Goal: Task Accomplishment & Management: Use online tool/utility

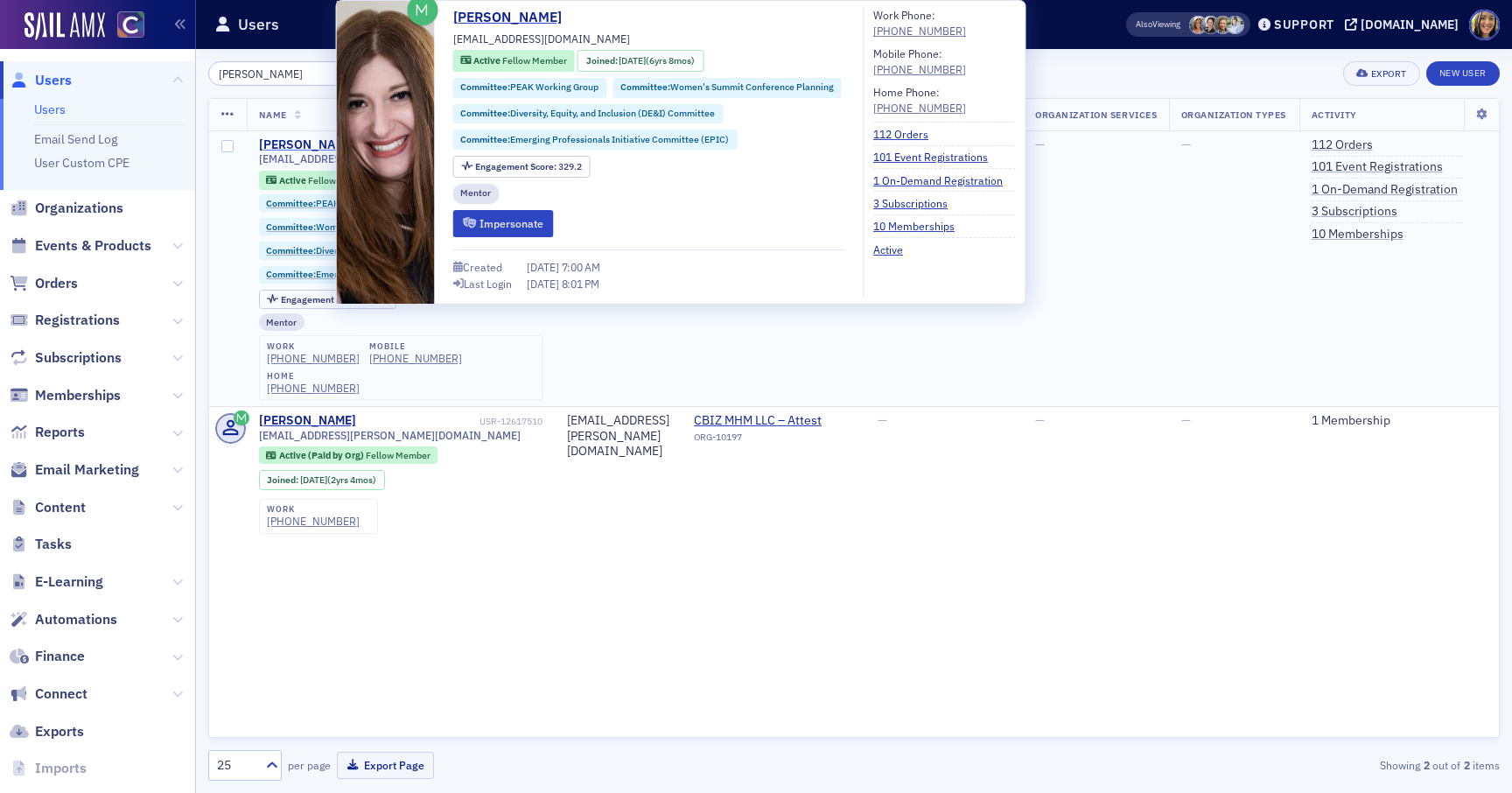
type input "caitlyn"
click at [317, 145] on div "Caitlyn O’Neil" at bounding box center [307, 146] width 97 height 16
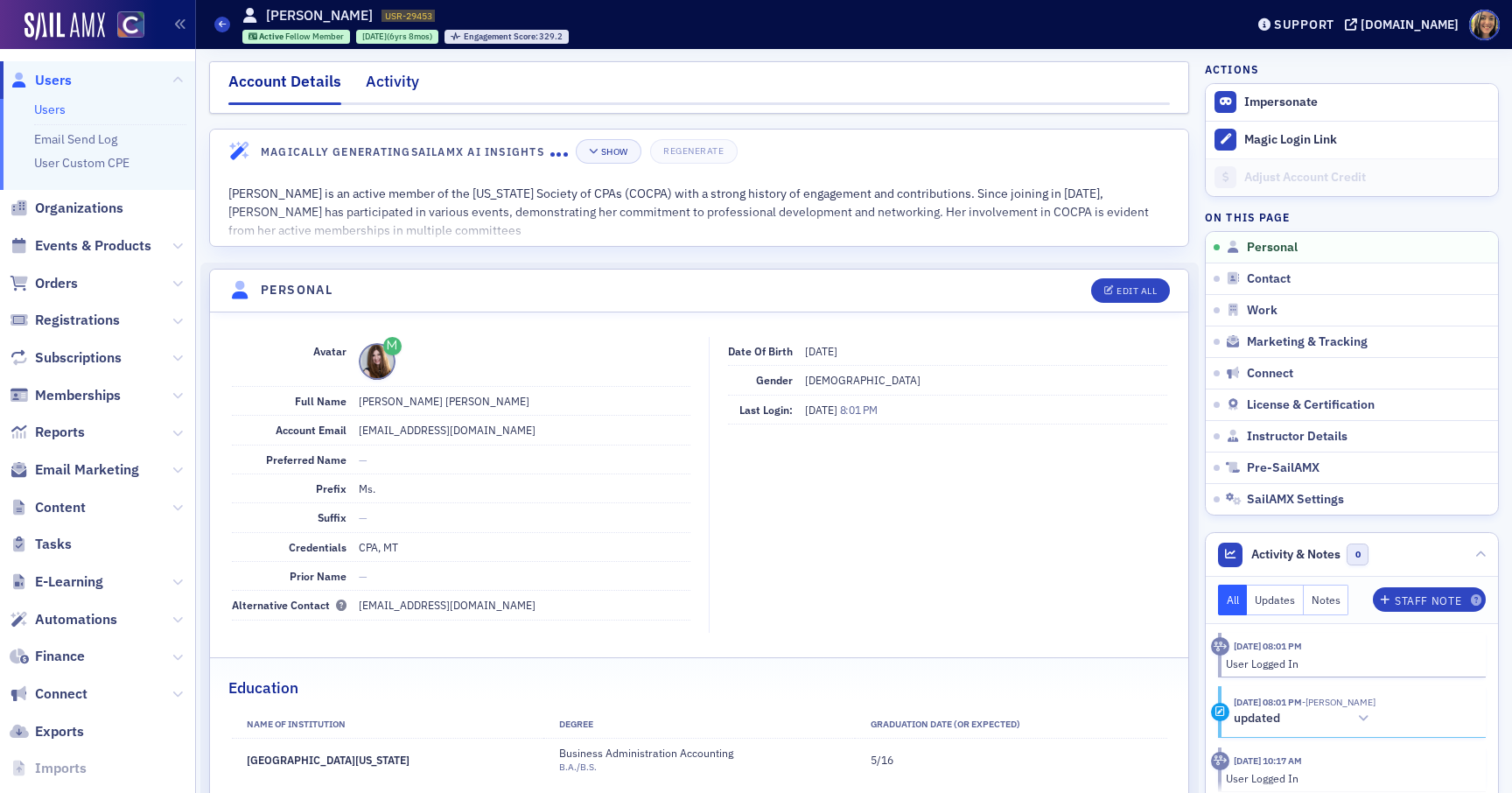
click at [399, 78] on div "Activity" at bounding box center [392, 86] width 54 height 32
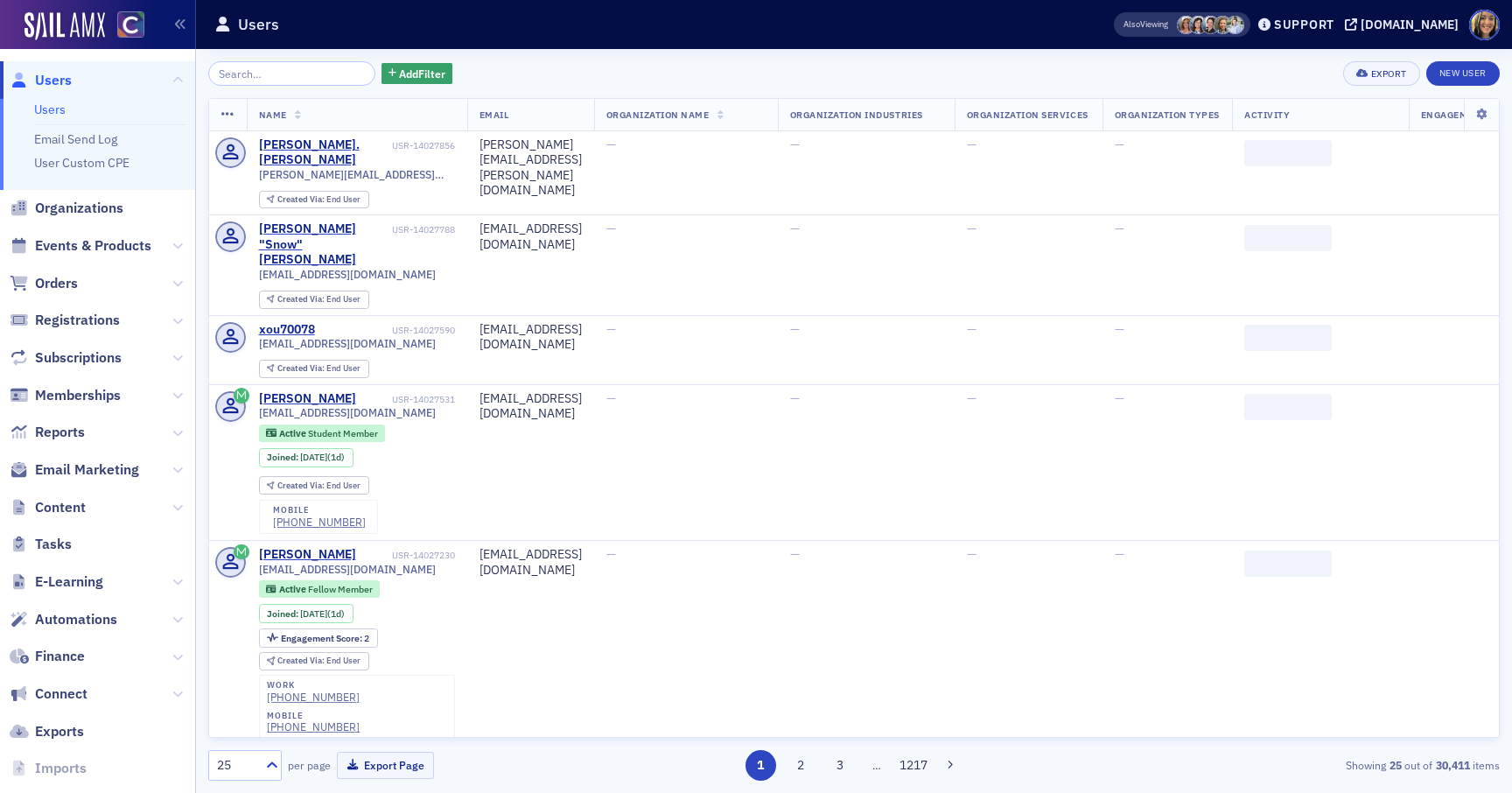
scroll to position [68, 0]
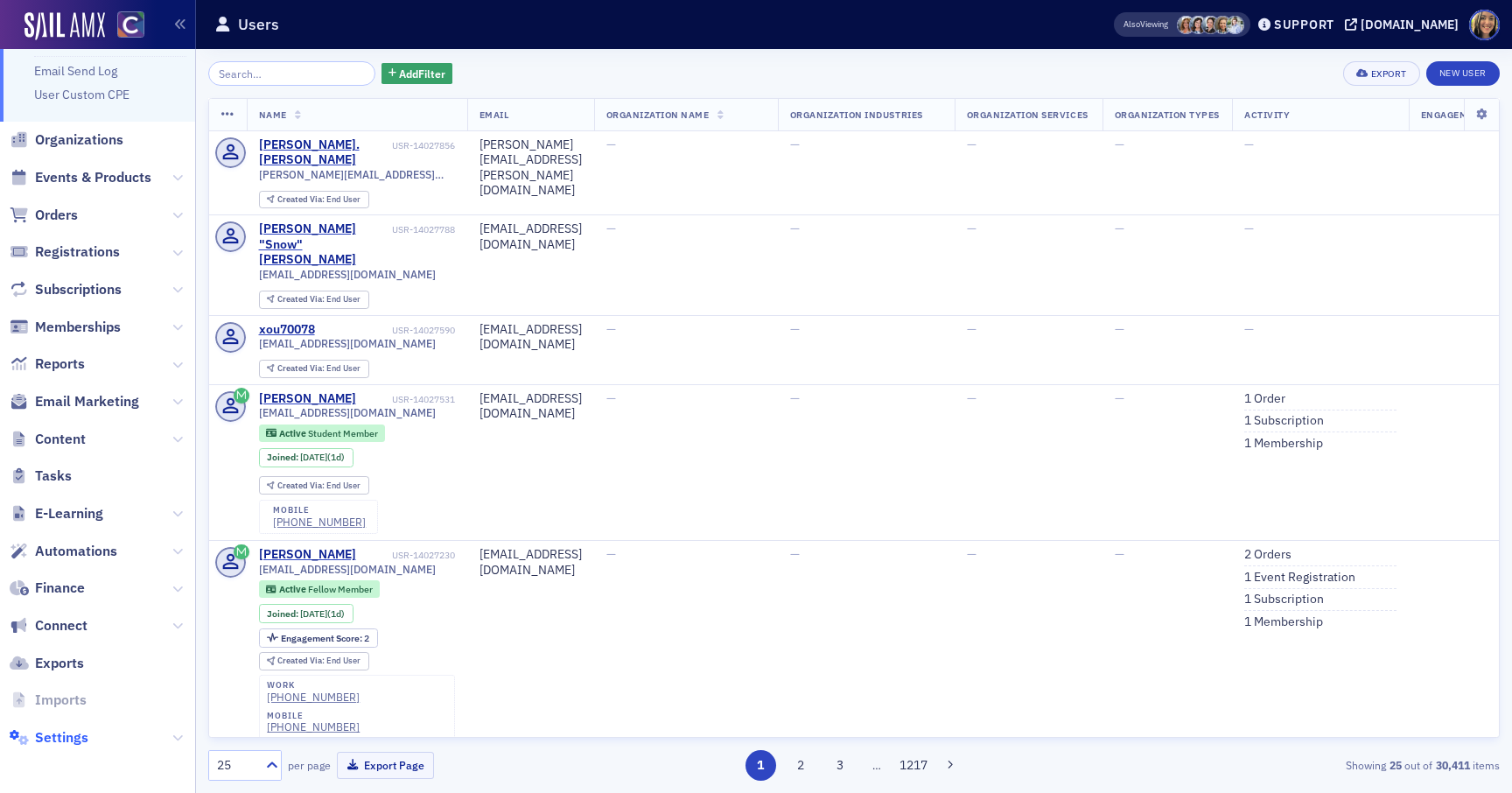
click at [62, 736] on span "Settings" at bounding box center [62, 738] width 54 height 20
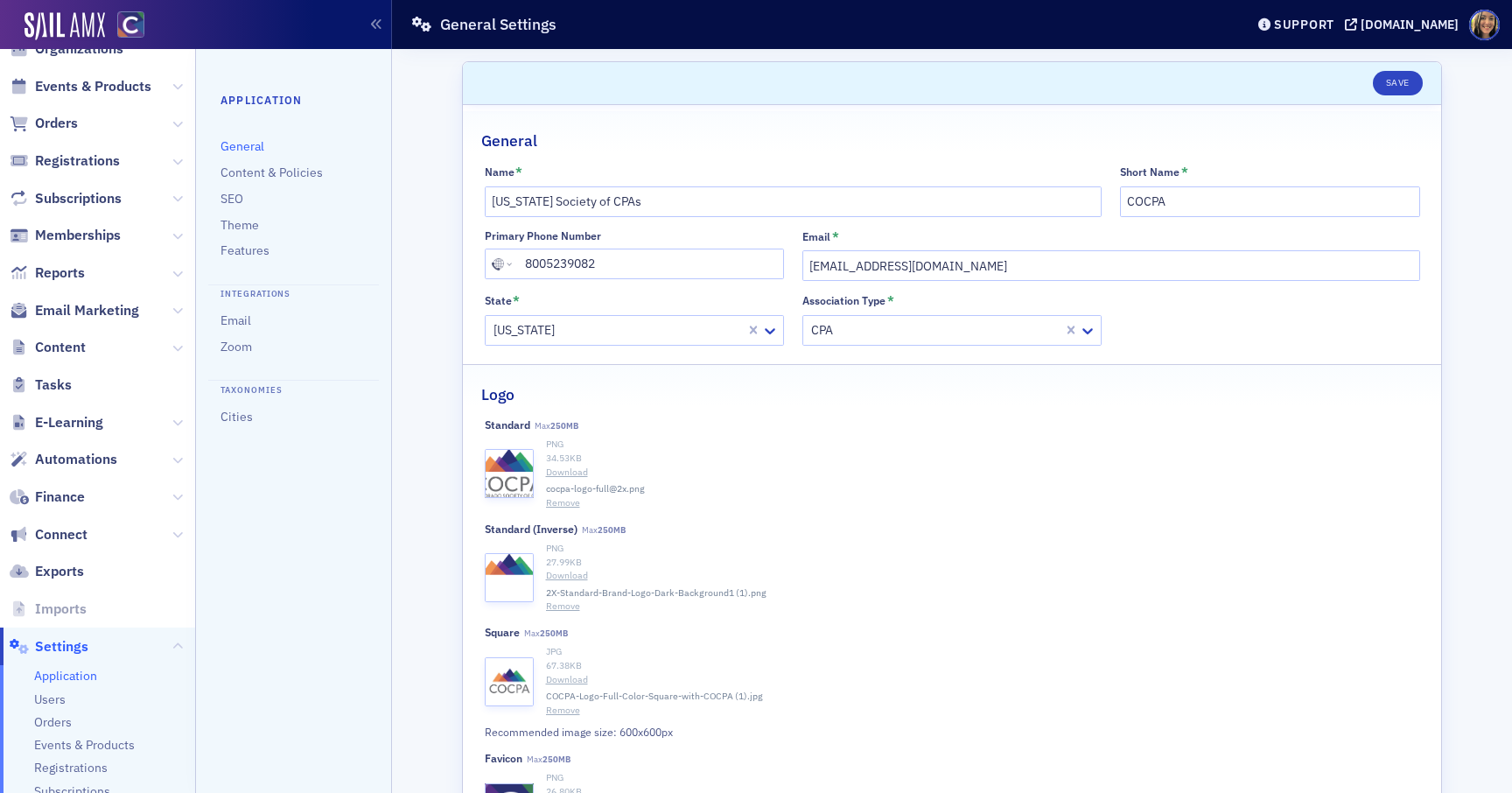
scroll to position [245, 0]
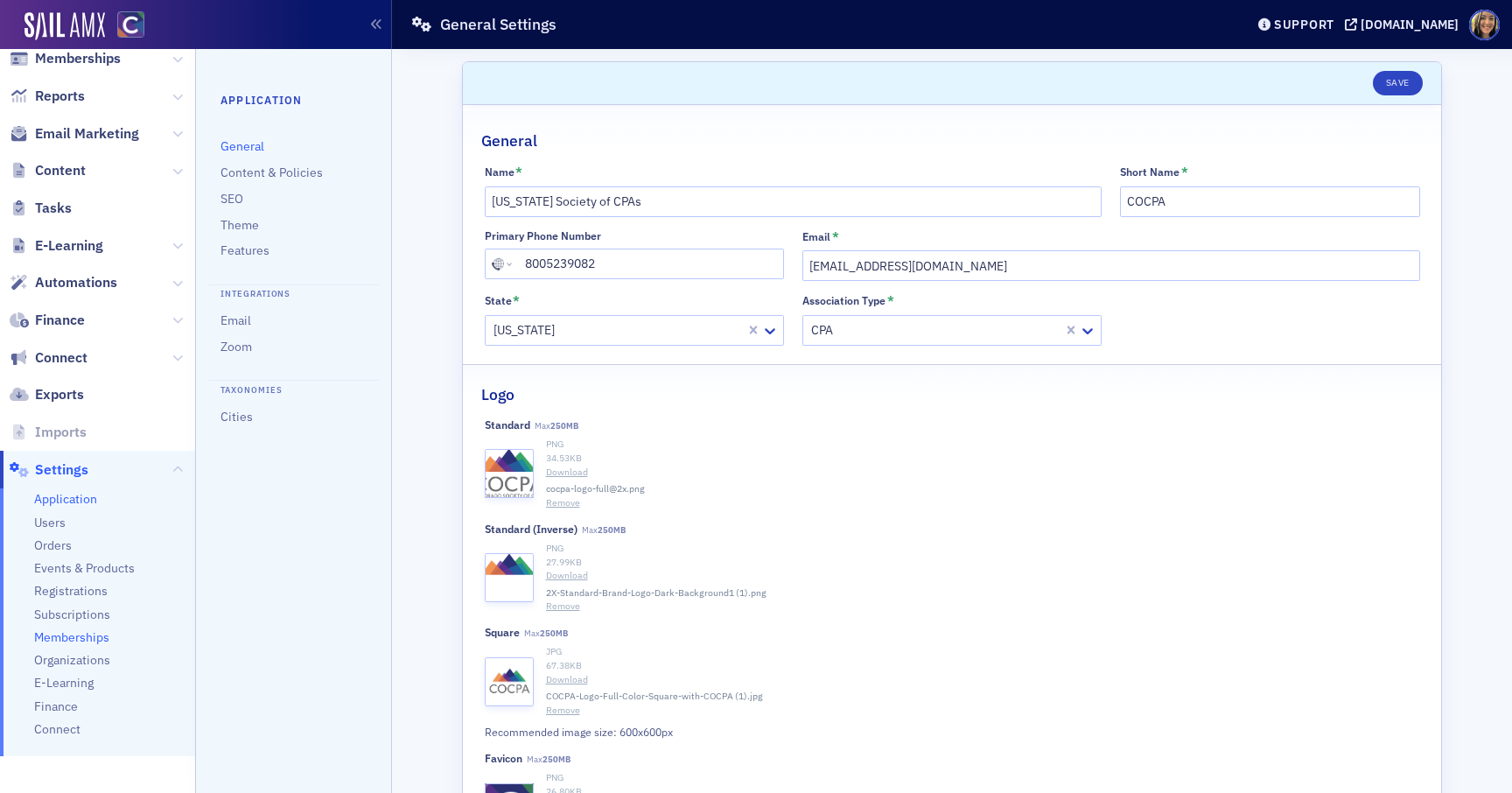
click at [87, 631] on span "Memberships" at bounding box center [71, 638] width 75 height 17
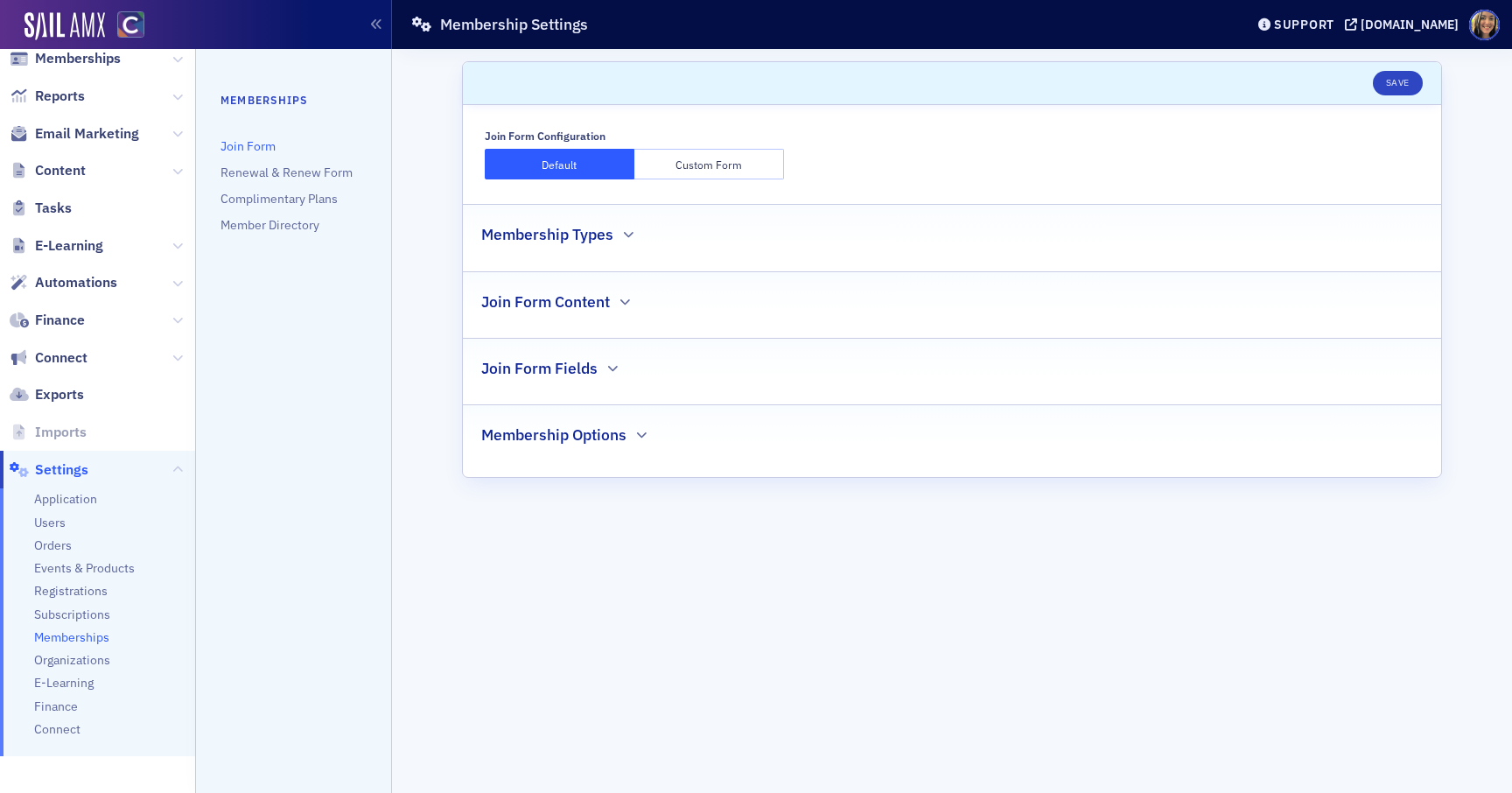
scroll to position [245, 0]
click at [598, 373] on div "Join Form Fields" at bounding box center [951, 359] width 941 height 41
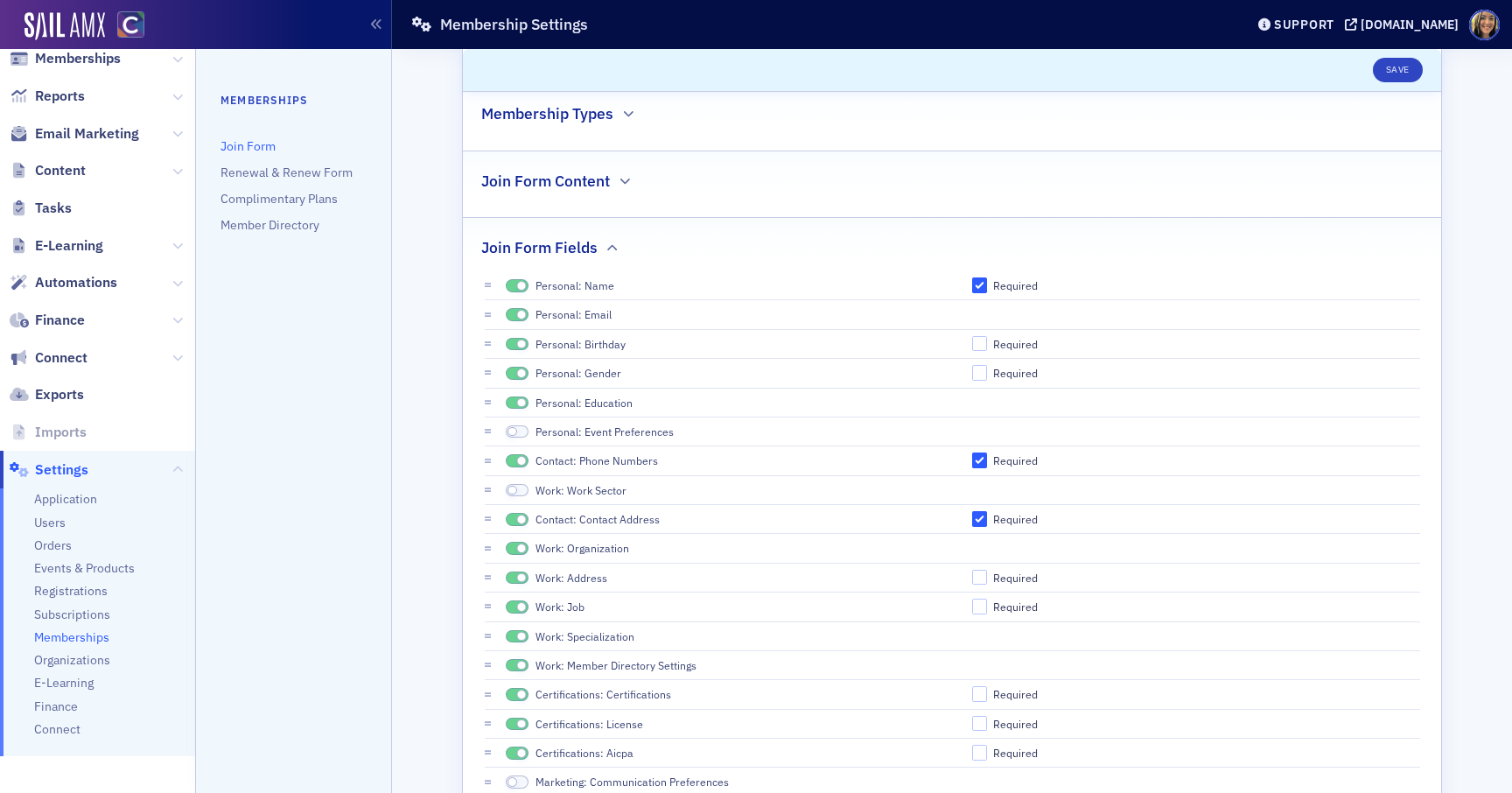
scroll to position [253, 0]
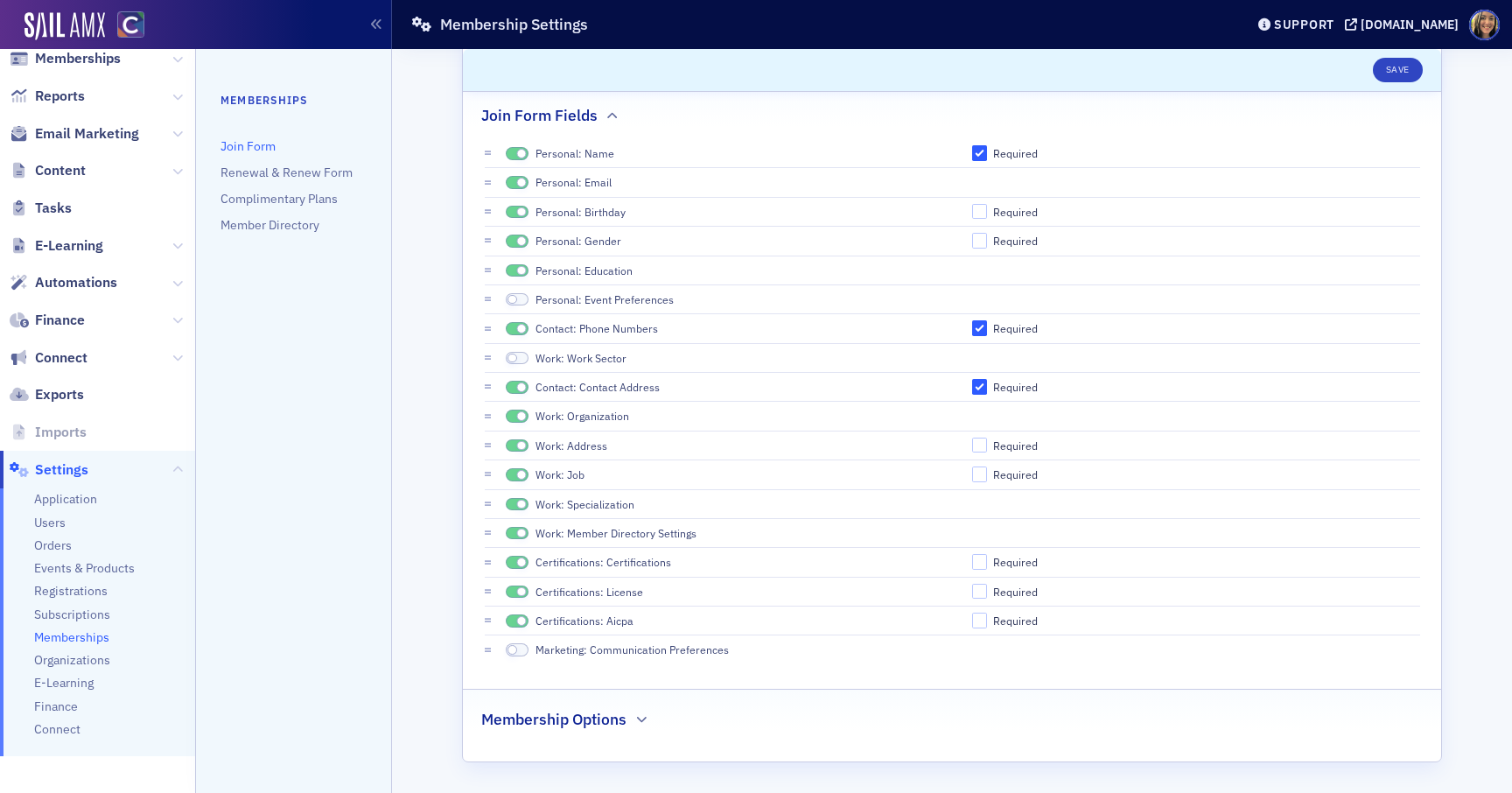
click at [623, 726] on h2 "Membership Options" at bounding box center [553, 719] width 146 height 22
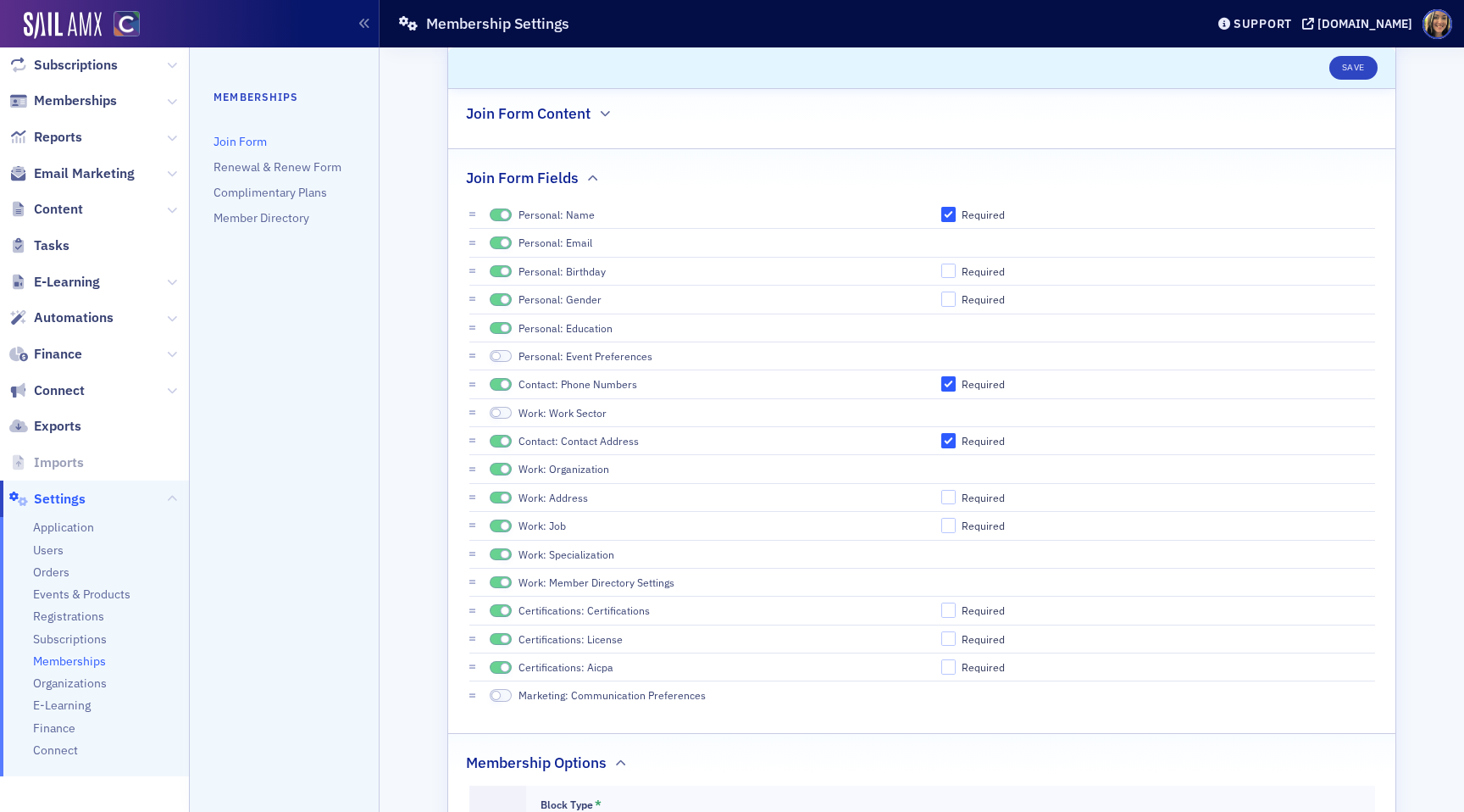
scroll to position [193, 0]
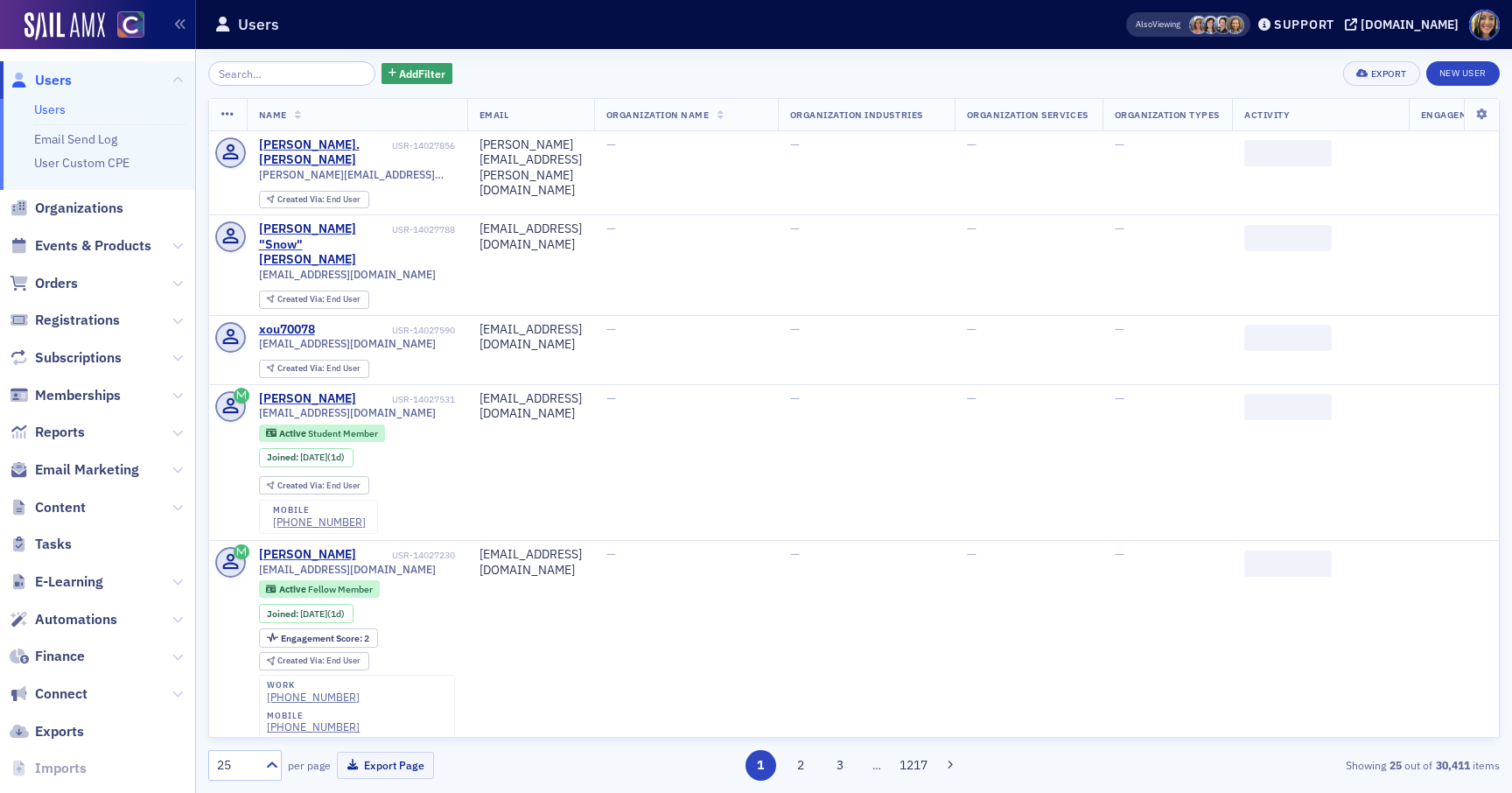
scroll to position [68, 0]
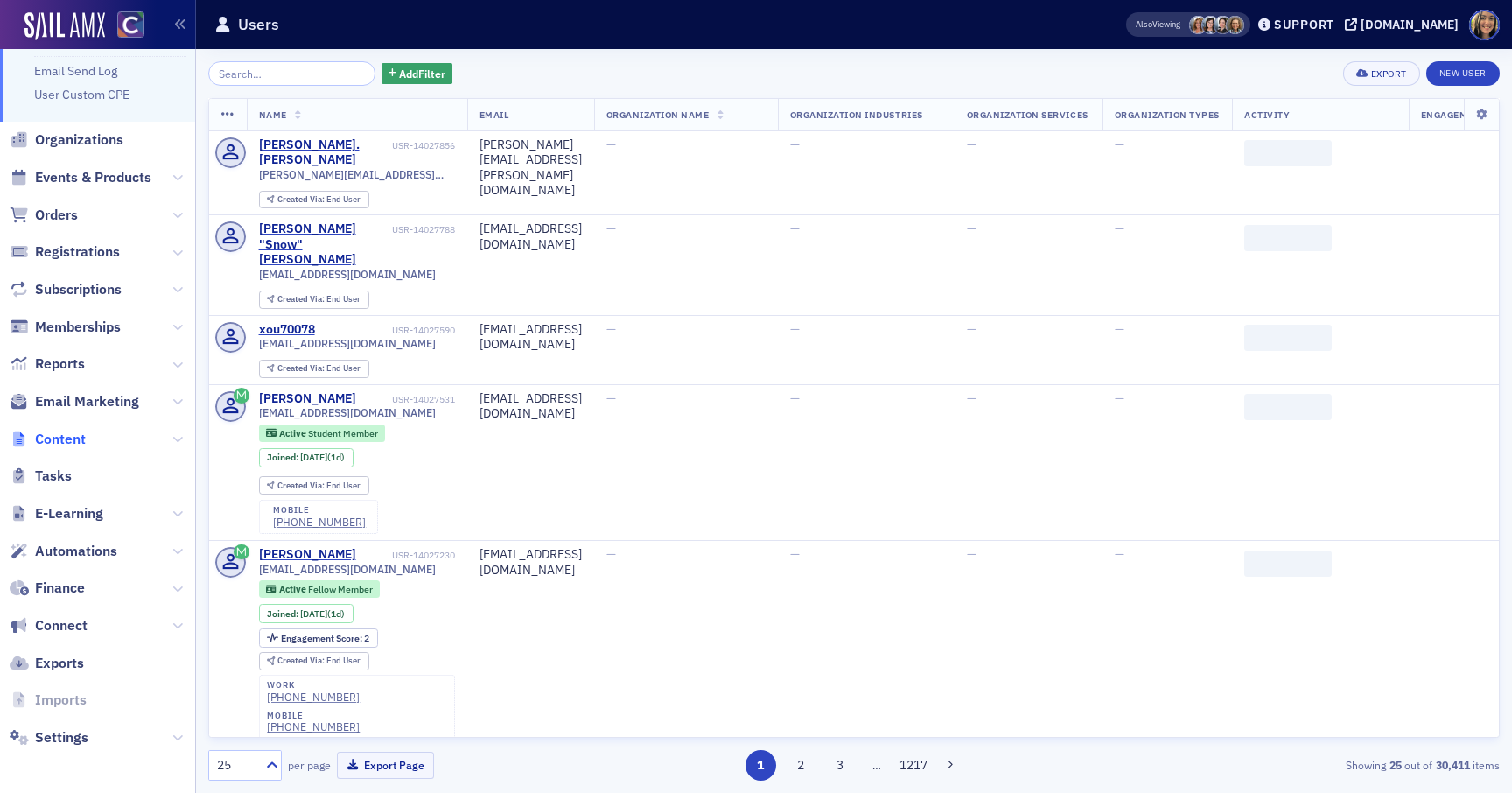
click at [83, 433] on span "Content" at bounding box center [61, 440] width 51 height 20
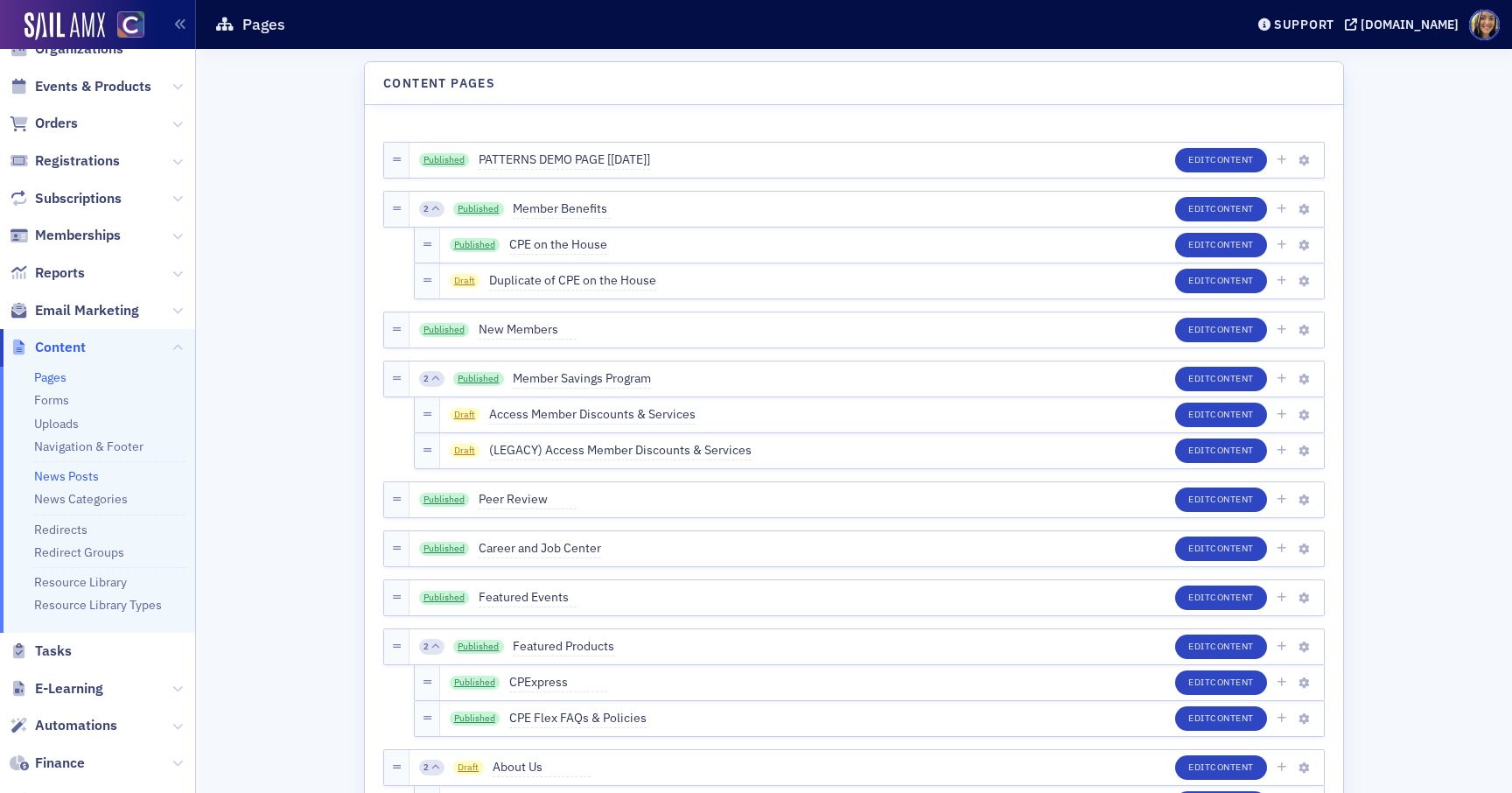
click at [50, 470] on link "News Posts" at bounding box center [66, 476] width 65 height 16
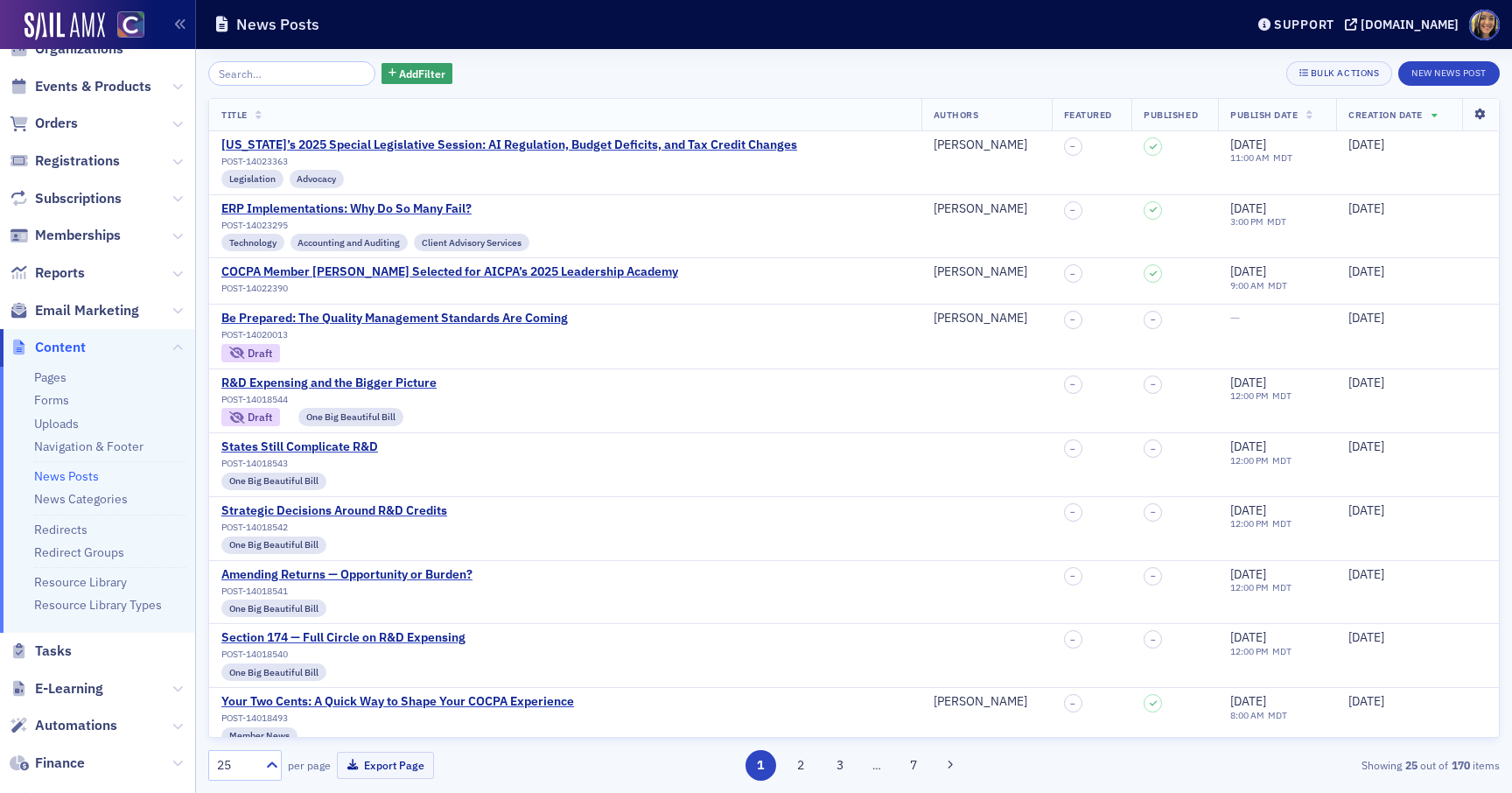
click at [1481, 116] on icon at bounding box center [1480, 114] width 36 height 11
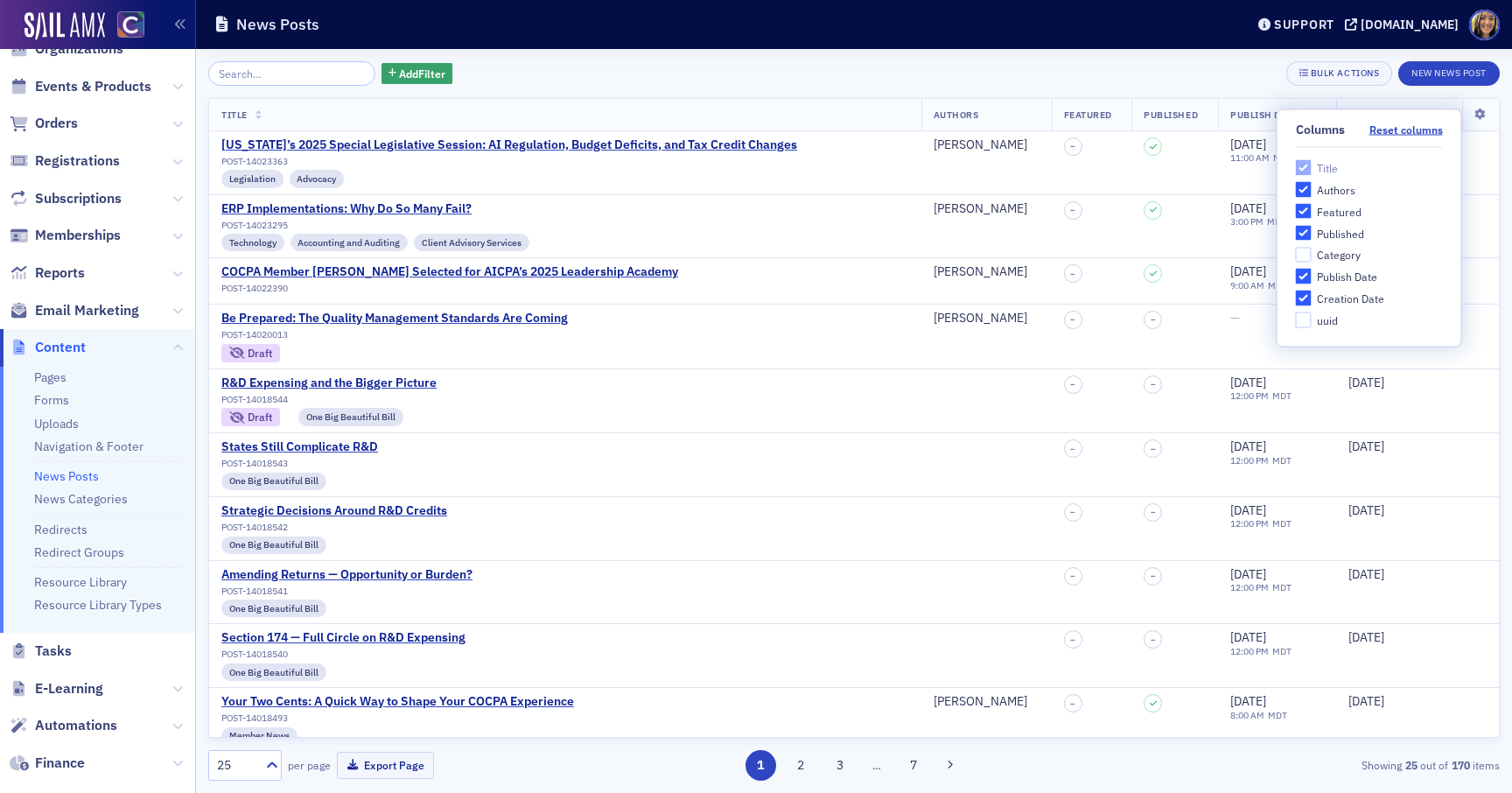
click at [1187, 76] on div "Add Filter Bulk Actions New News Post" at bounding box center [853, 73] width 1291 height 24
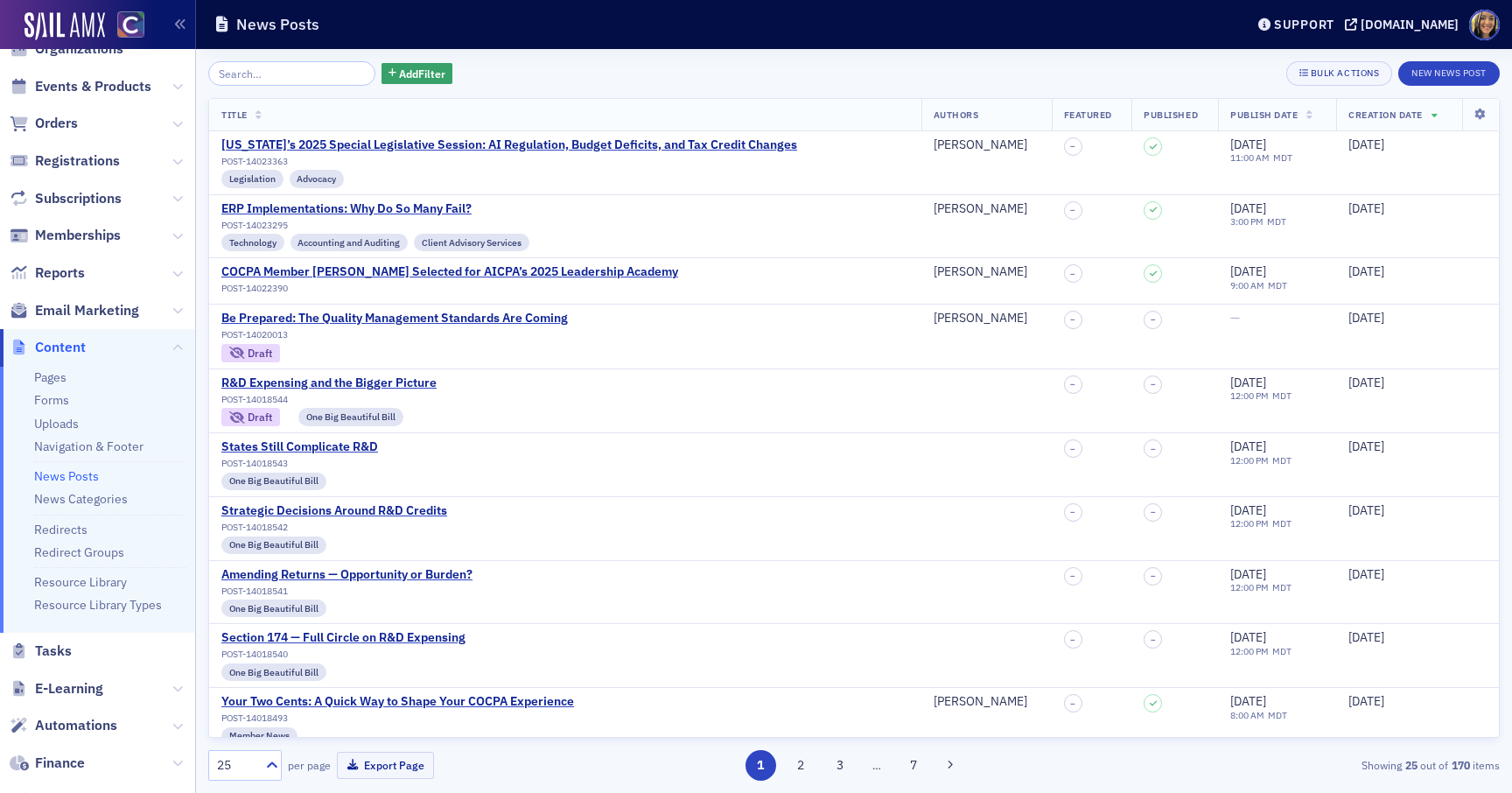
click at [238, 764] on div "25" at bounding box center [236, 766] width 38 height 19
click at [236, 722] on span "500" at bounding box center [230, 723] width 21 height 19
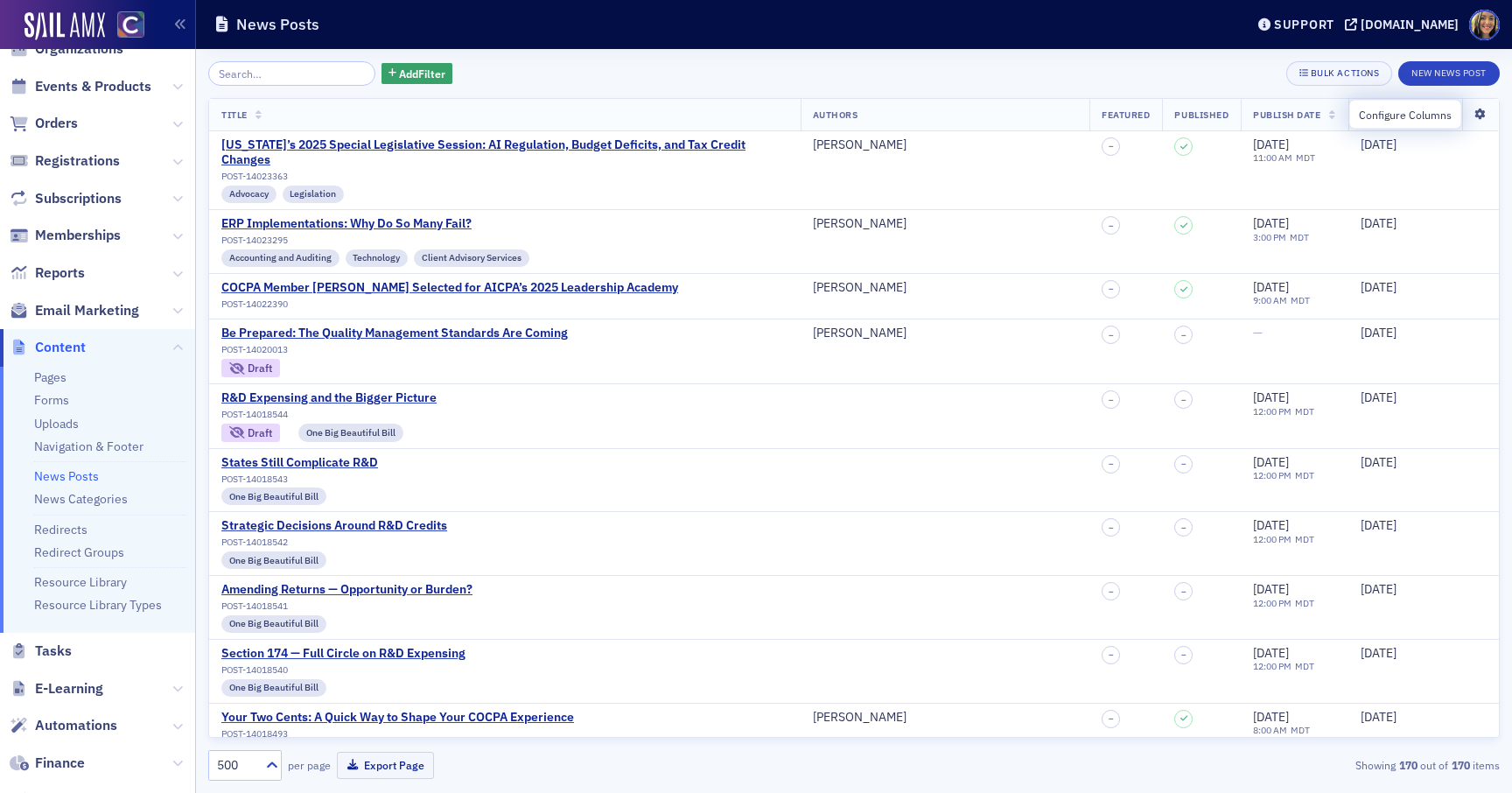
click at [1478, 112] on icon at bounding box center [1480, 114] width 36 height 11
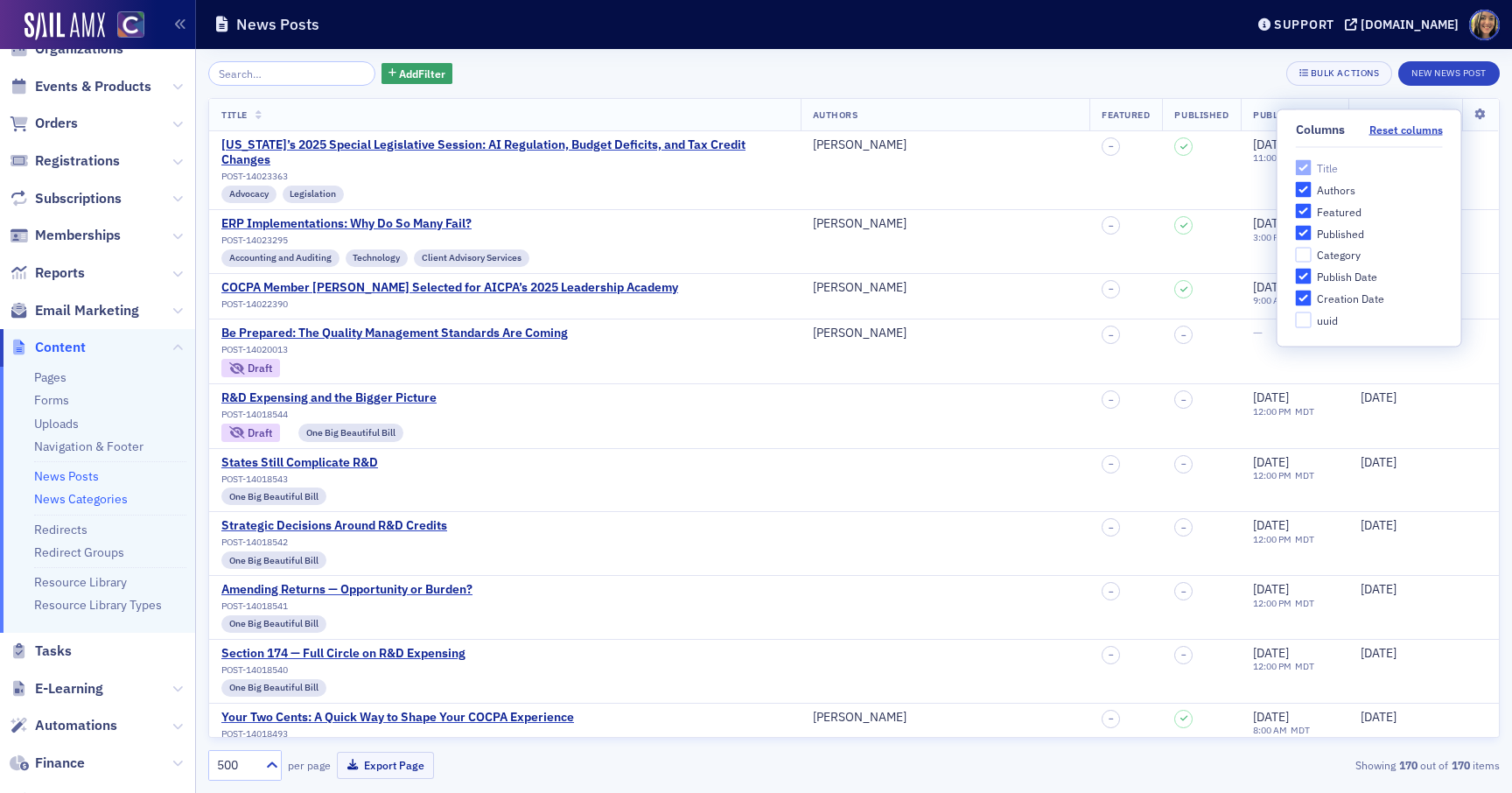
click at [105, 500] on link "News Categories" at bounding box center [81, 499] width 94 height 16
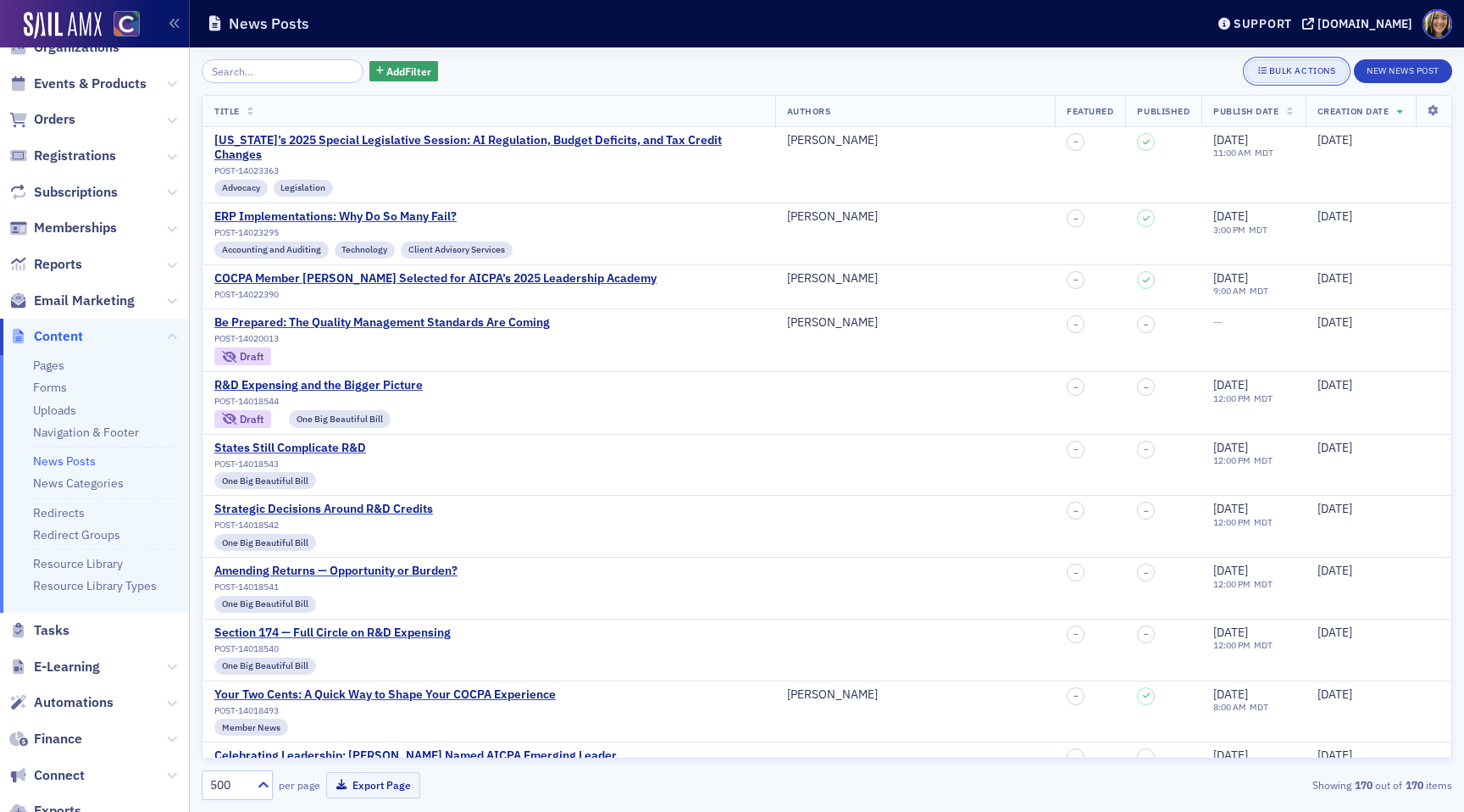
click at [1285, 74] on div "Bulk Actions" at bounding box center [1302, 71] width 66 height 9
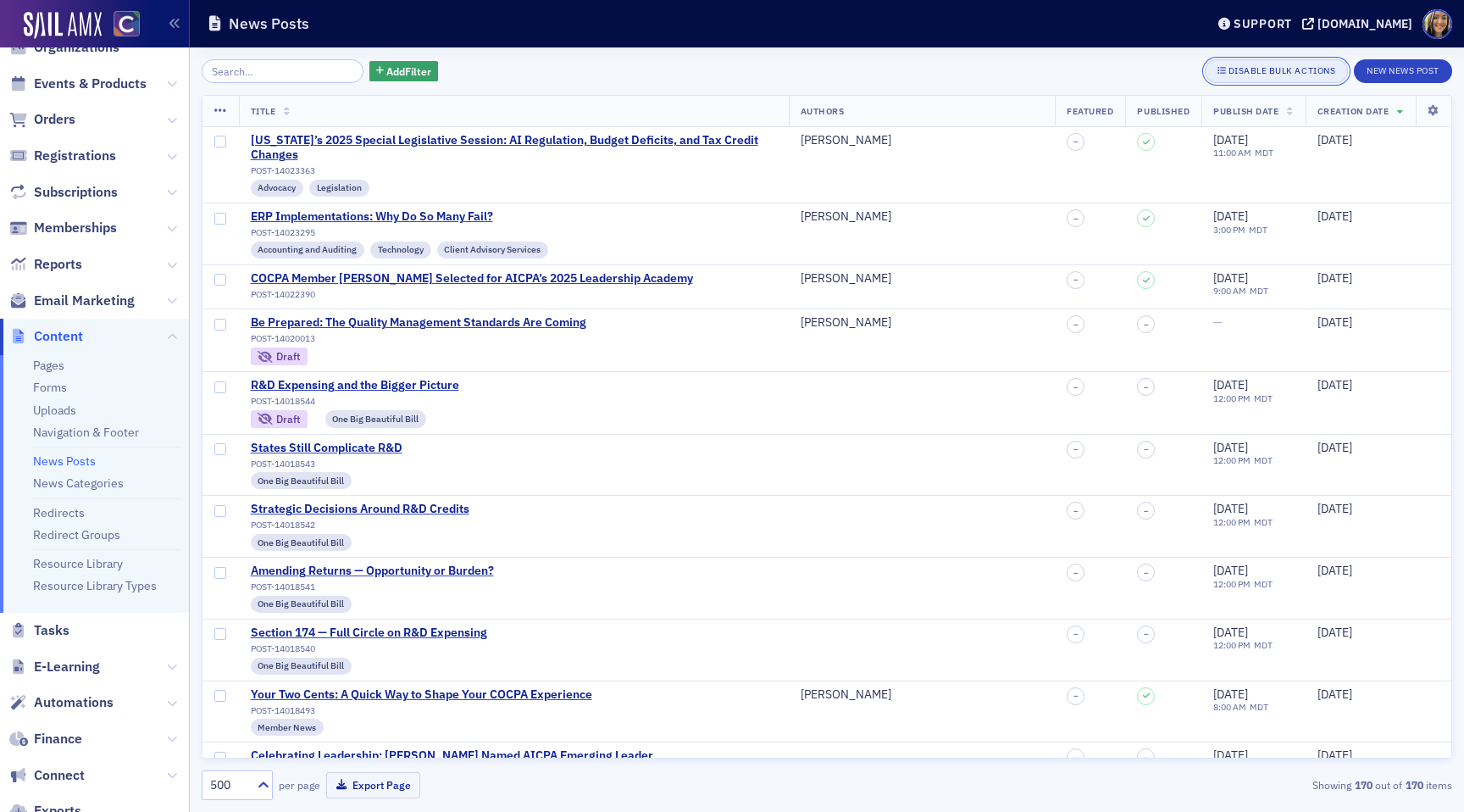
click at [1285, 74] on div "Disable Bulk Actions" at bounding box center [1282, 71] width 108 height 9
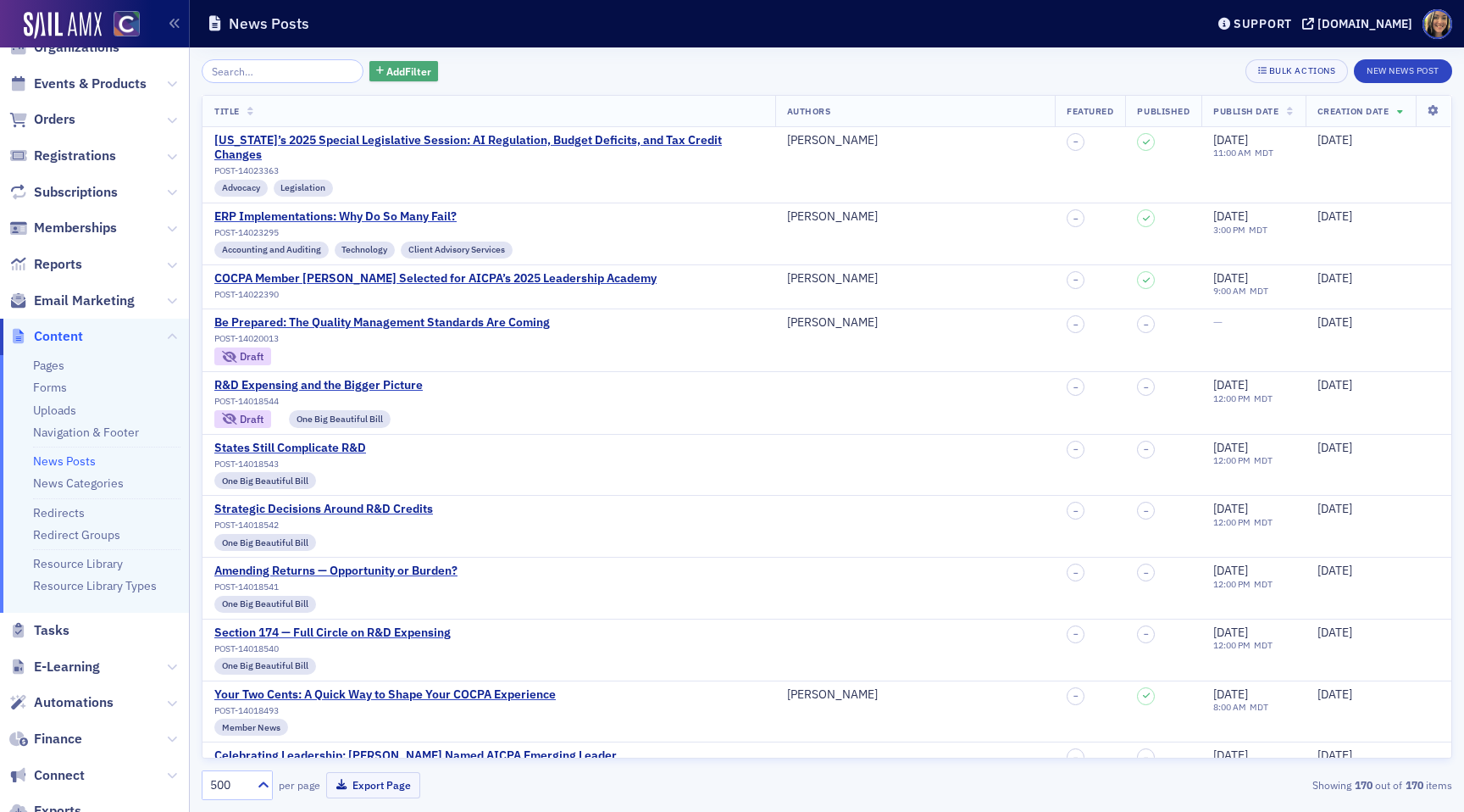
click at [393, 78] on span "Add Filter" at bounding box center [408, 71] width 44 height 15
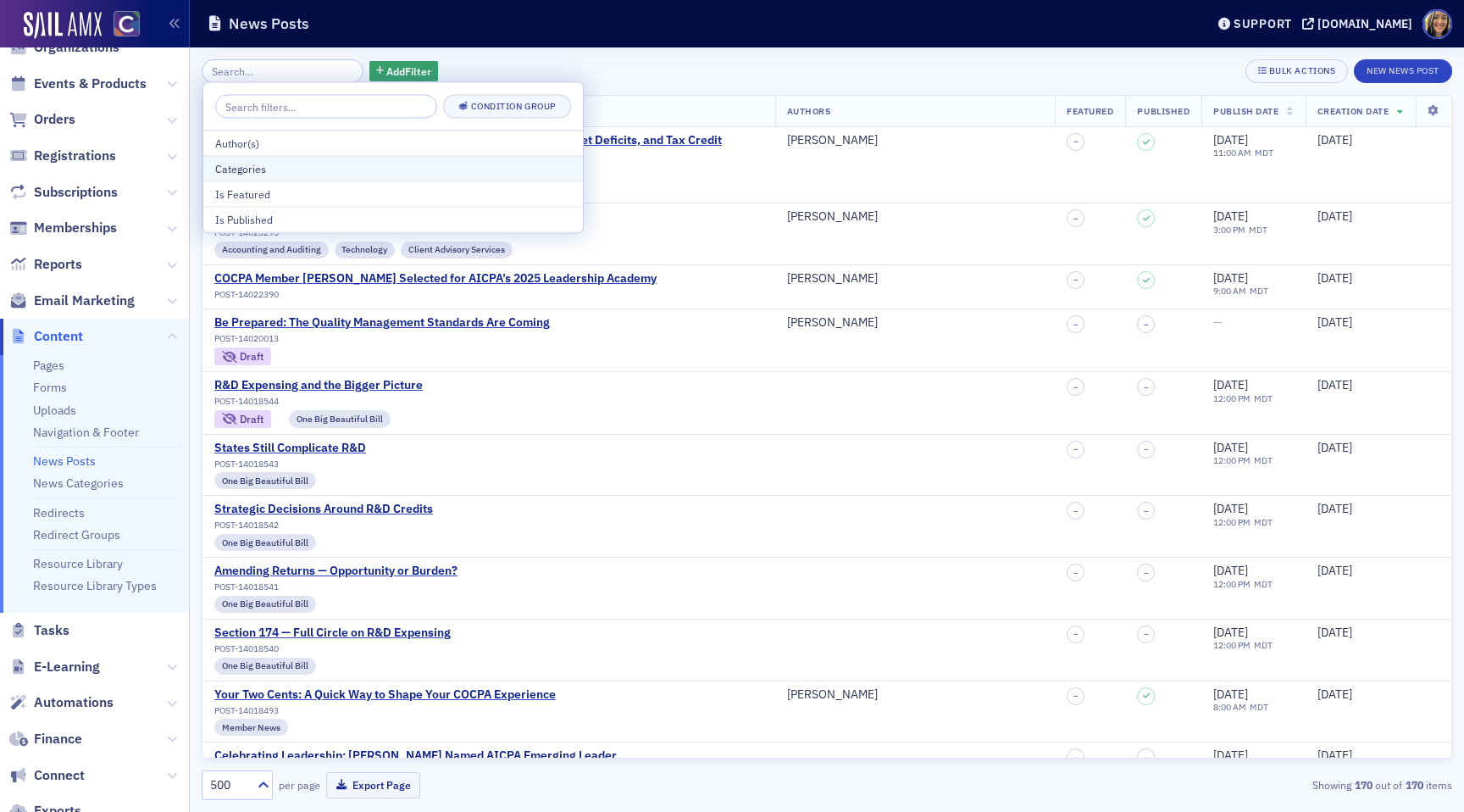
click at [257, 161] on div "Categories" at bounding box center [393, 168] width 356 height 15
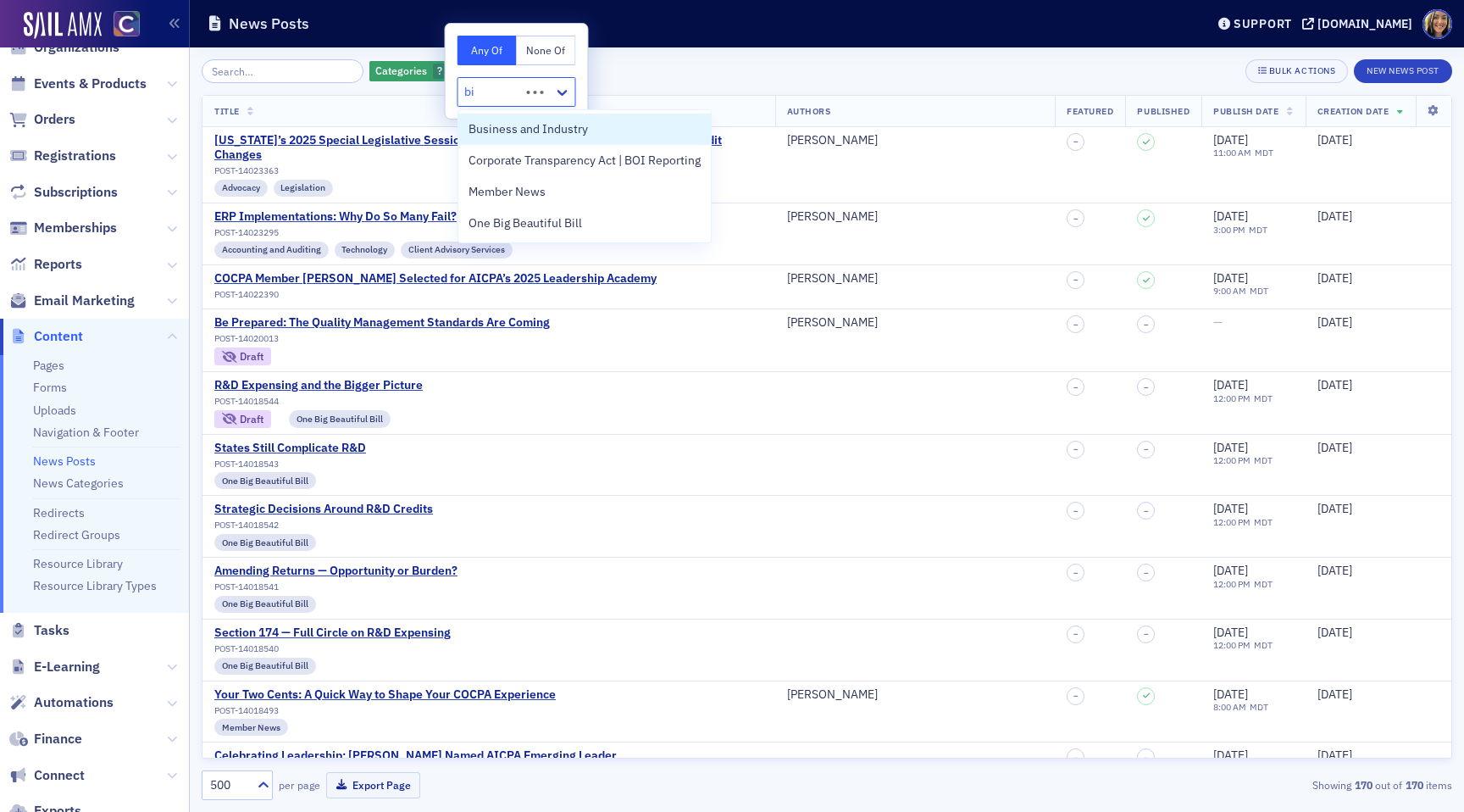
type input "big"
click at [544, 124] on span "One Big Beautiful Bill" at bounding box center [525, 129] width 114 height 18
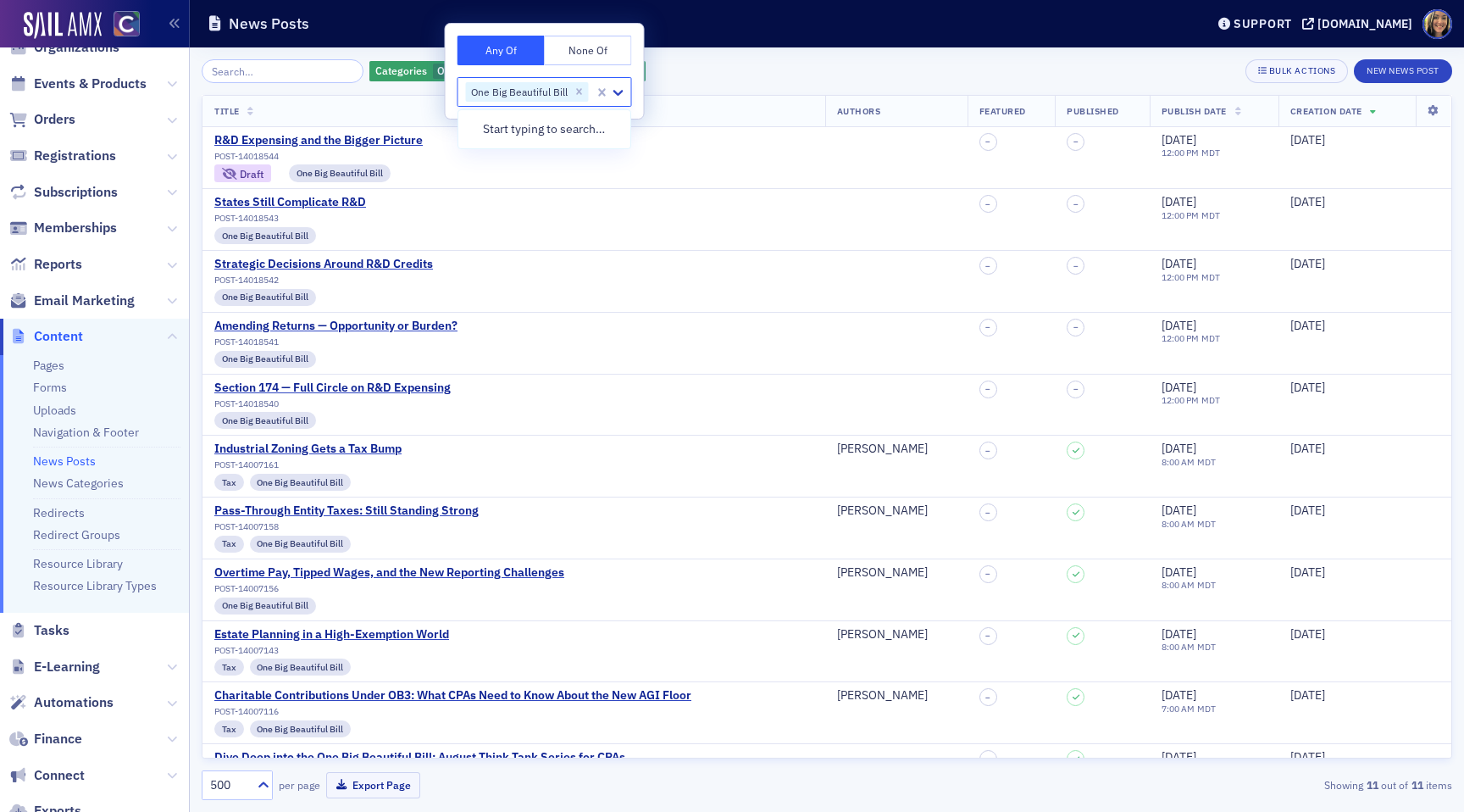
click at [786, 69] on div "Categories One Big Beautiful Bill Add Filter Bulk Actions New News Post" at bounding box center [826, 71] width 1250 height 24
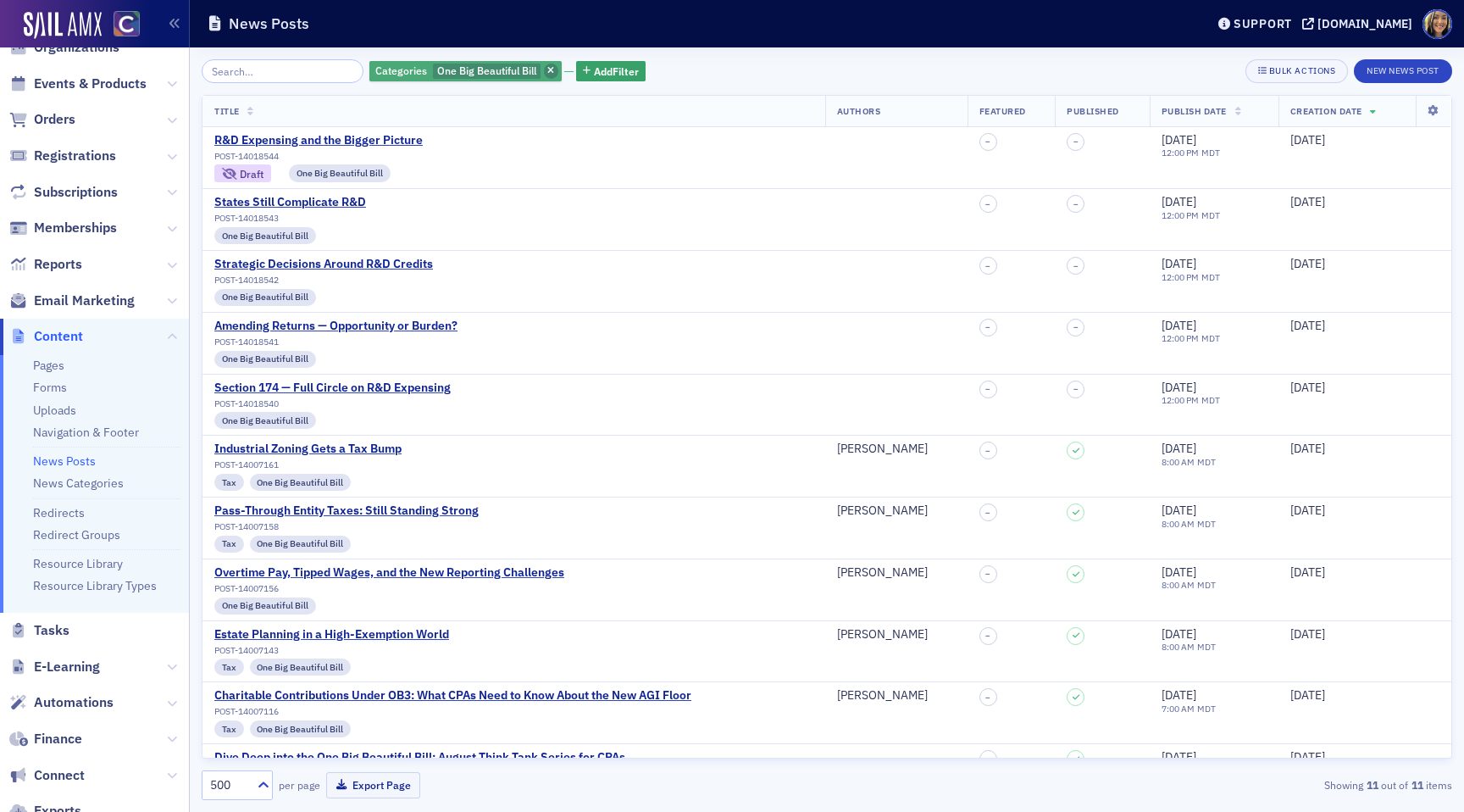
click at [547, 70] on icon "button" at bounding box center [550, 72] width 7 height 9
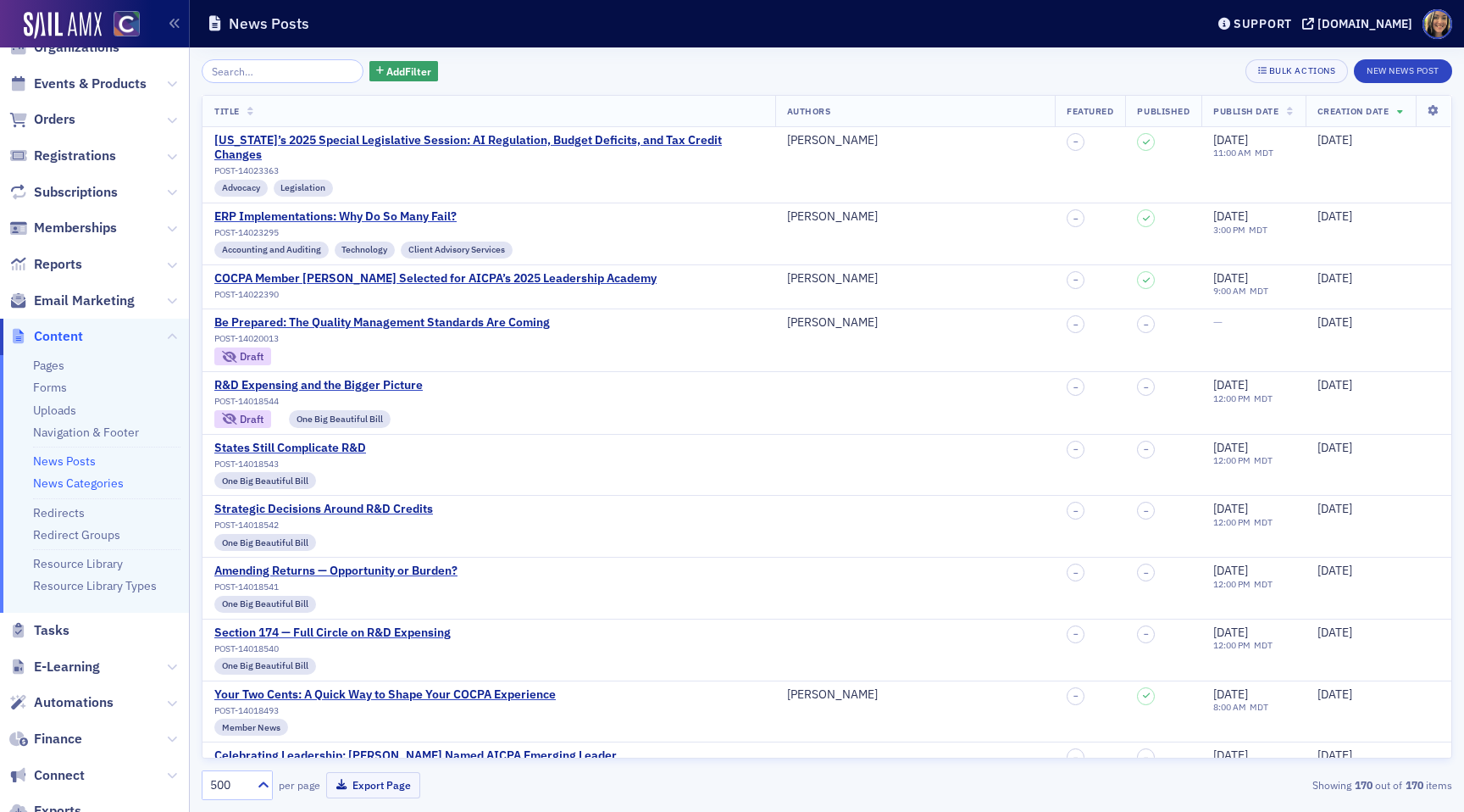
click at [54, 486] on link "News Categories" at bounding box center [79, 483] width 91 height 15
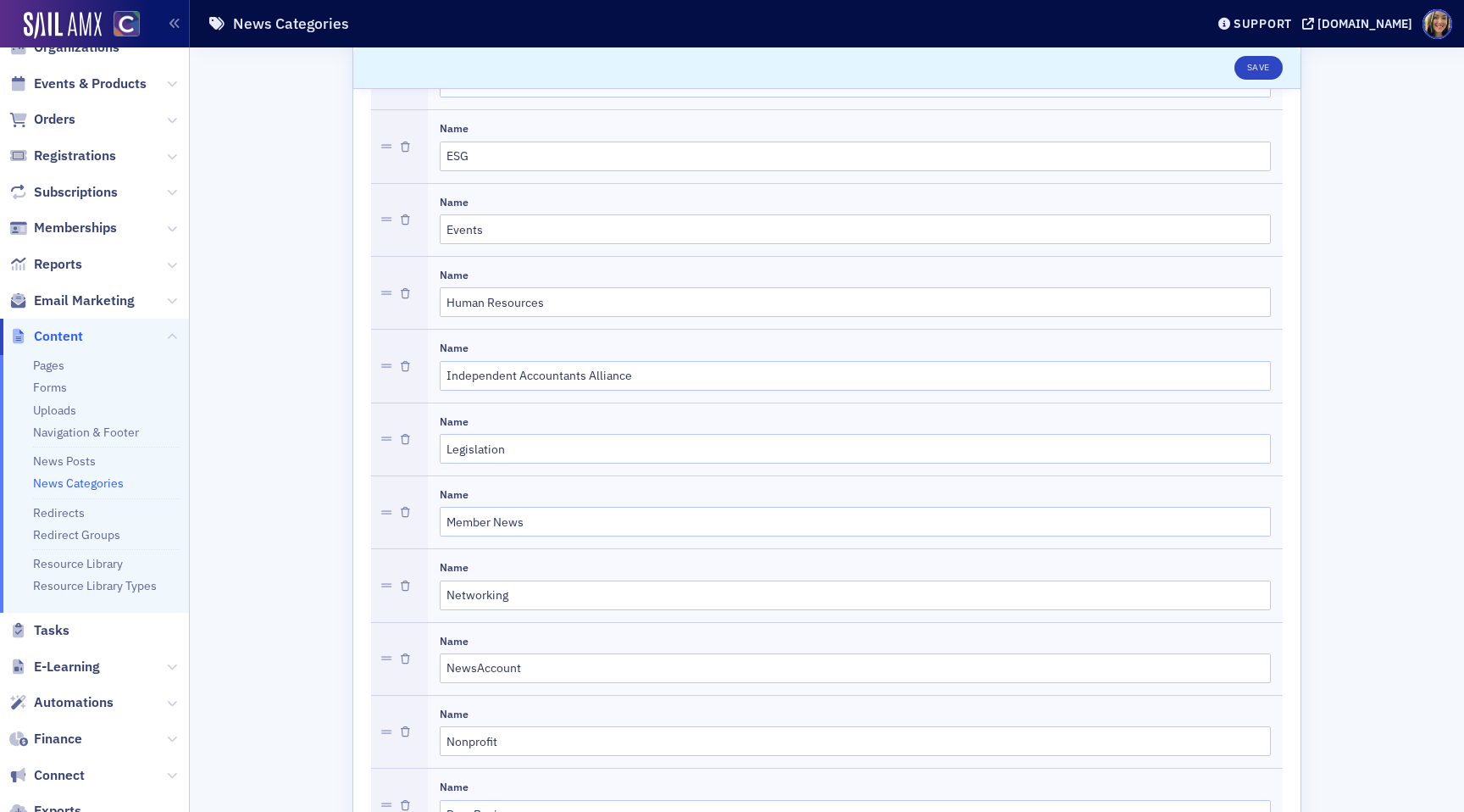
scroll to position [1593, 0]
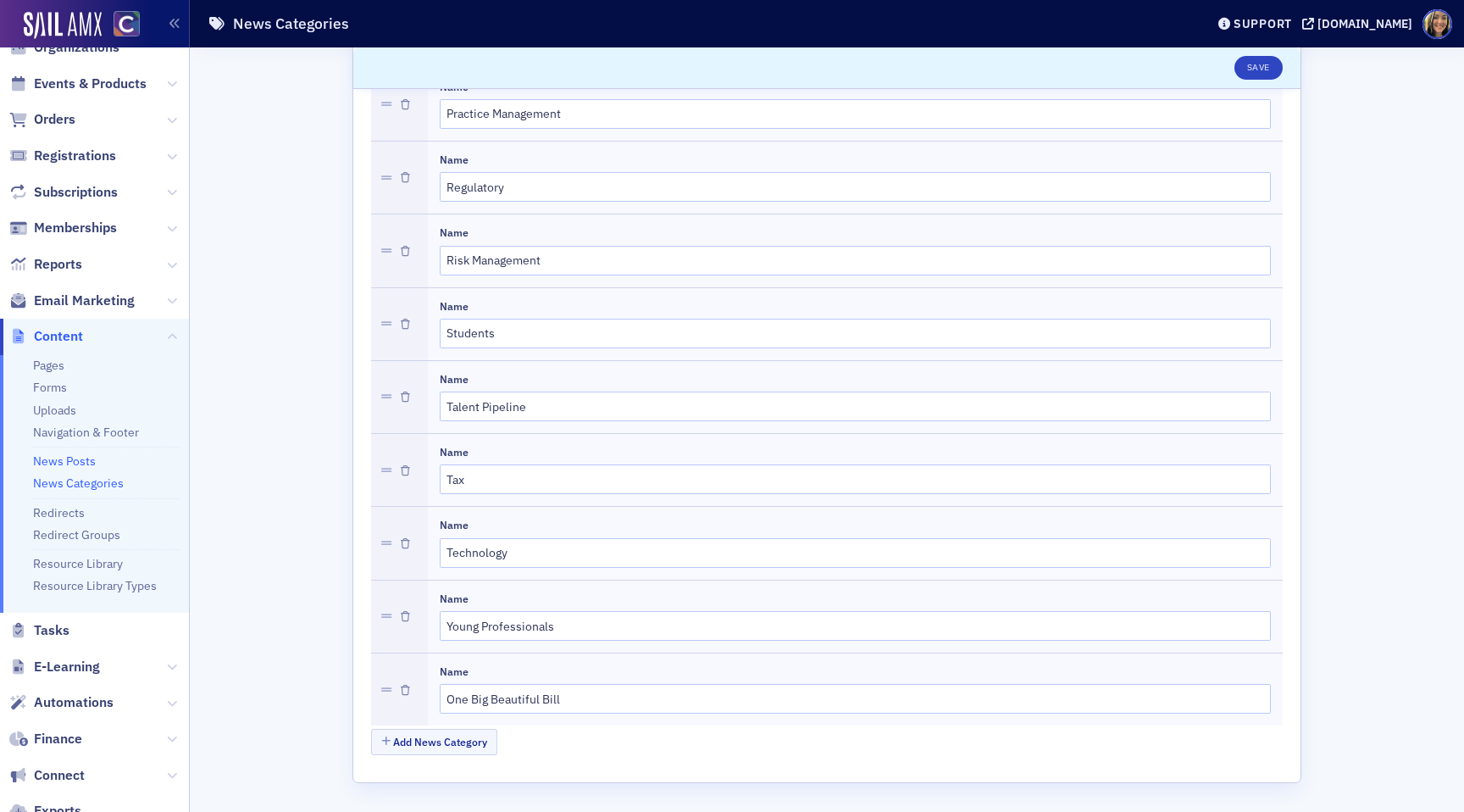
click at [77, 463] on link "News Posts" at bounding box center [64, 461] width 62 height 15
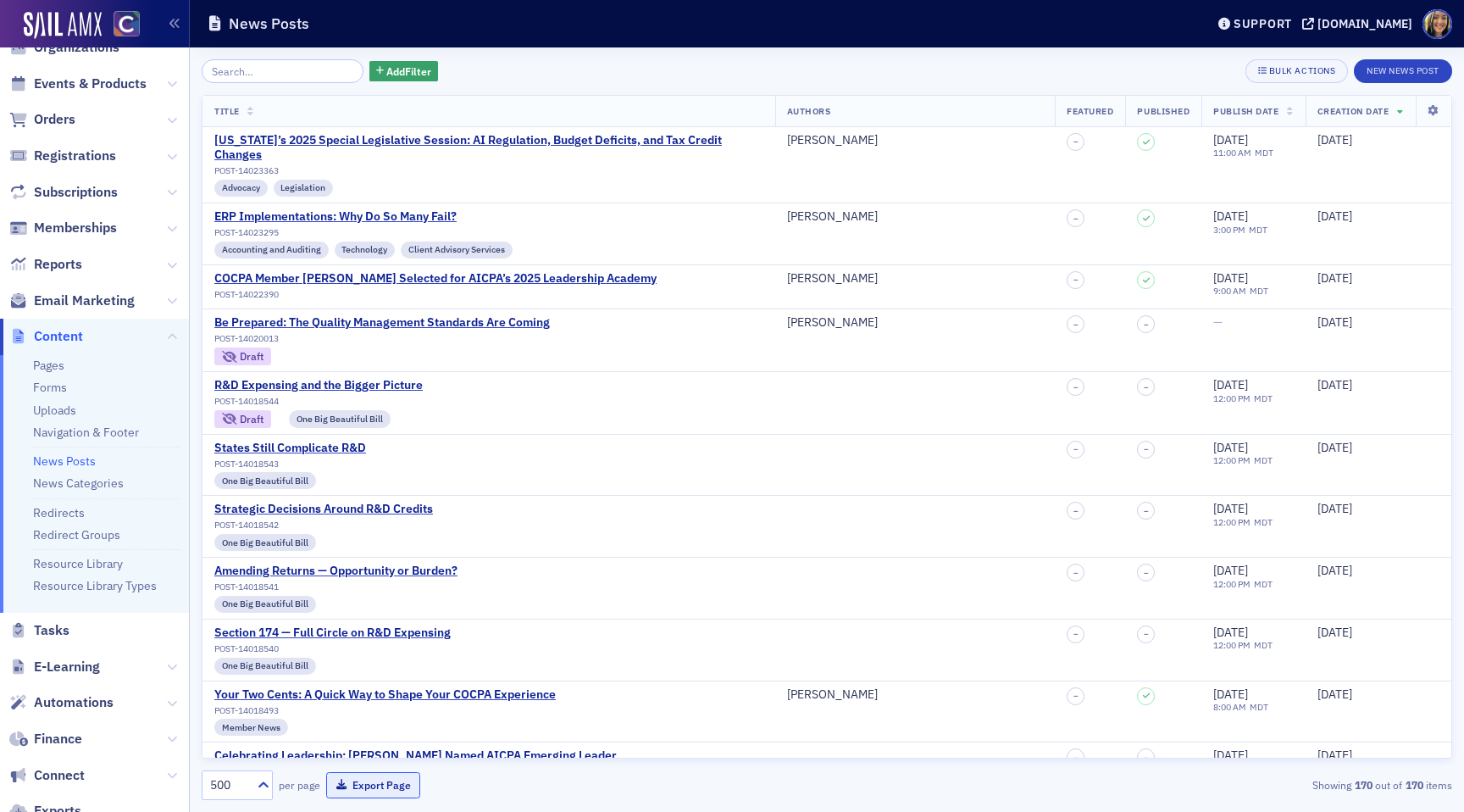
click at [366, 767] on button "Export Page" at bounding box center [373, 786] width 94 height 26
click at [374, 767] on button "Export Page" at bounding box center [373, 786] width 94 height 26
click at [953, 89] on div "Add Filter Bulk Actions New News Post Title Authors Featured Published Publish …" at bounding box center [826, 430] width 1250 height 741
click at [909, 55] on div "Add Filter Bulk Actions New News Post Title Authors Featured Published Publish …" at bounding box center [826, 430] width 1250 height 765
click at [949, 45] on header "News Posts Support cocpa.org" at bounding box center [827, 24] width 1275 height 47
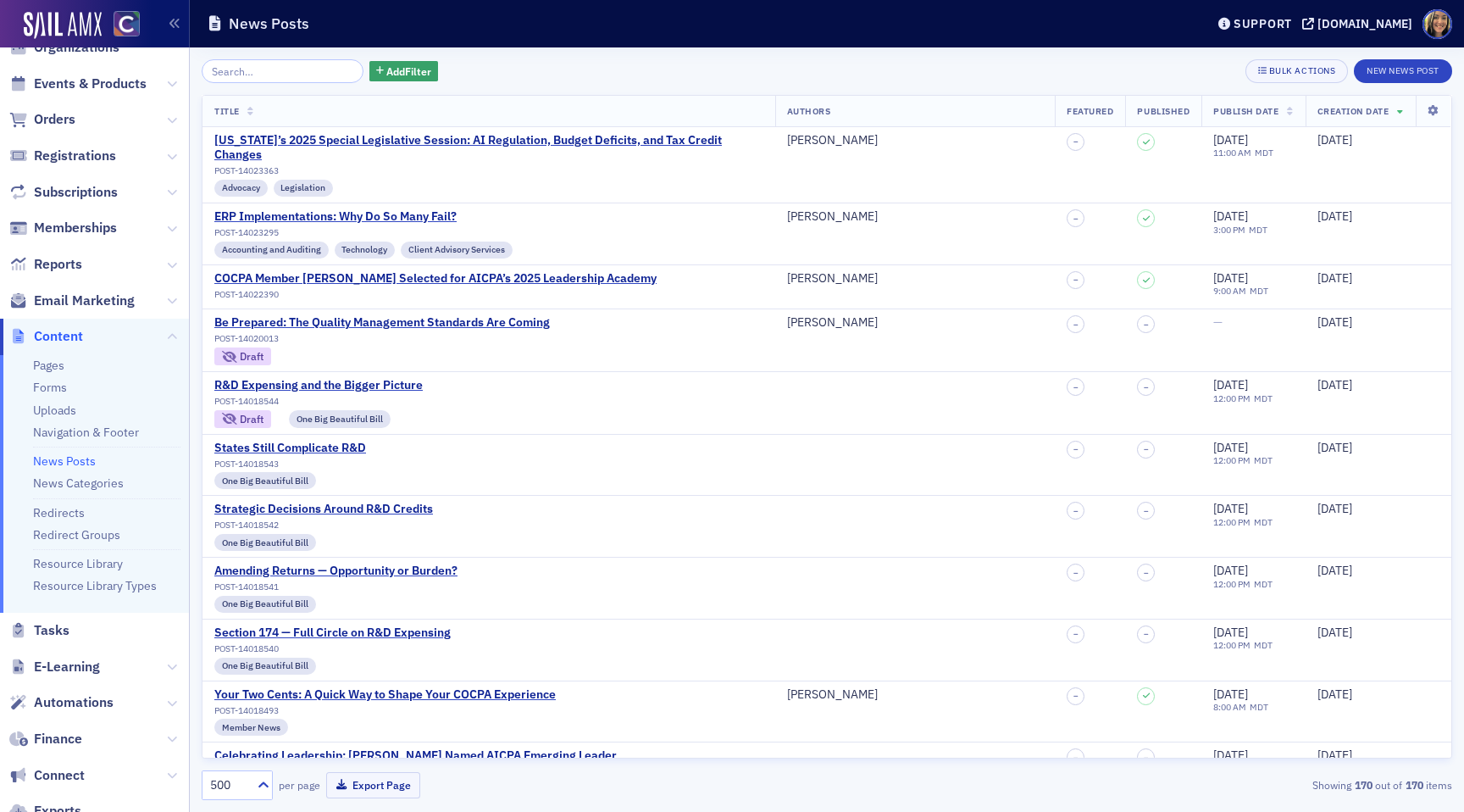
click at [975, 36] on div "News Posts" at bounding box center [693, 24] width 972 height 32
click at [1430, 108] on icon at bounding box center [1433, 111] width 35 height 10
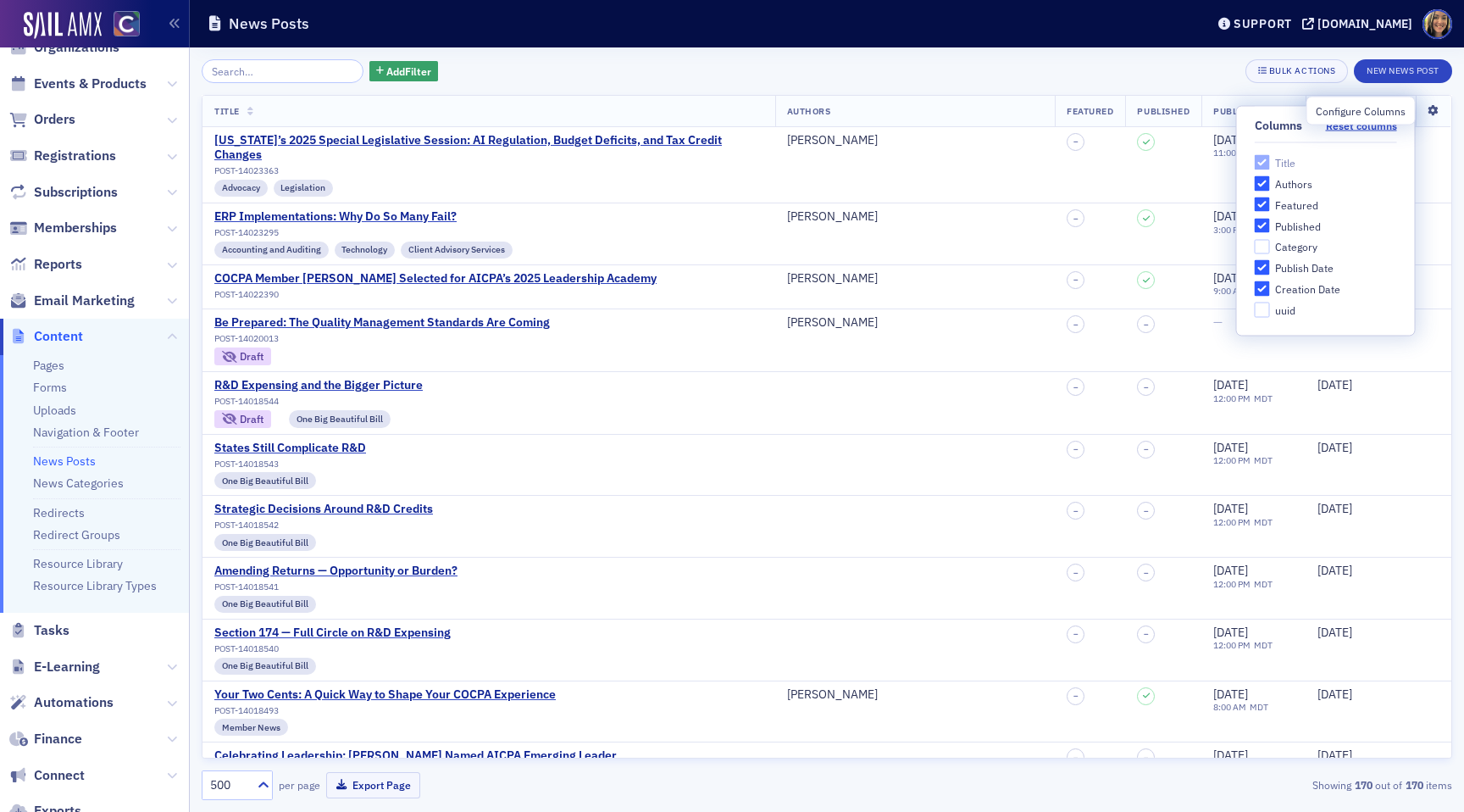
click at [1432, 110] on icon at bounding box center [1433, 111] width 35 height 10
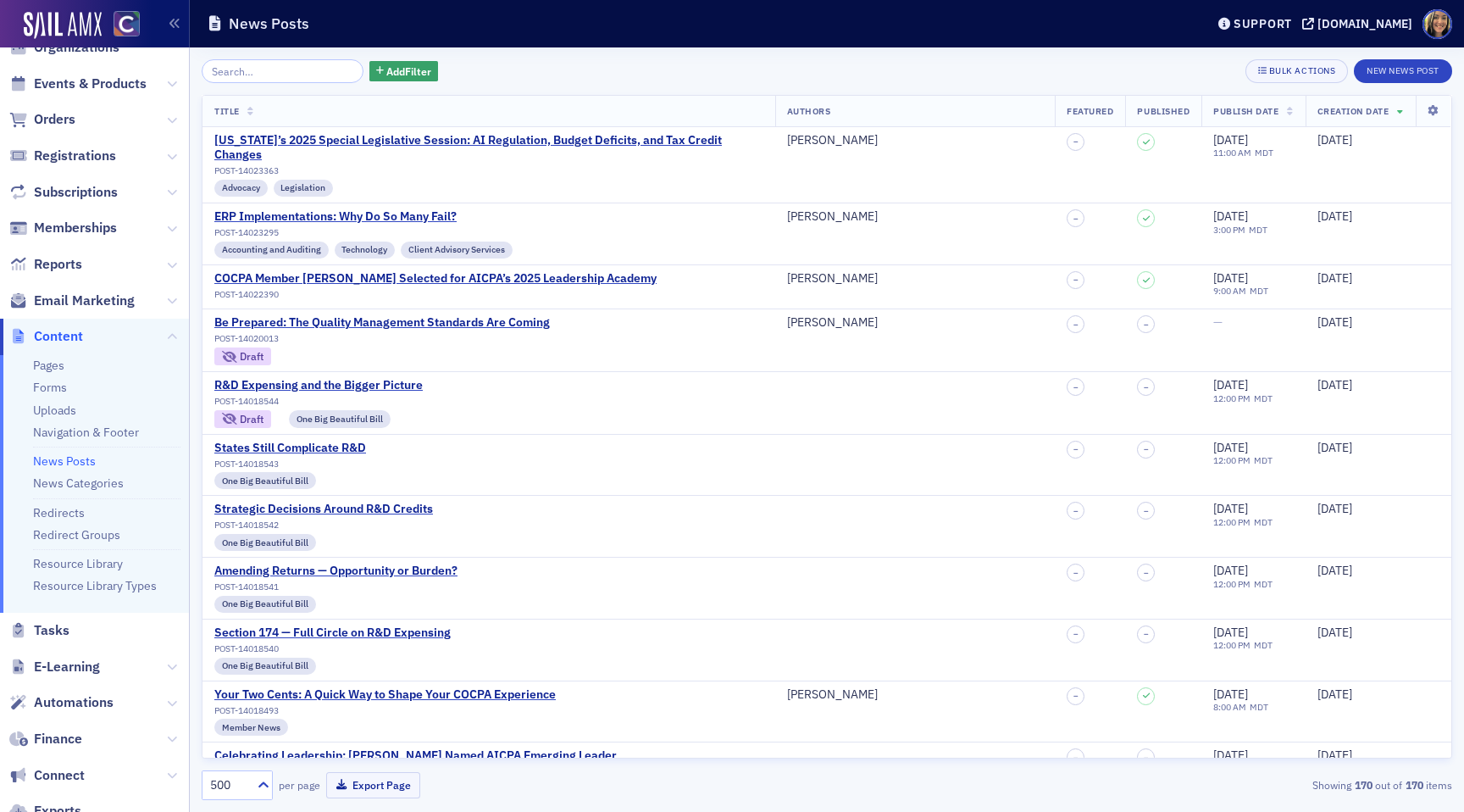
click at [710, 70] on div "Add Filter Bulk Actions New News Post" at bounding box center [826, 71] width 1250 height 24
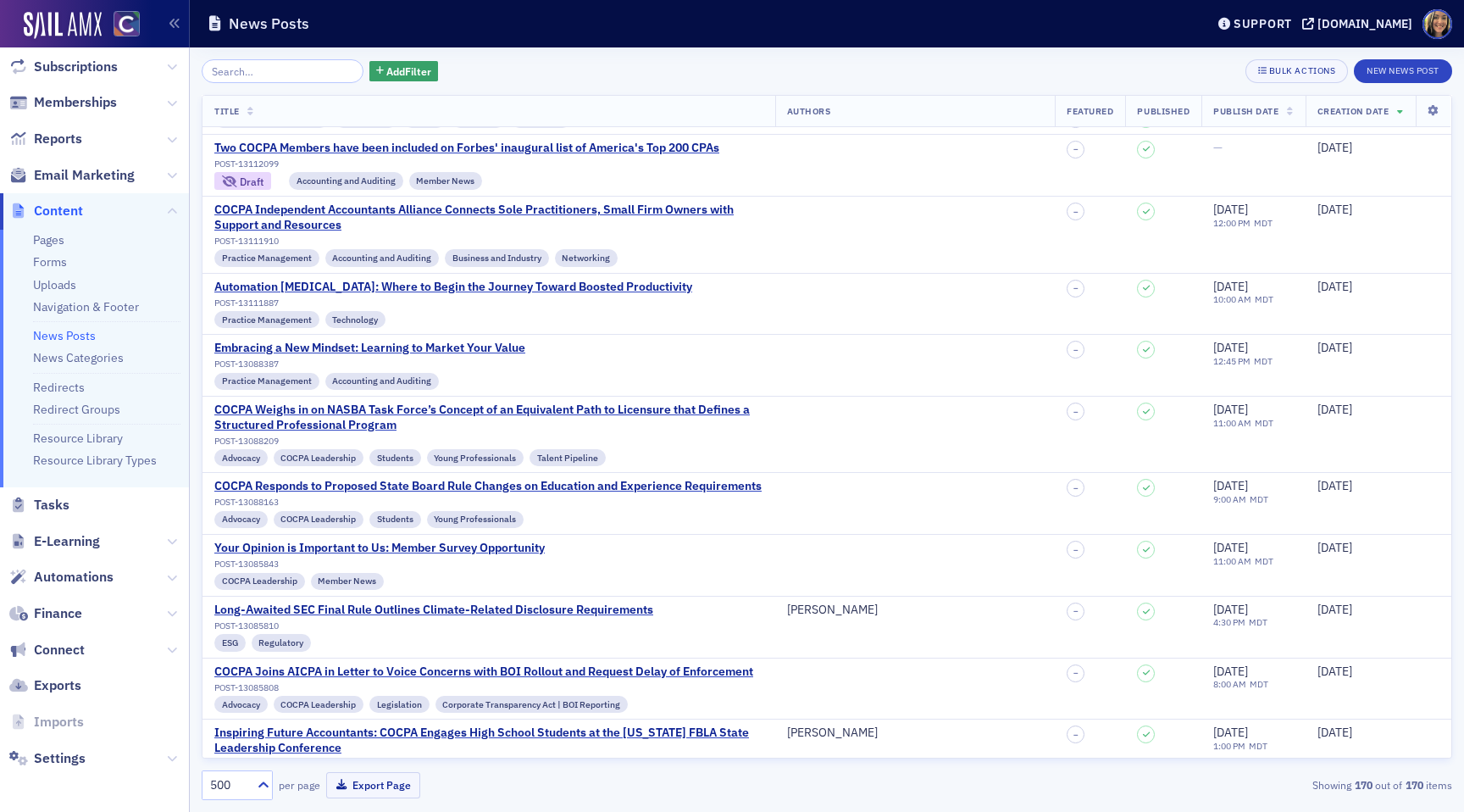
scroll to position [9846, 0]
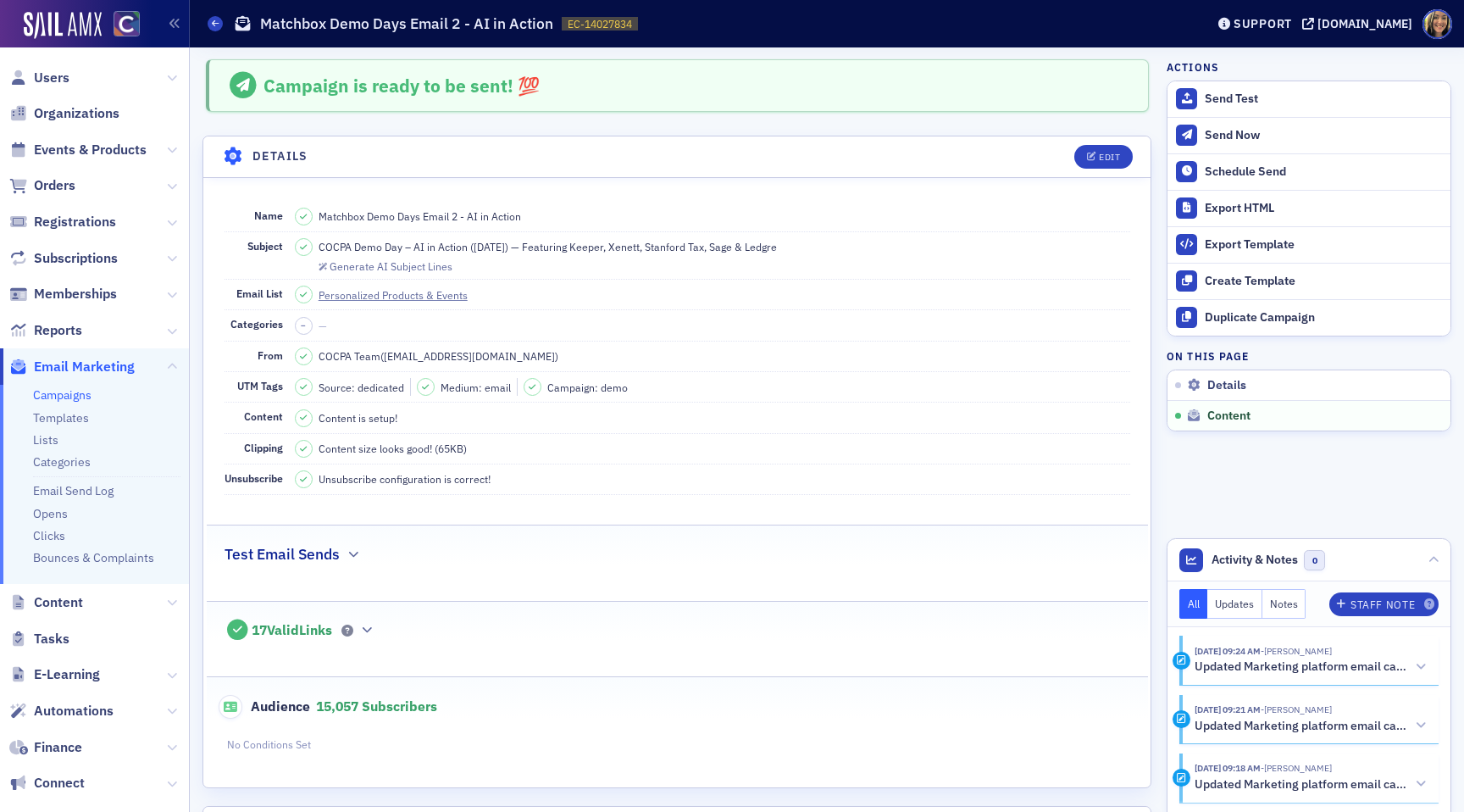
scroll to position [1038, 0]
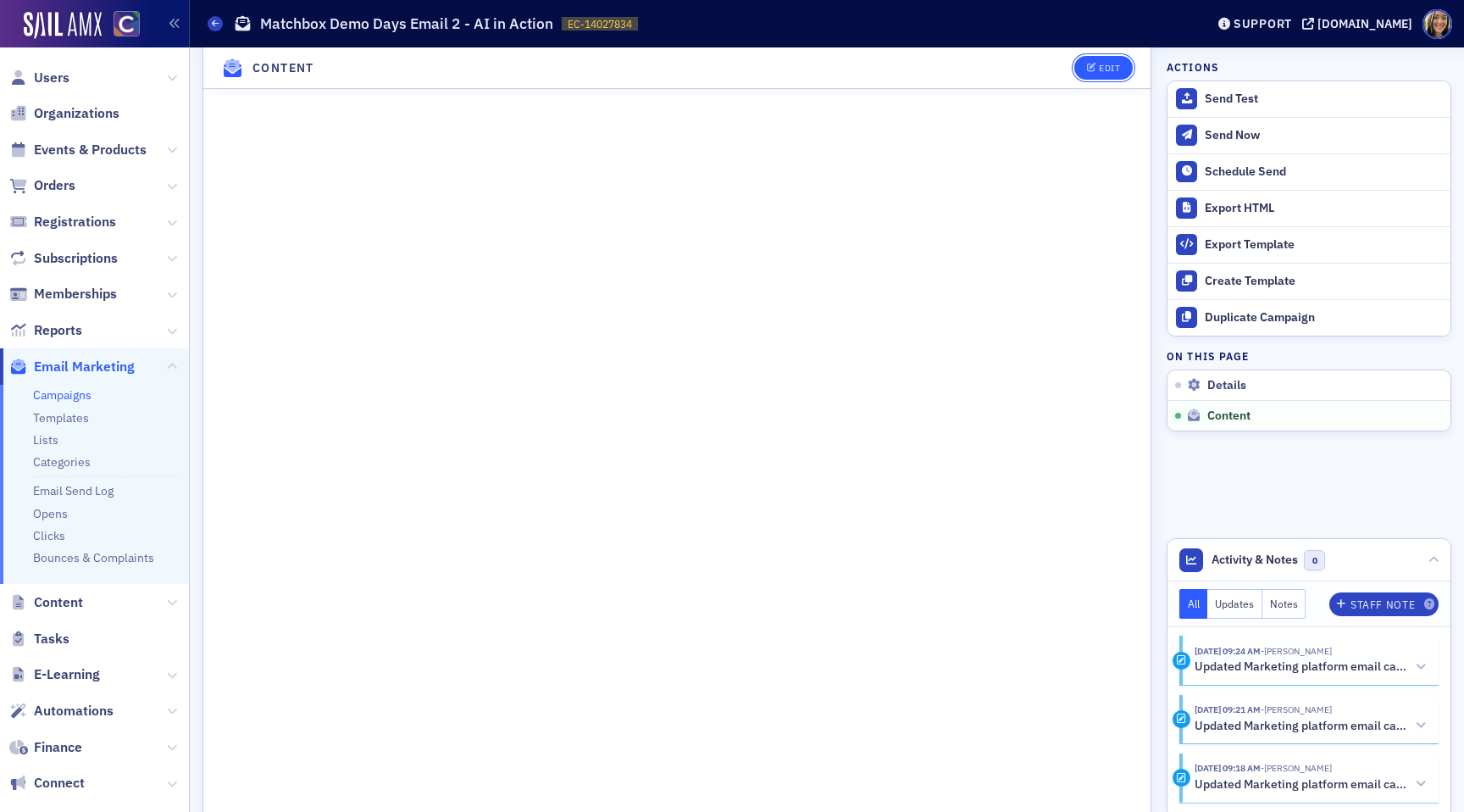
click at [1088, 64] on icon "button" at bounding box center [1092, 68] width 10 height 9
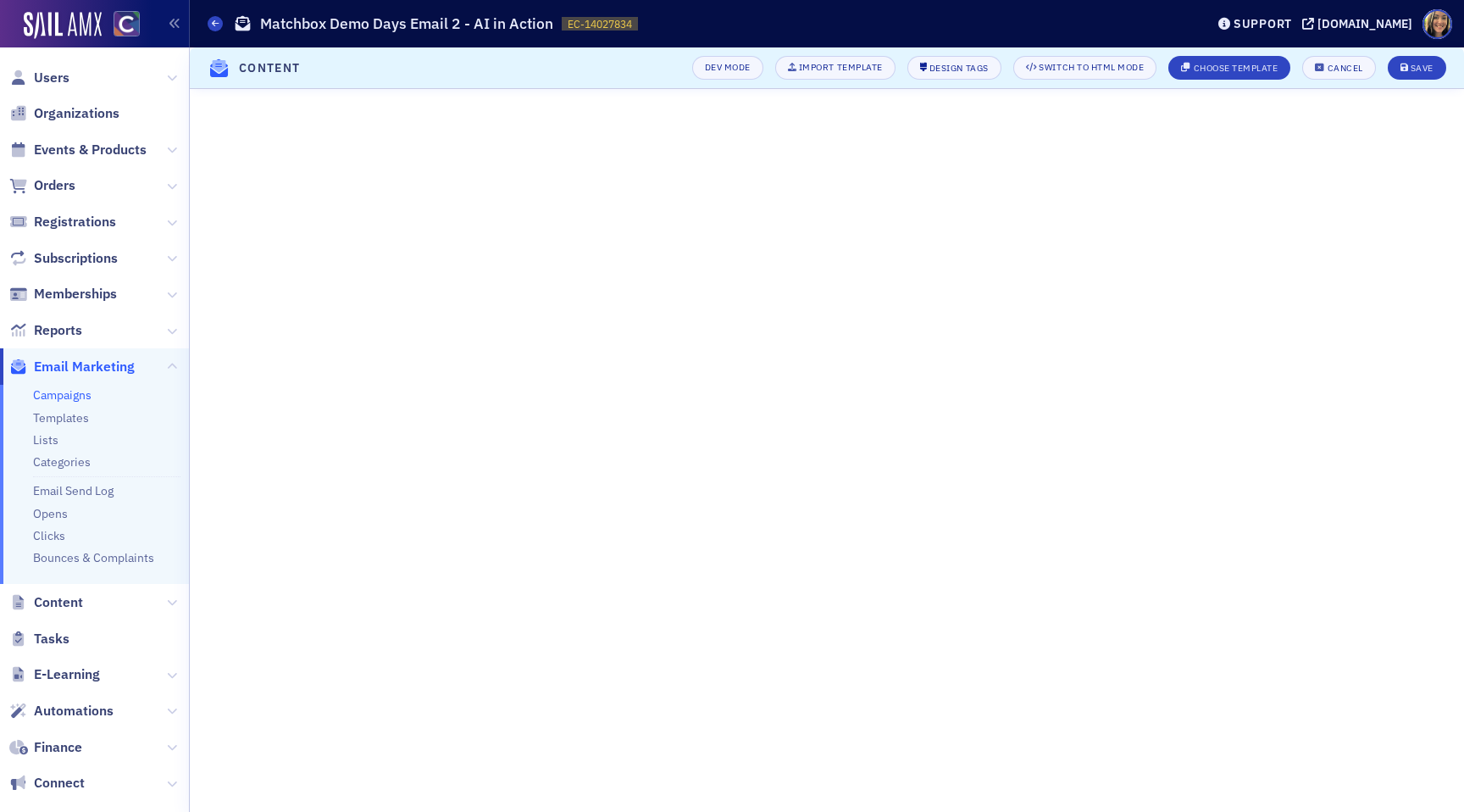
scroll to position [4, 0]
click at [1408, 69] on icon "submit" at bounding box center [1404, 68] width 9 height 9
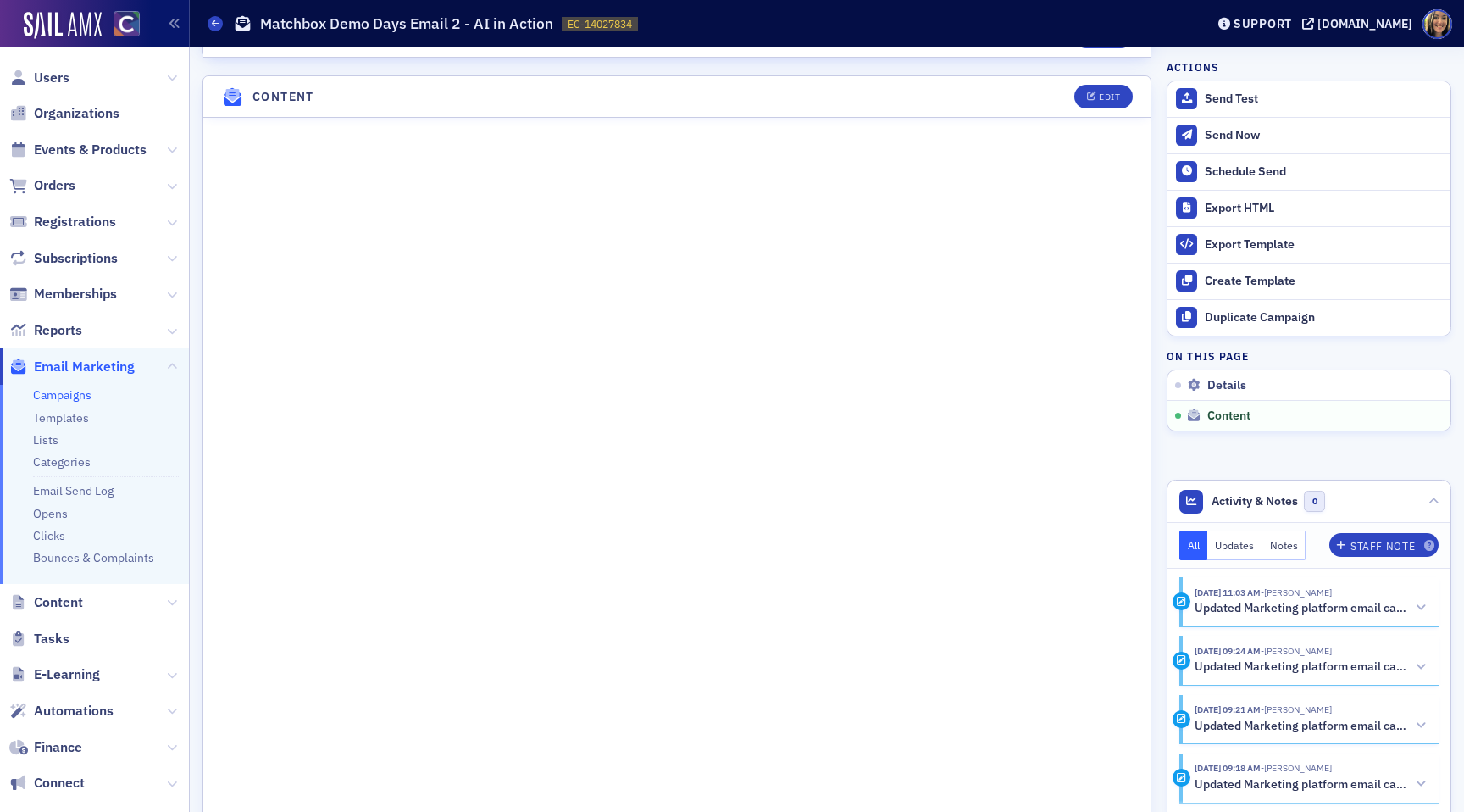
scroll to position [766, 0]
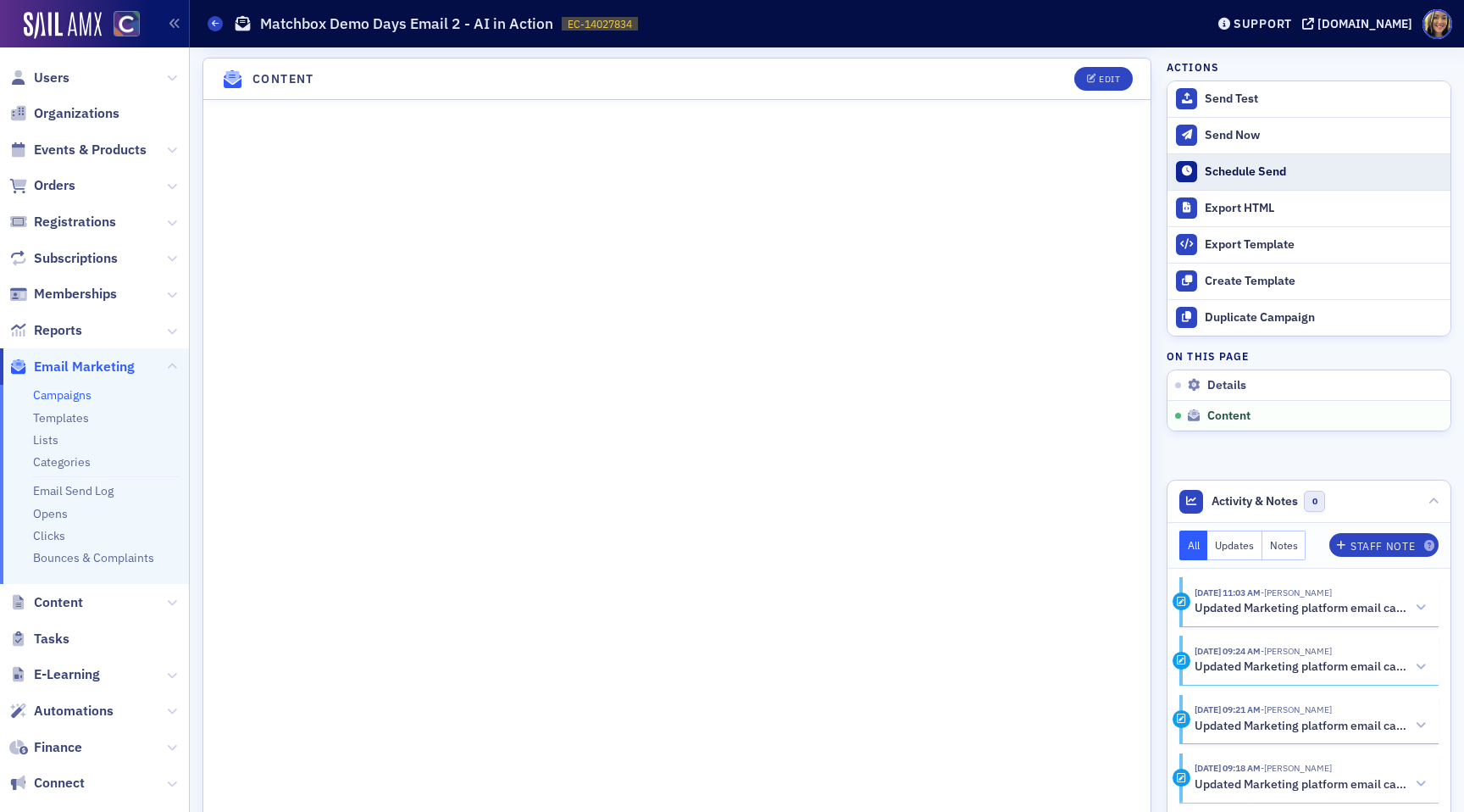
click at [1229, 170] on div "Schedule Send" at bounding box center [1323, 172] width 238 height 15
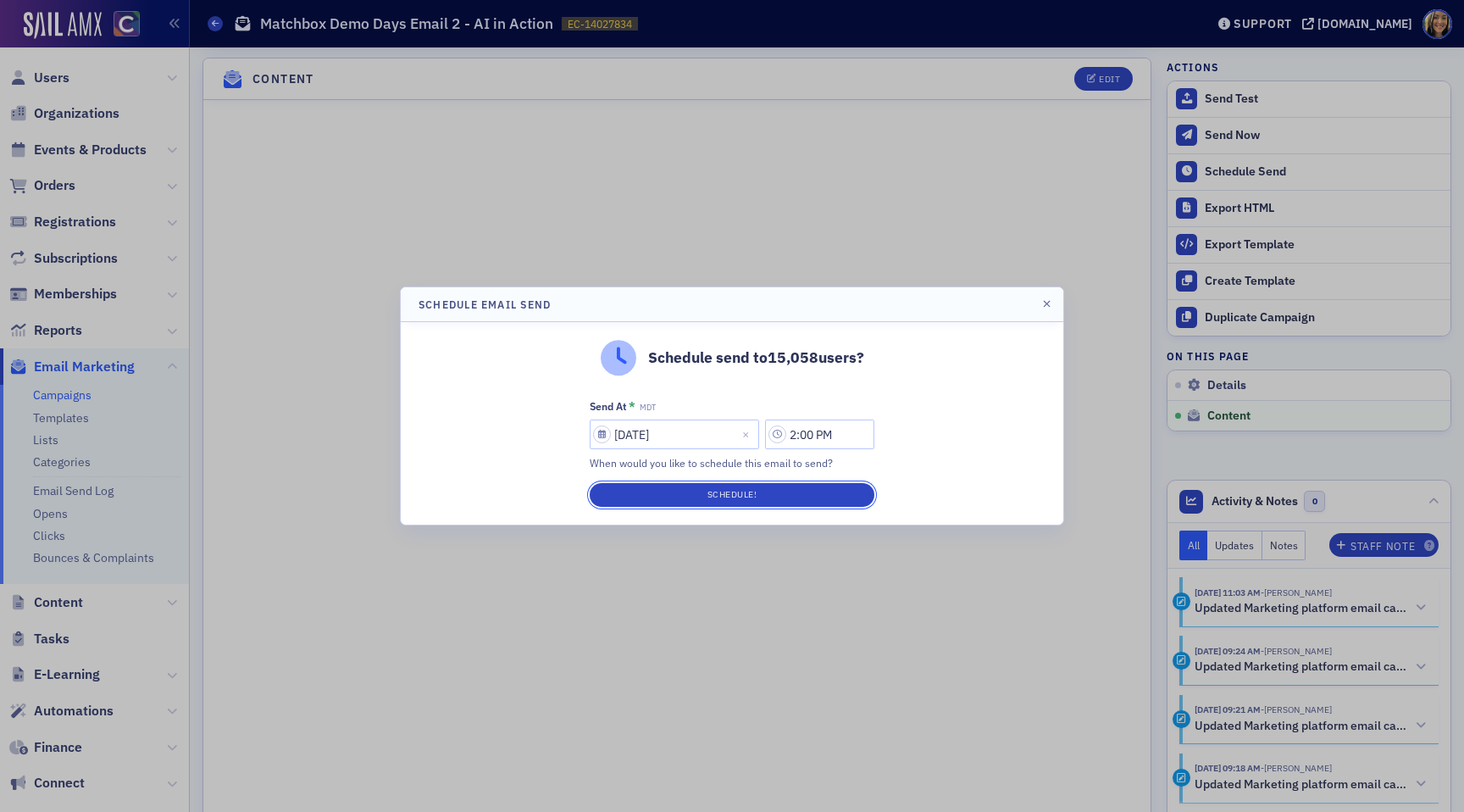
drag, startPoint x: 785, startPoint y: 492, endPoint x: 826, endPoint y: 297, distance: 199.3
click at [826, 295] on div "Schedule Email Send Schedule send to 15,058 users? Send At * MDT 09/16/2025 2:0…" at bounding box center [732, 406] width 664 height 238
click at [797, 426] on input "2:00 PM" at bounding box center [819, 433] width 109 height 29
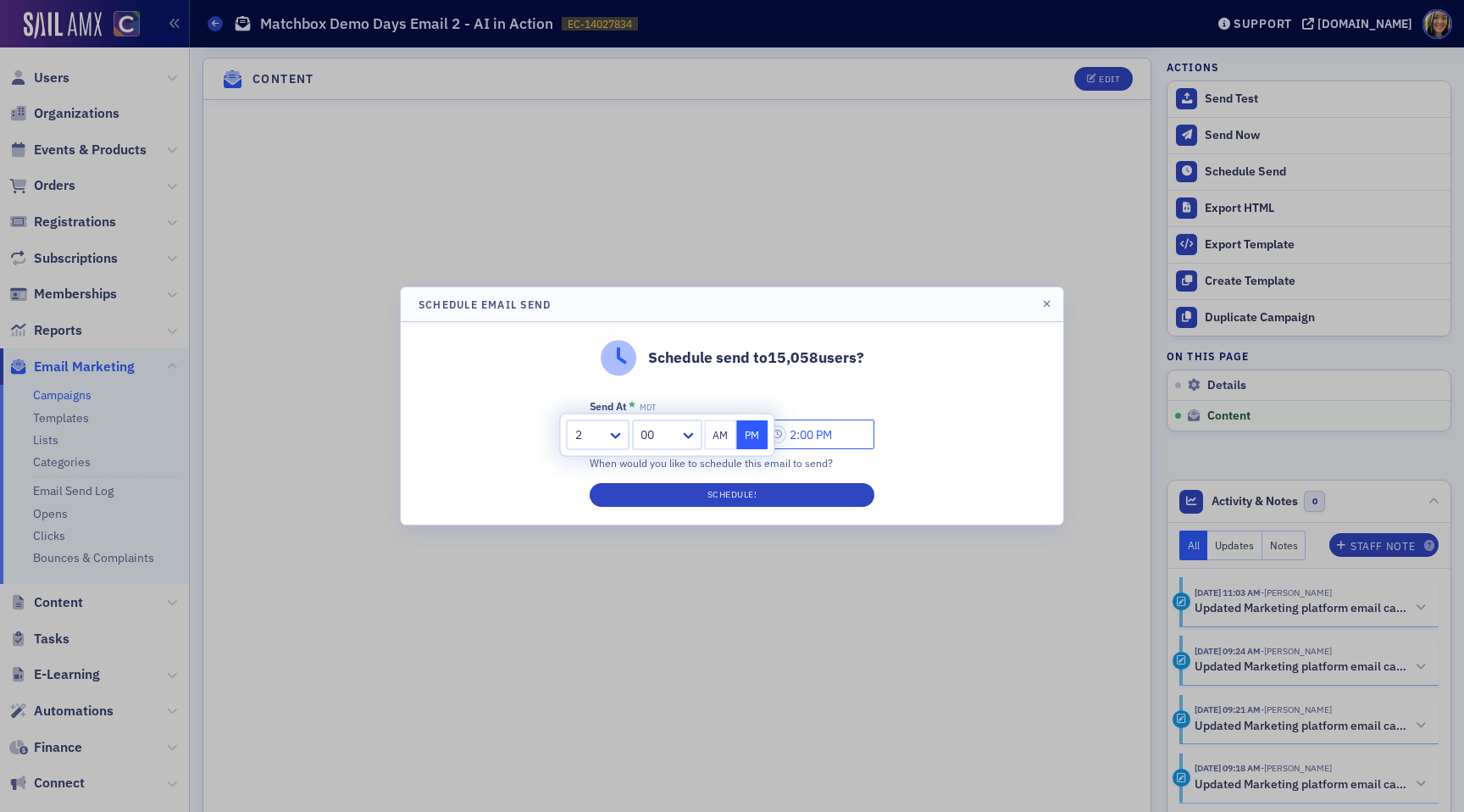
click at [799, 429] on input "2:00 PM" at bounding box center [819, 433] width 109 height 29
type input "1:00 PM"
click at [789, 482] on div "Send At * MDT 09/16/2025 1:00 PM When would you like to schedule this email to …" at bounding box center [732, 453] width 285 height 108
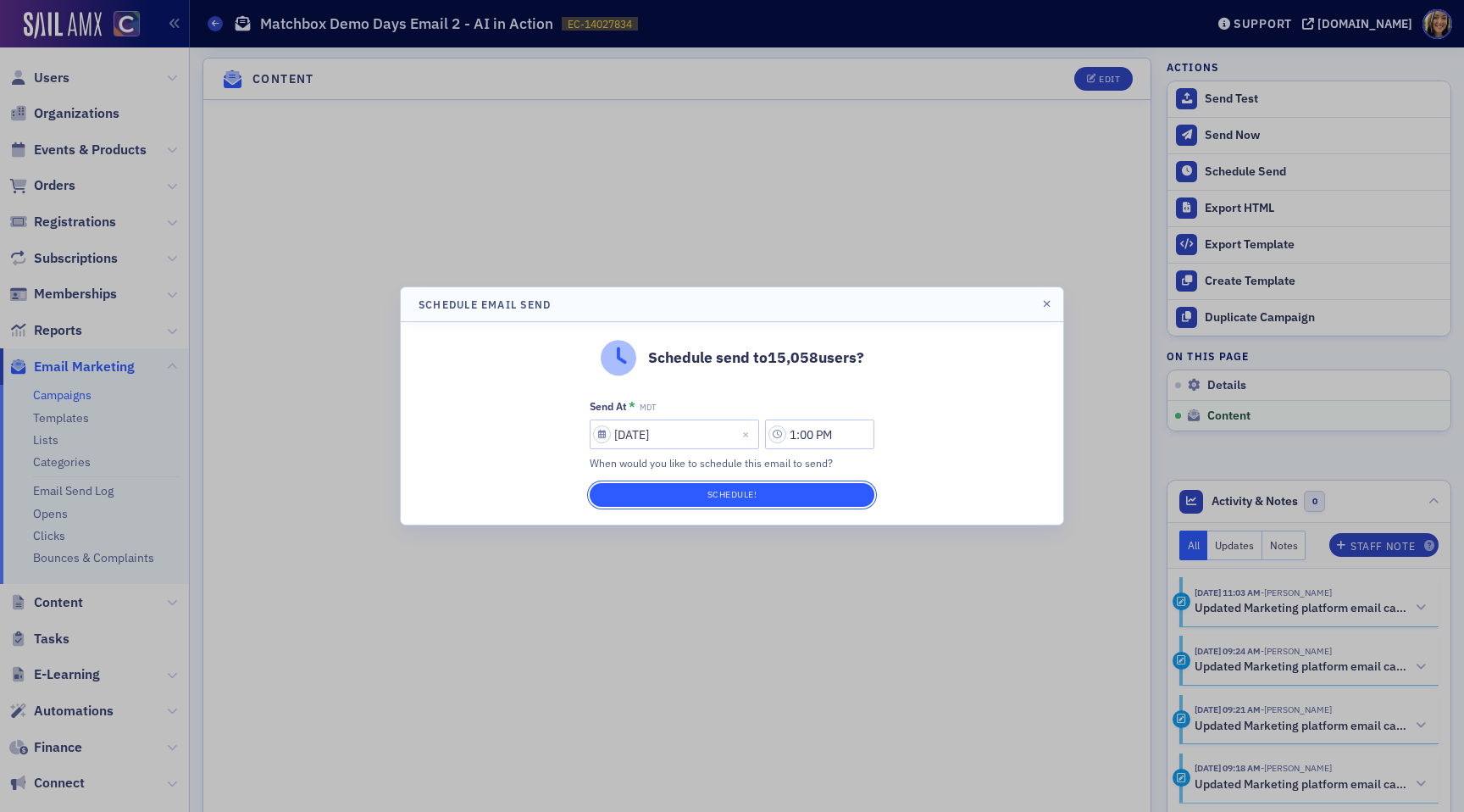
click at [786, 495] on button "Schedule!" at bounding box center [732, 494] width 285 height 24
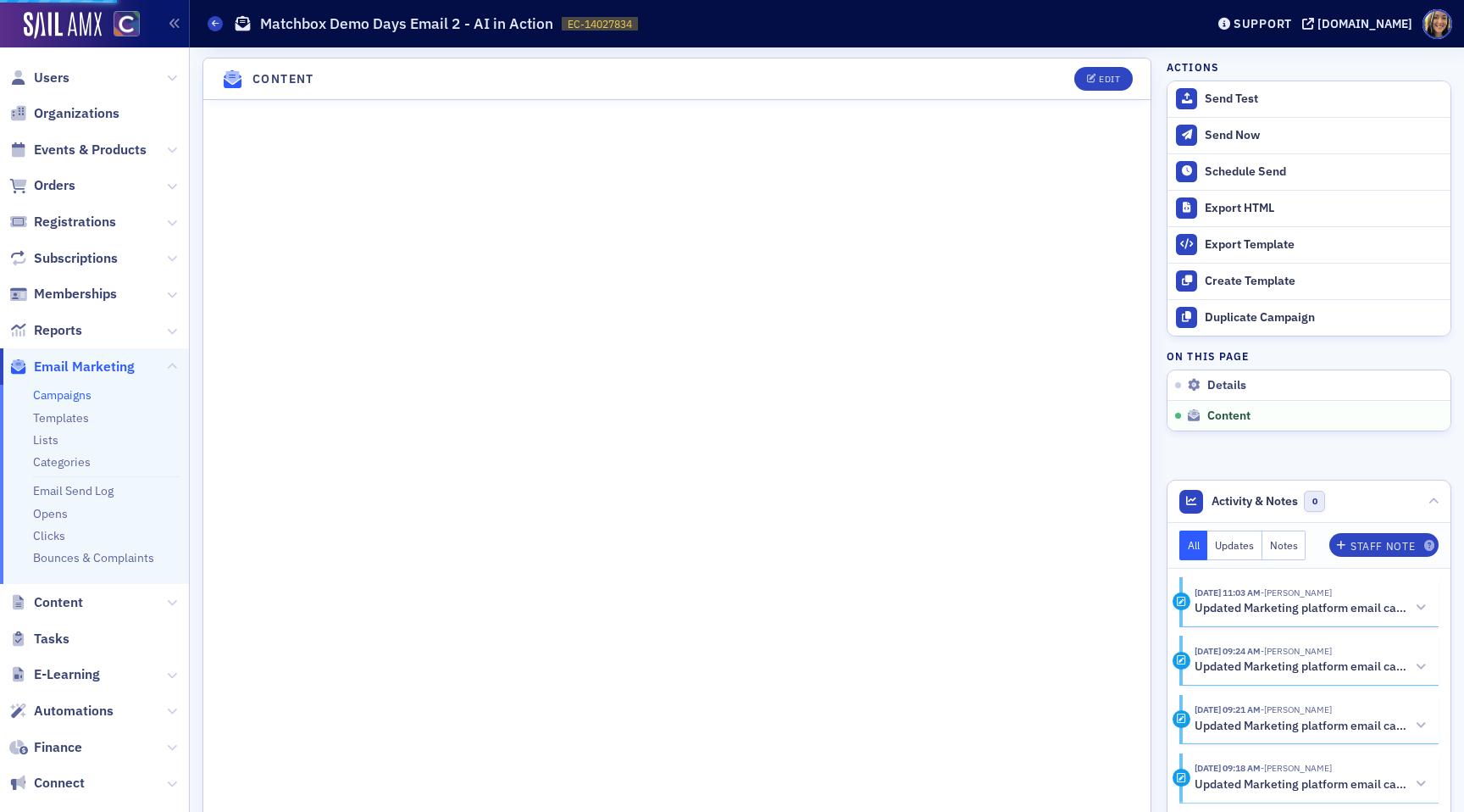
scroll to position [776, 0]
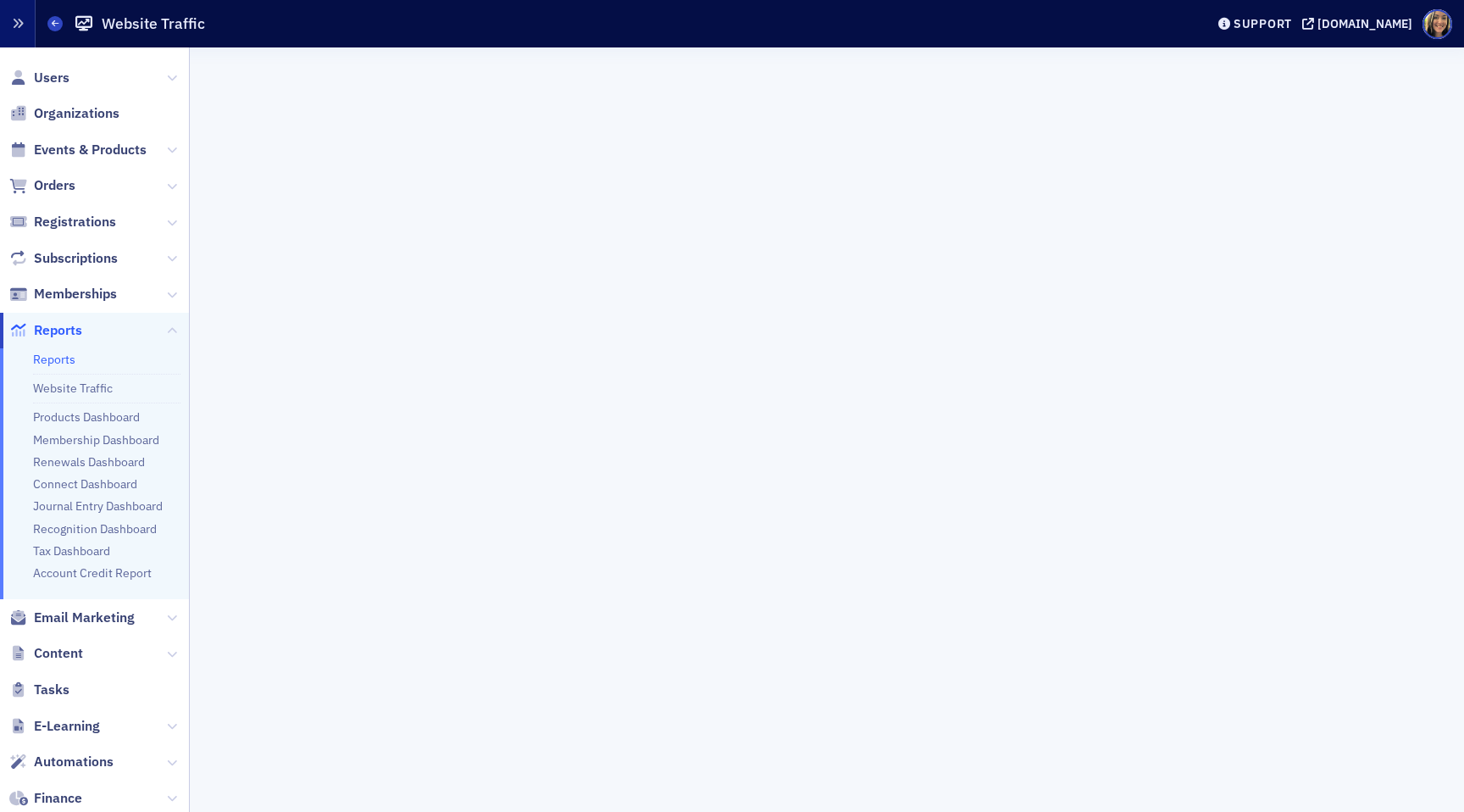
click at [12, 27] on icon "button" at bounding box center [18, 24] width 12 height 12
click at [72, 609] on span "Email Marketing" at bounding box center [84, 618] width 101 height 19
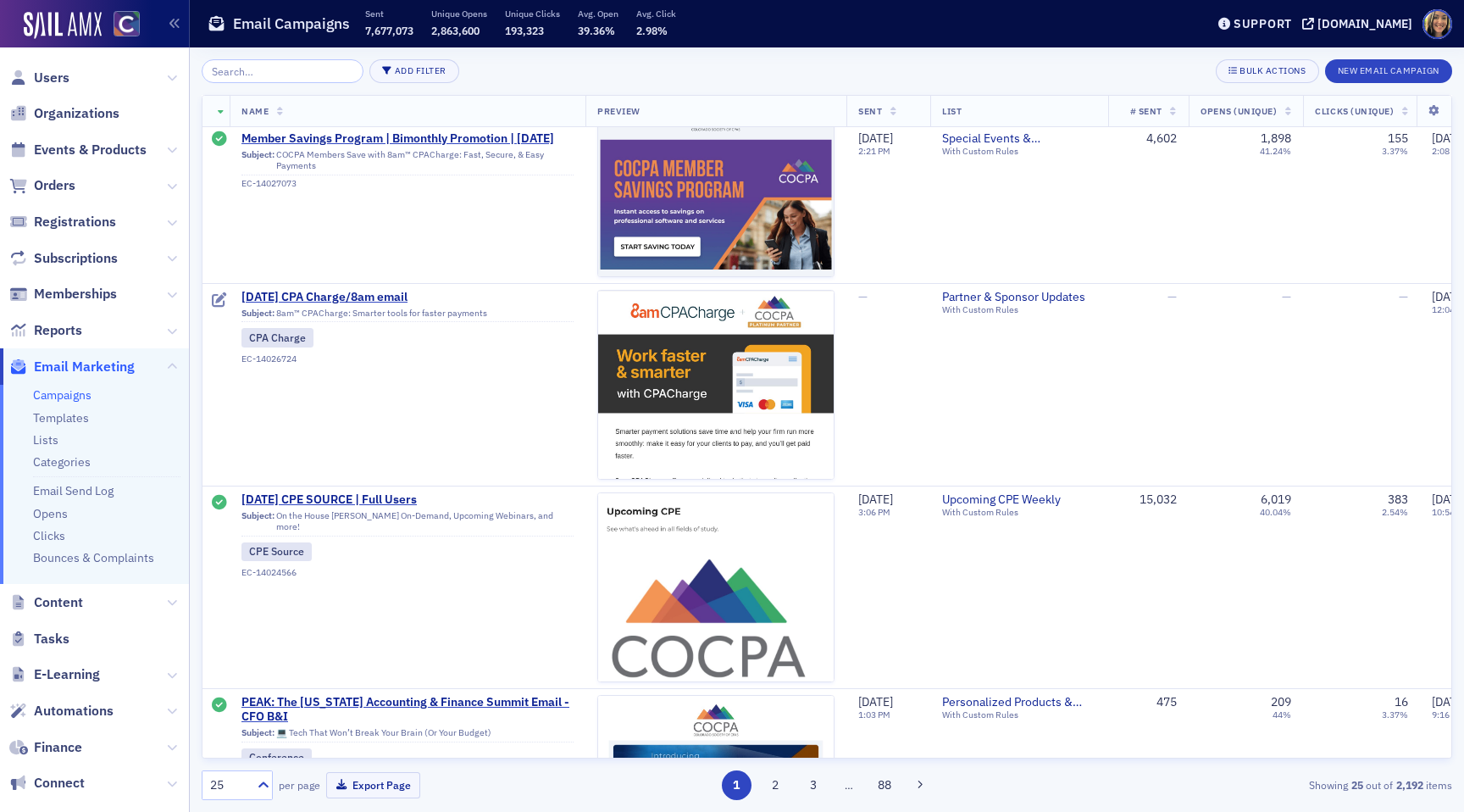
scroll to position [655, 0]
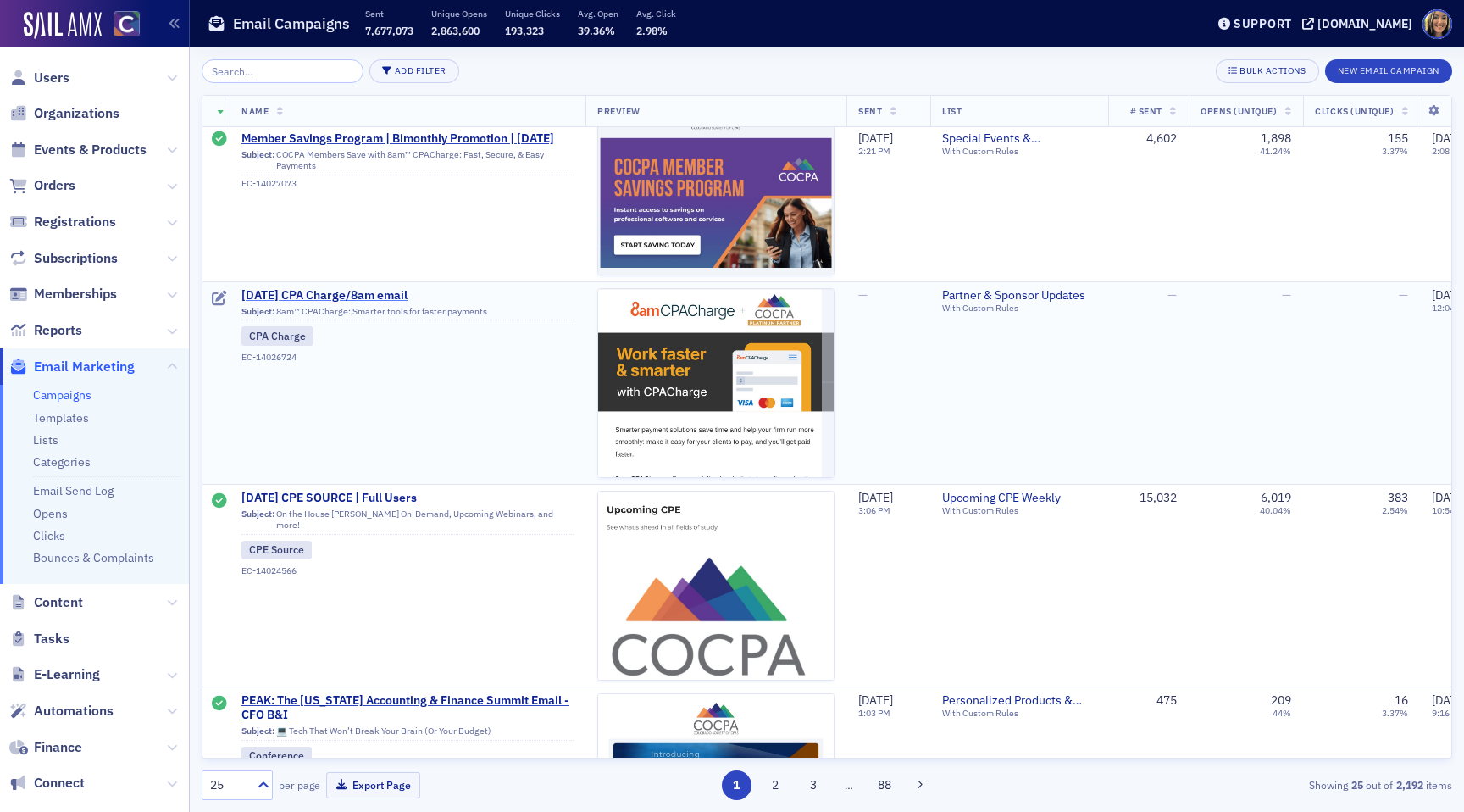
click at [344, 292] on span "September 2025 CPA Charge/8am email" at bounding box center [407, 295] width 332 height 15
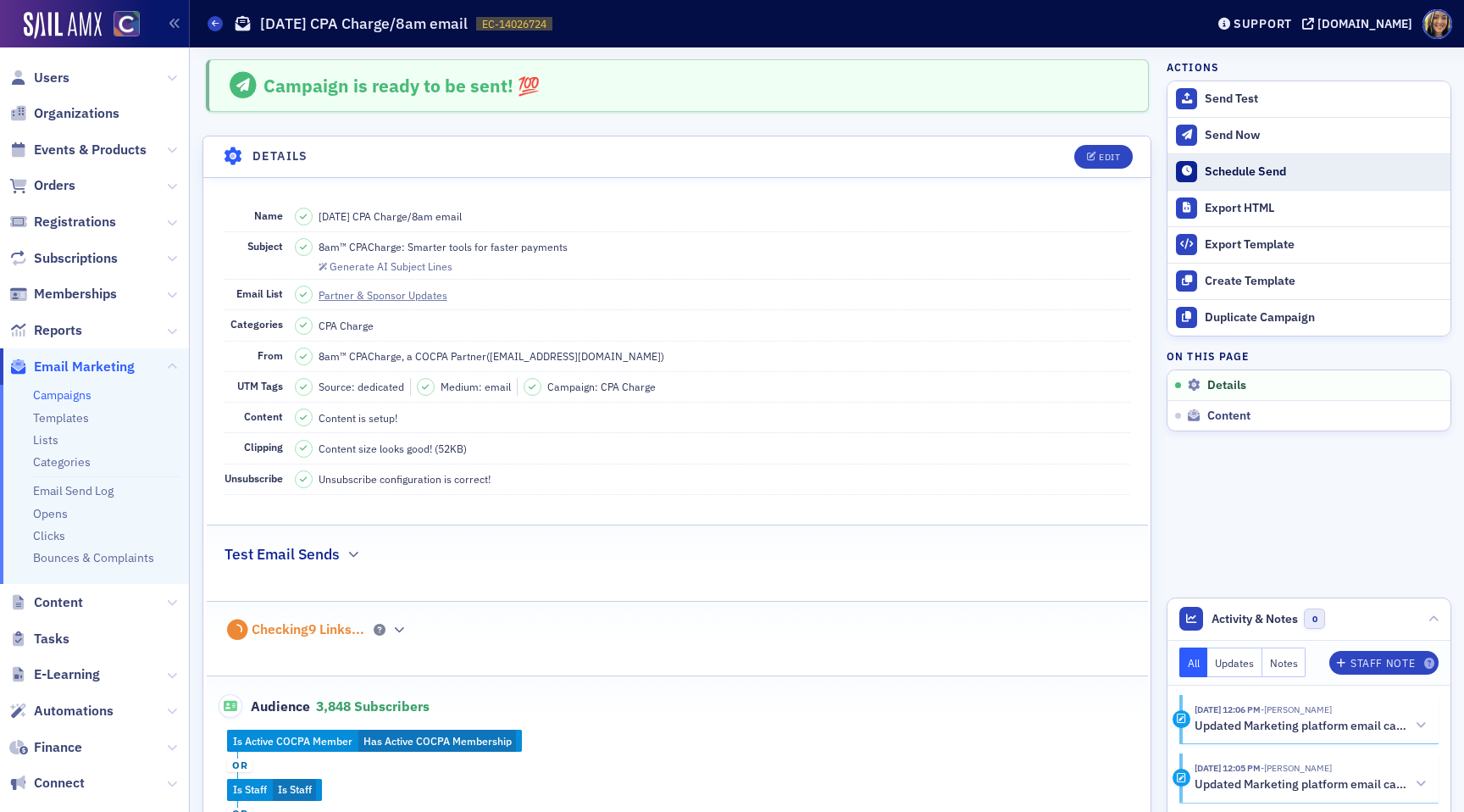
click at [1238, 170] on div "Schedule Send" at bounding box center [1323, 172] width 238 height 15
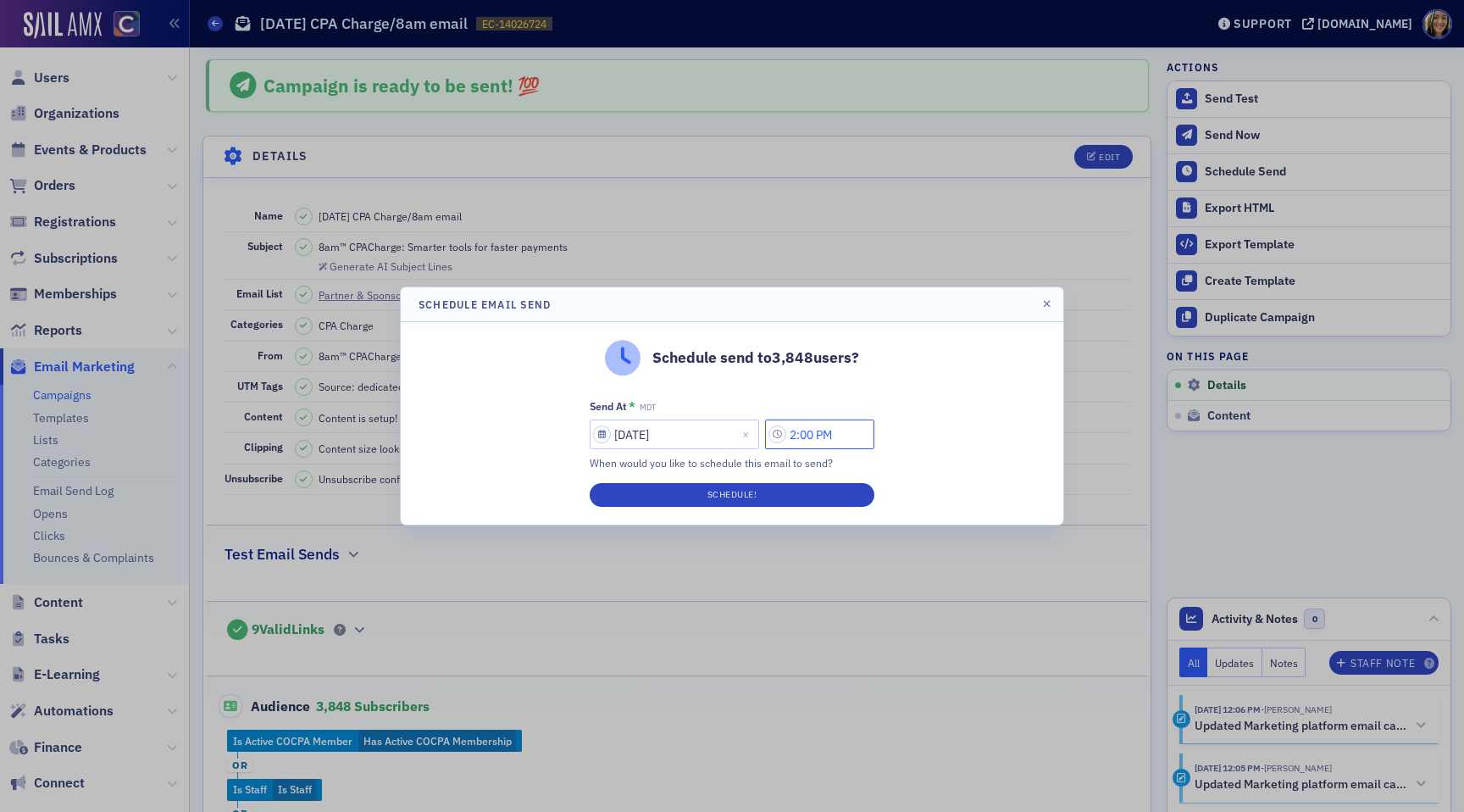
click at [801, 434] on input "2:00 PM" at bounding box center [819, 433] width 109 height 29
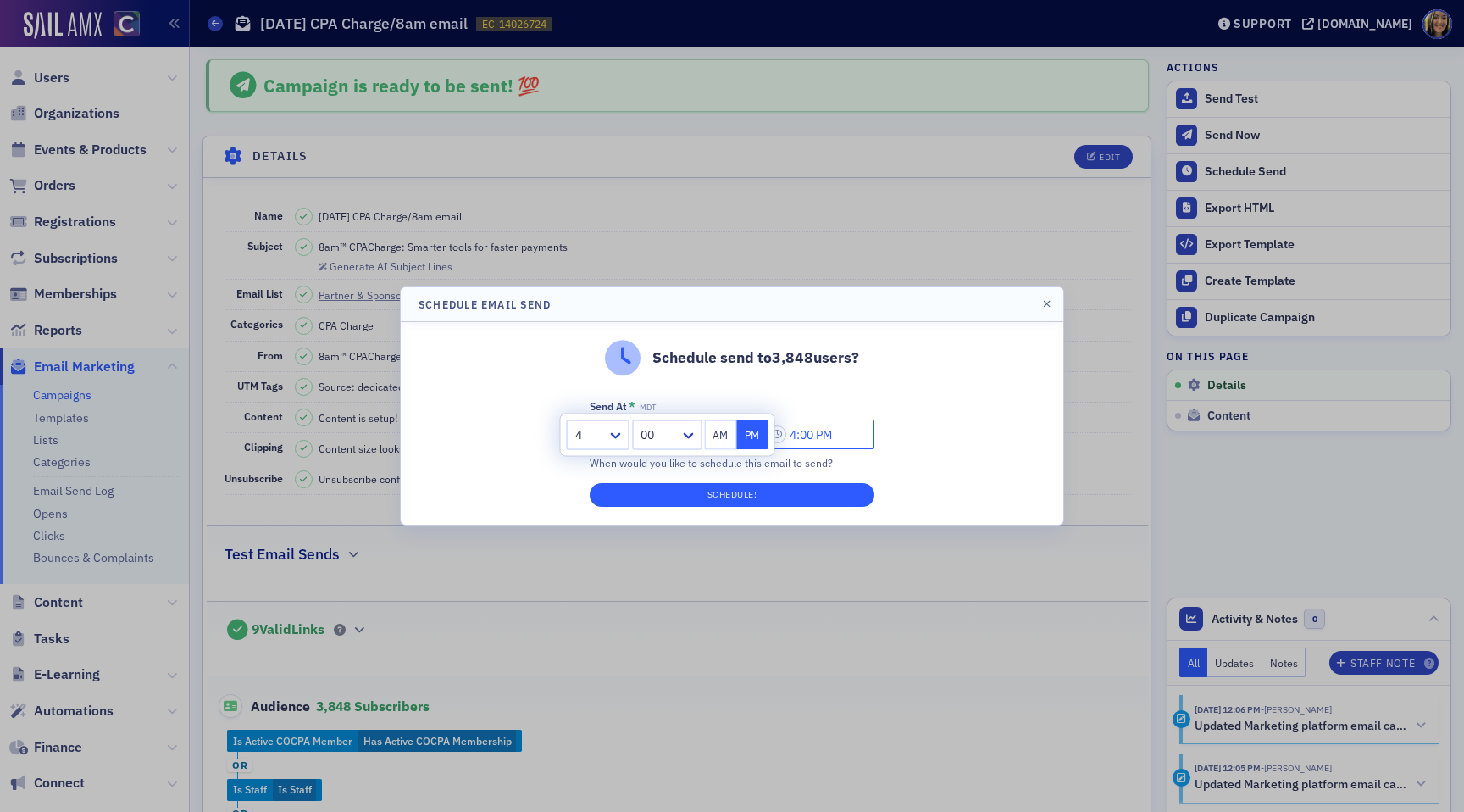
type input "4:00 PM"
click at [817, 498] on button "Schedule!" at bounding box center [732, 494] width 285 height 24
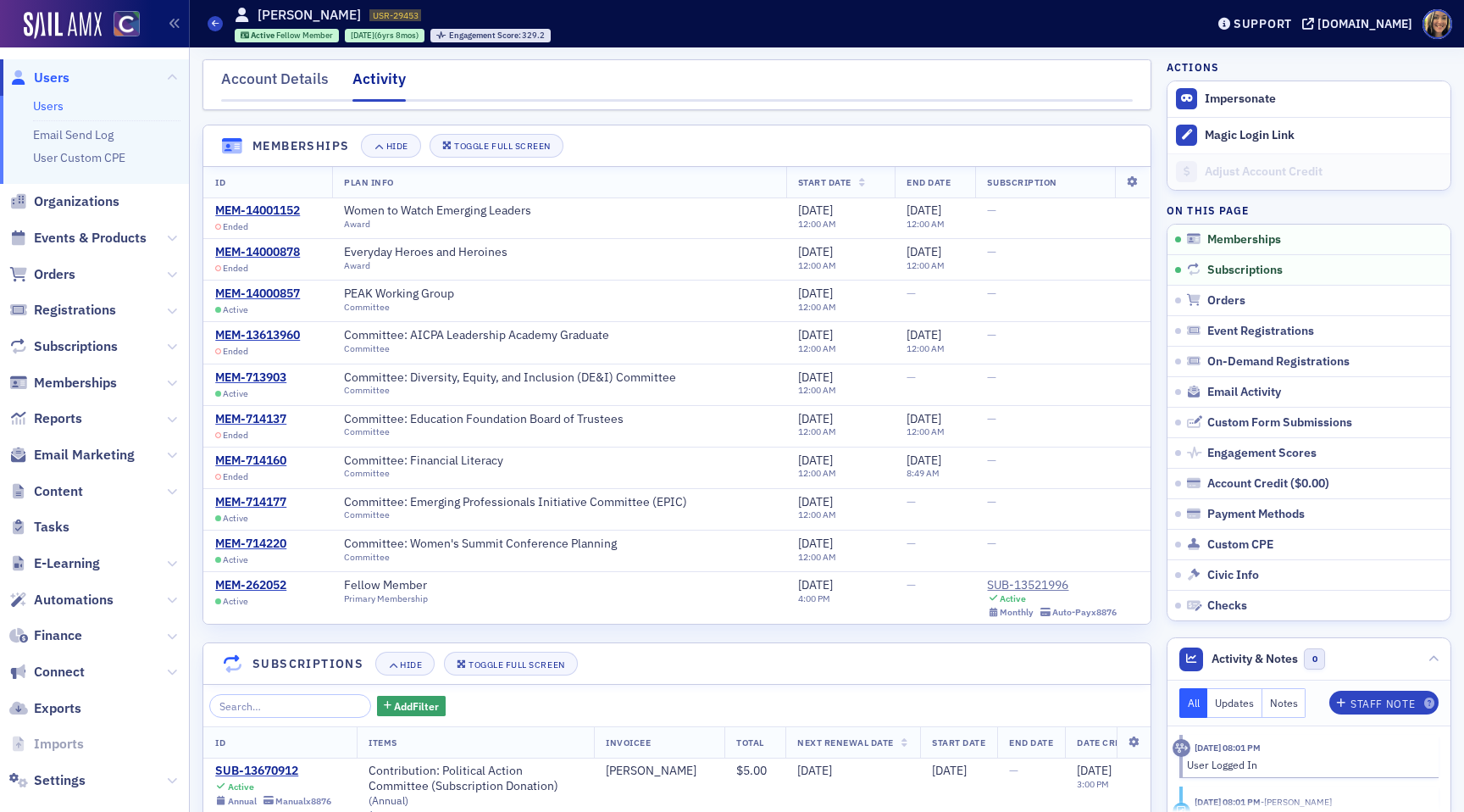
scroll to position [299, 0]
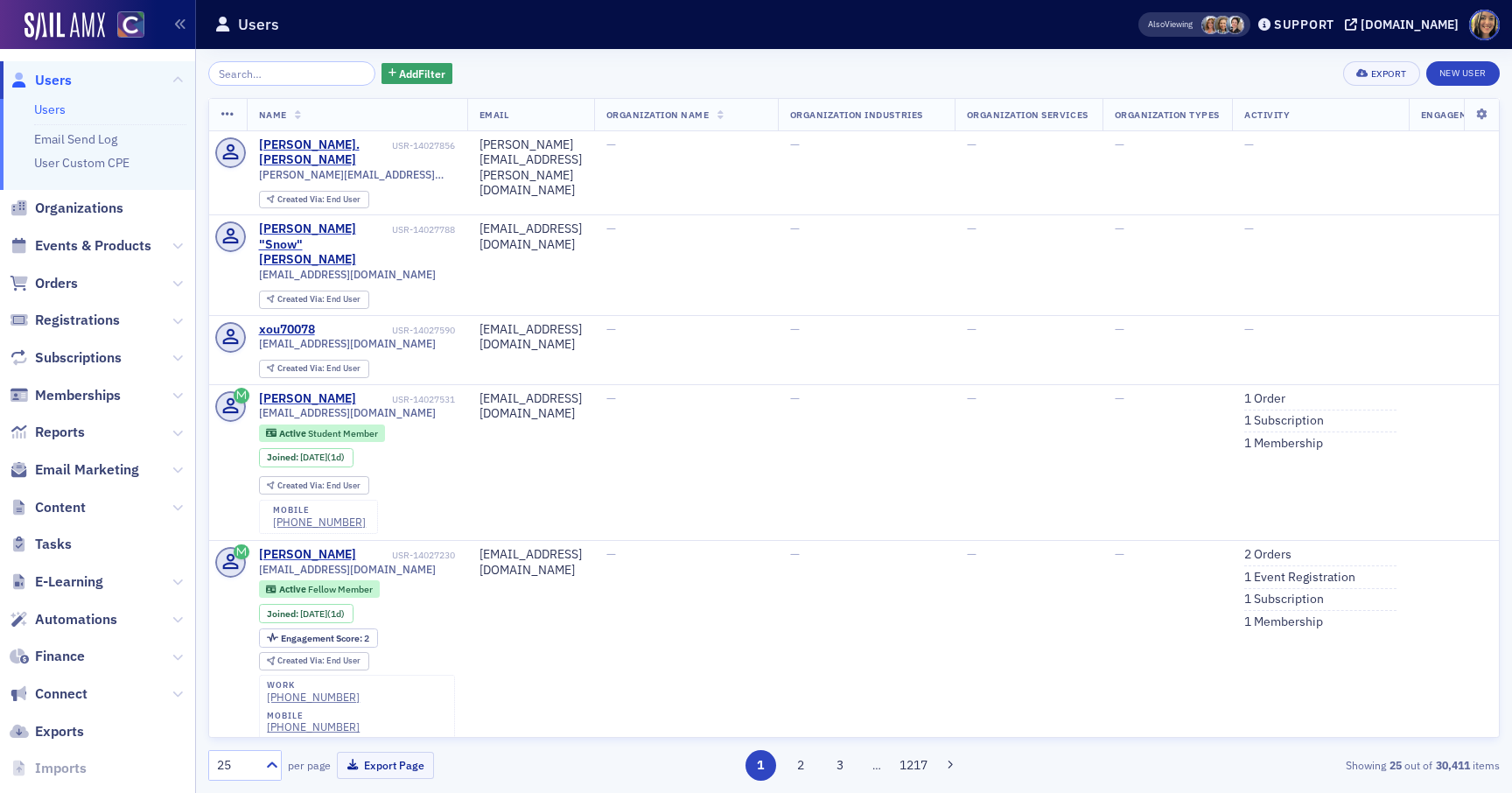
click at [412, 51] on div "Add Filter Export New User Name Email Organization Name Organization Industries…" at bounding box center [853, 420] width 1291 height 744
click at [408, 72] on span "Add Filter" at bounding box center [421, 73] width 46 height 16
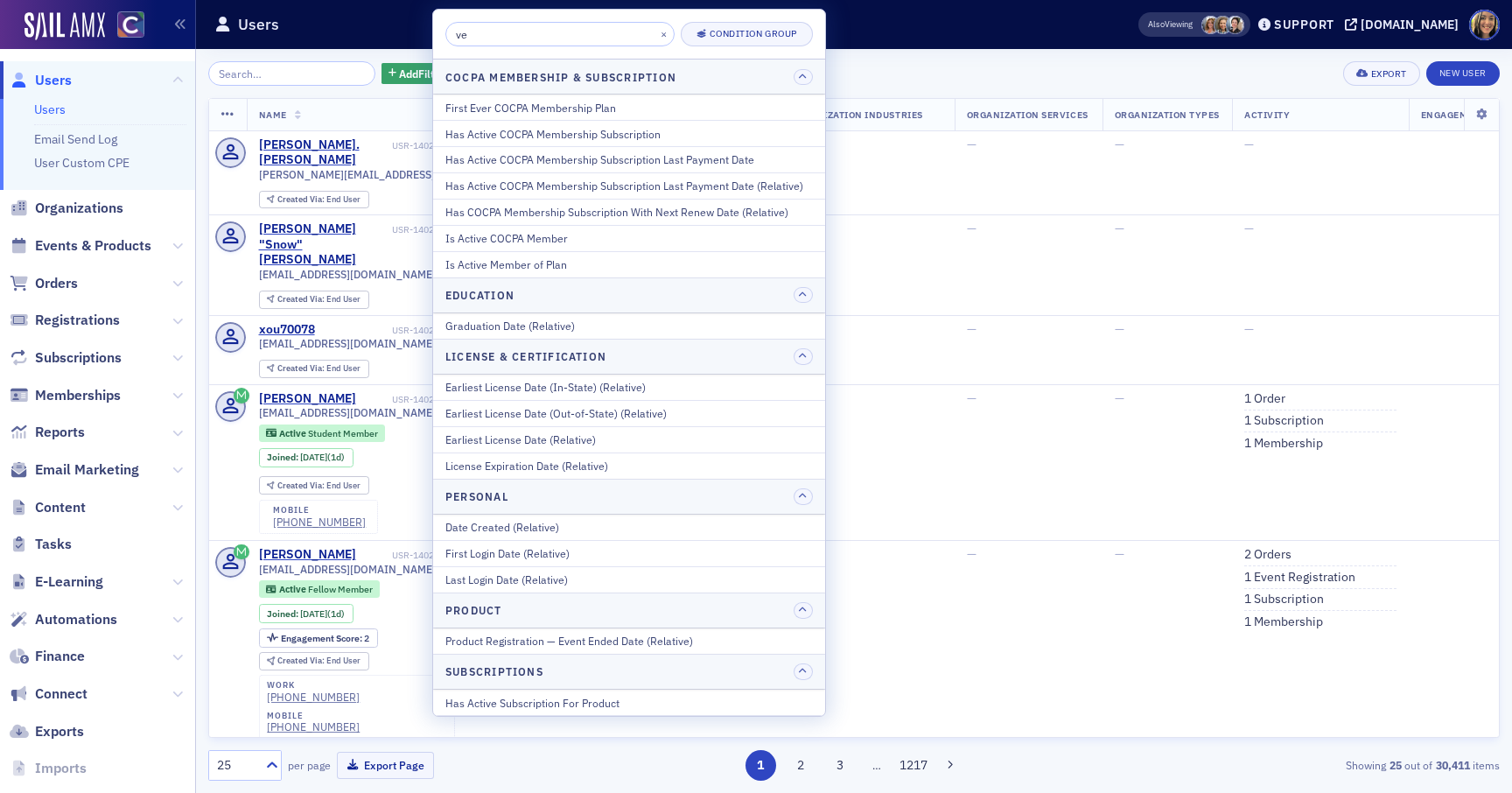
type input "v"
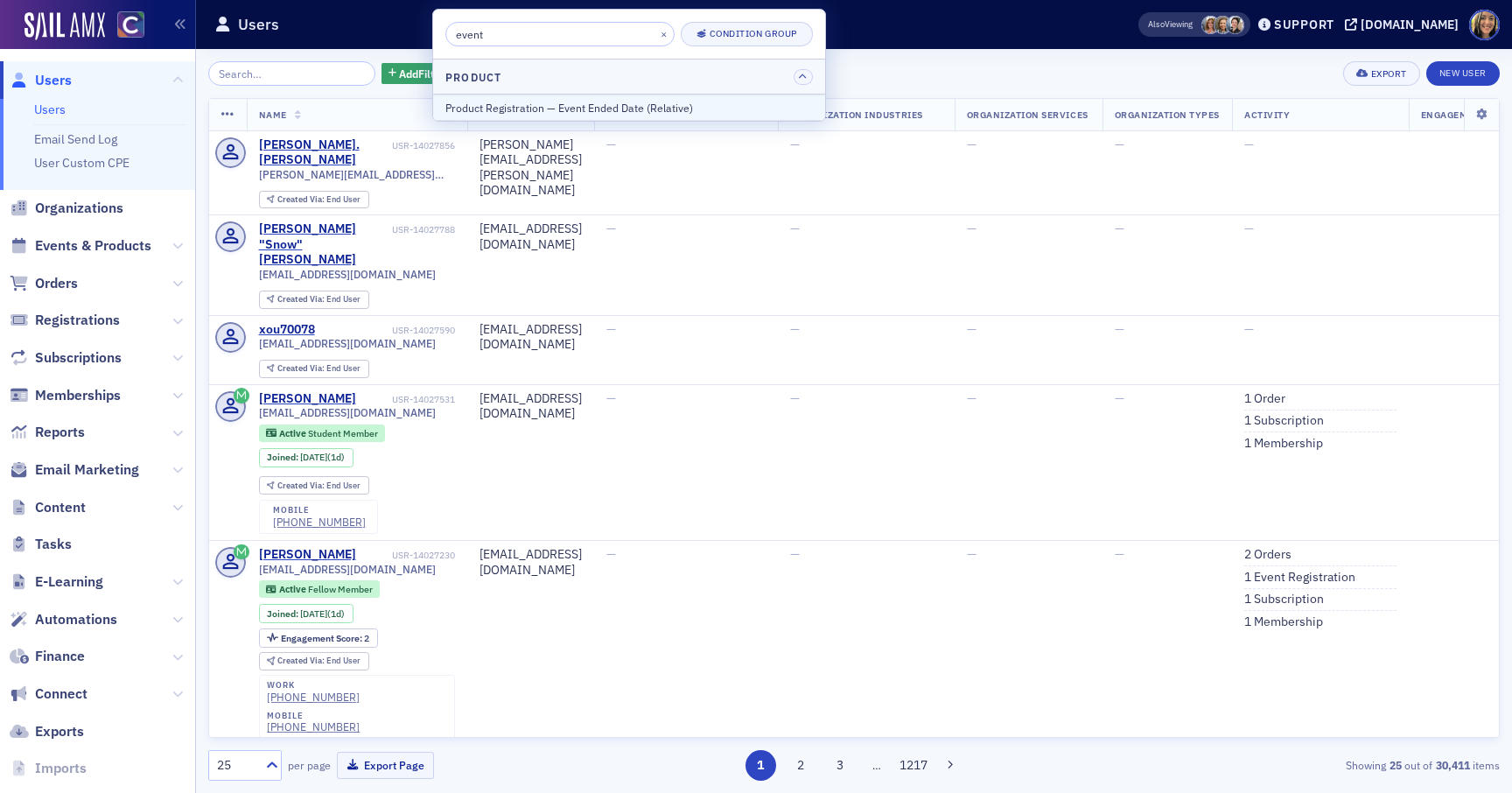
type input "event"
click at [582, 103] on div "Product Registration — Event Ended Date (Relative)" at bounding box center [629, 108] width 367 height 16
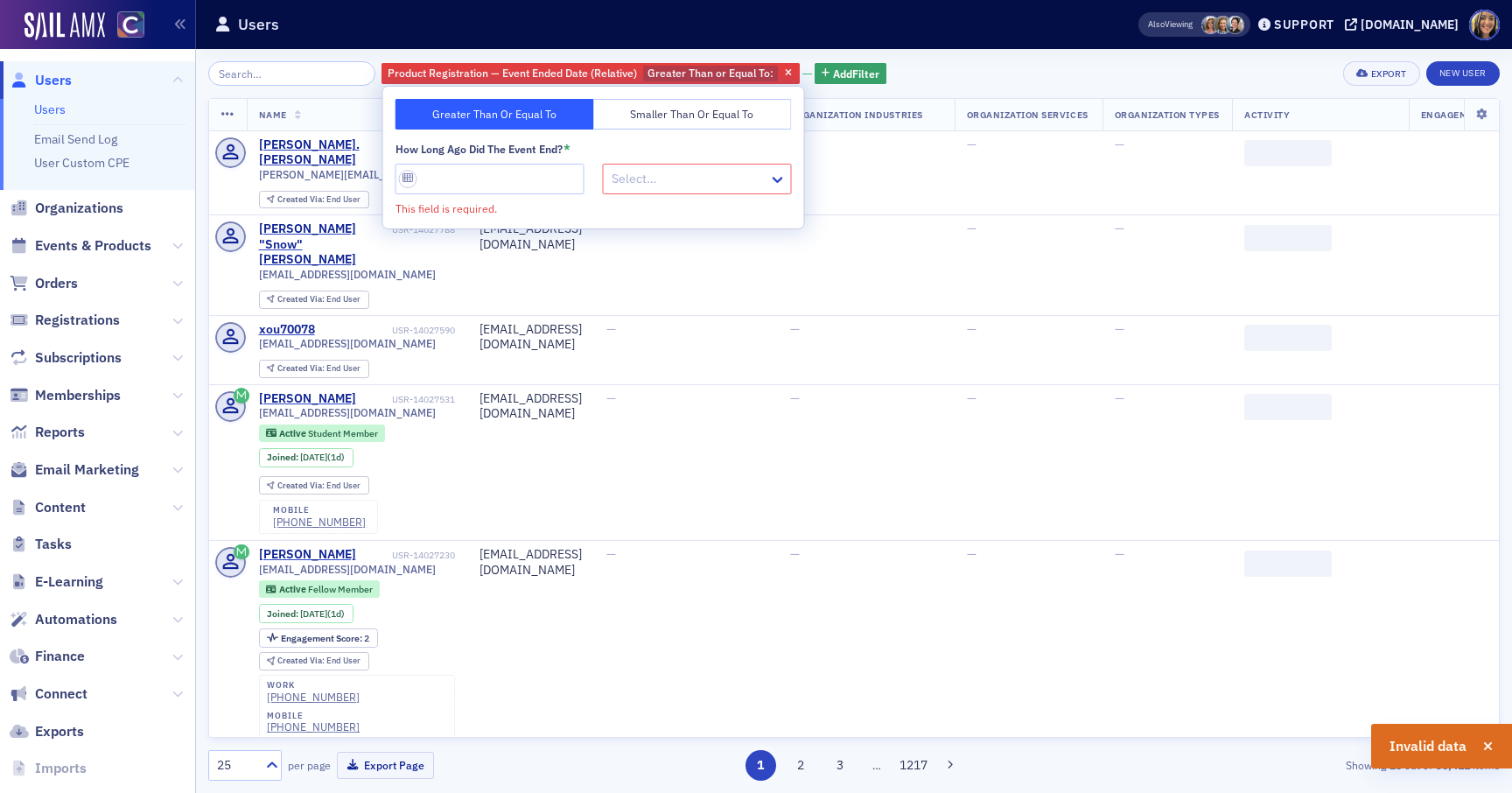
click at [622, 117] on button "Smaller Than or Equal To" at bounding box center [692, 113] width 198 height 30
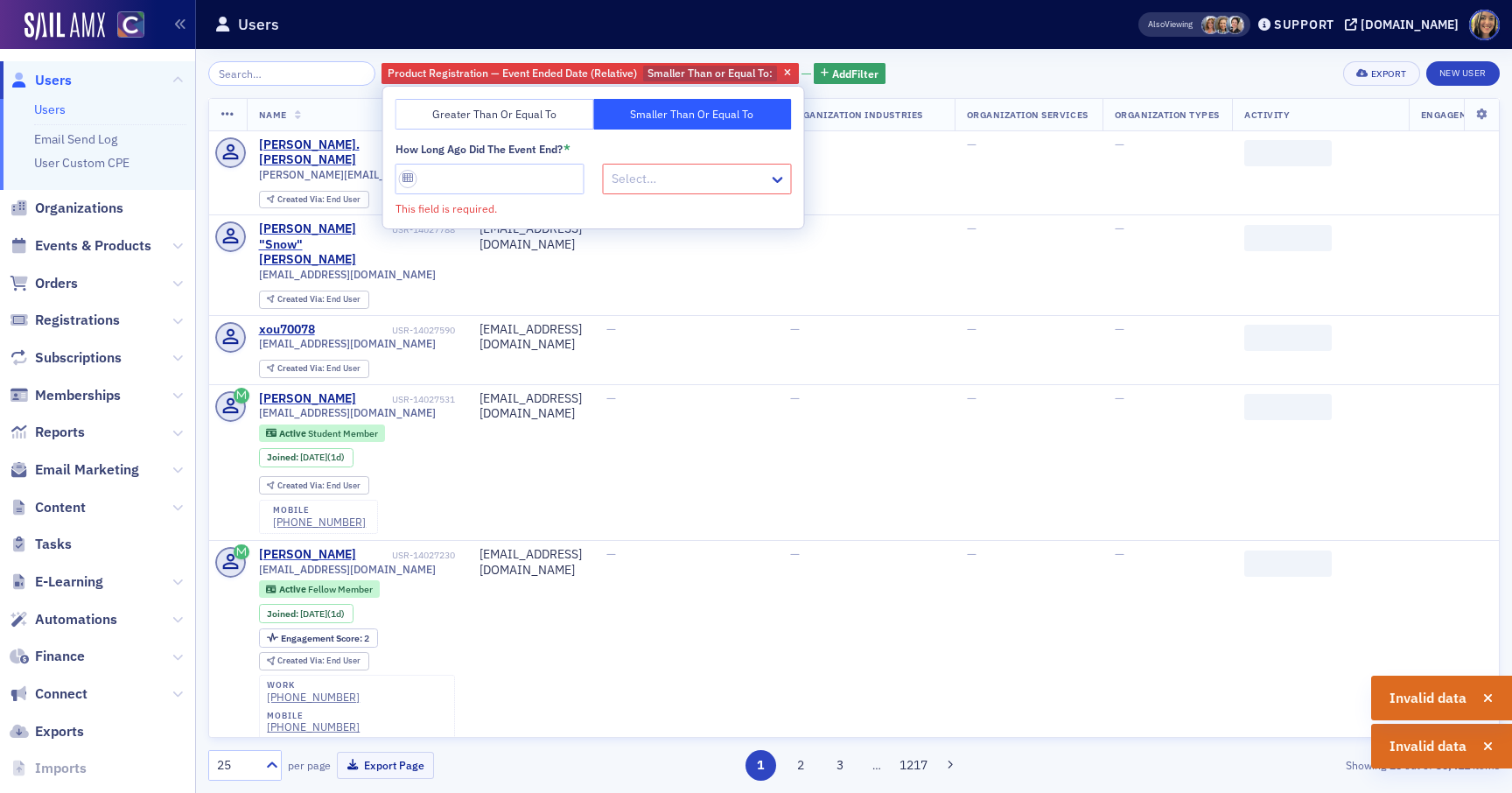
click at [522, 116] on button "Greater Than or Equal To" at bounding box center [495, 113] width 198 height 30
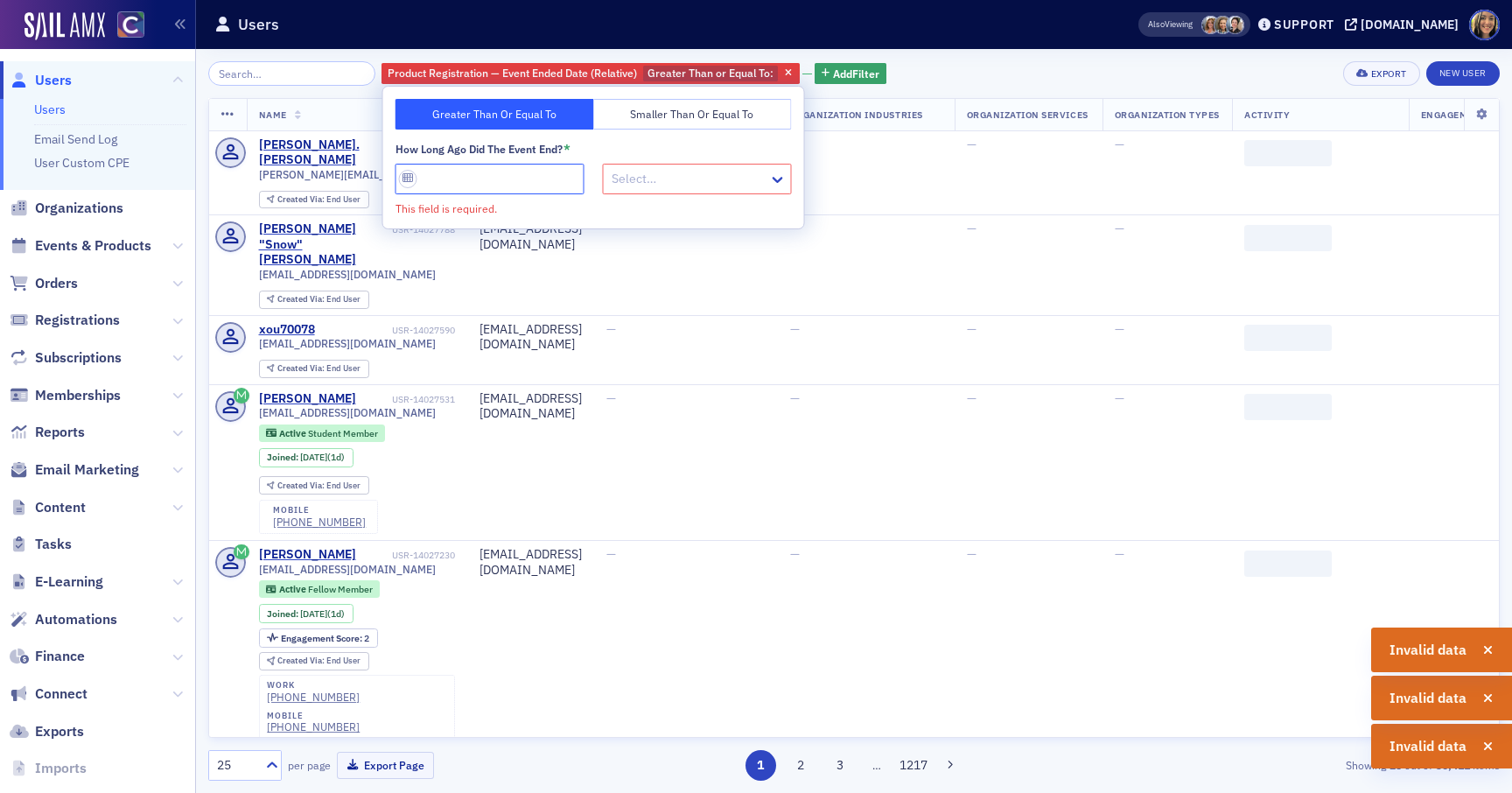
click at [473, 182] on input "How long ago did the event end? *" at bounding box center [490, 178] width 189 height 30
type input "5"
click at [639, 180] on div at bounding box center [688, 179] width 157 height 22
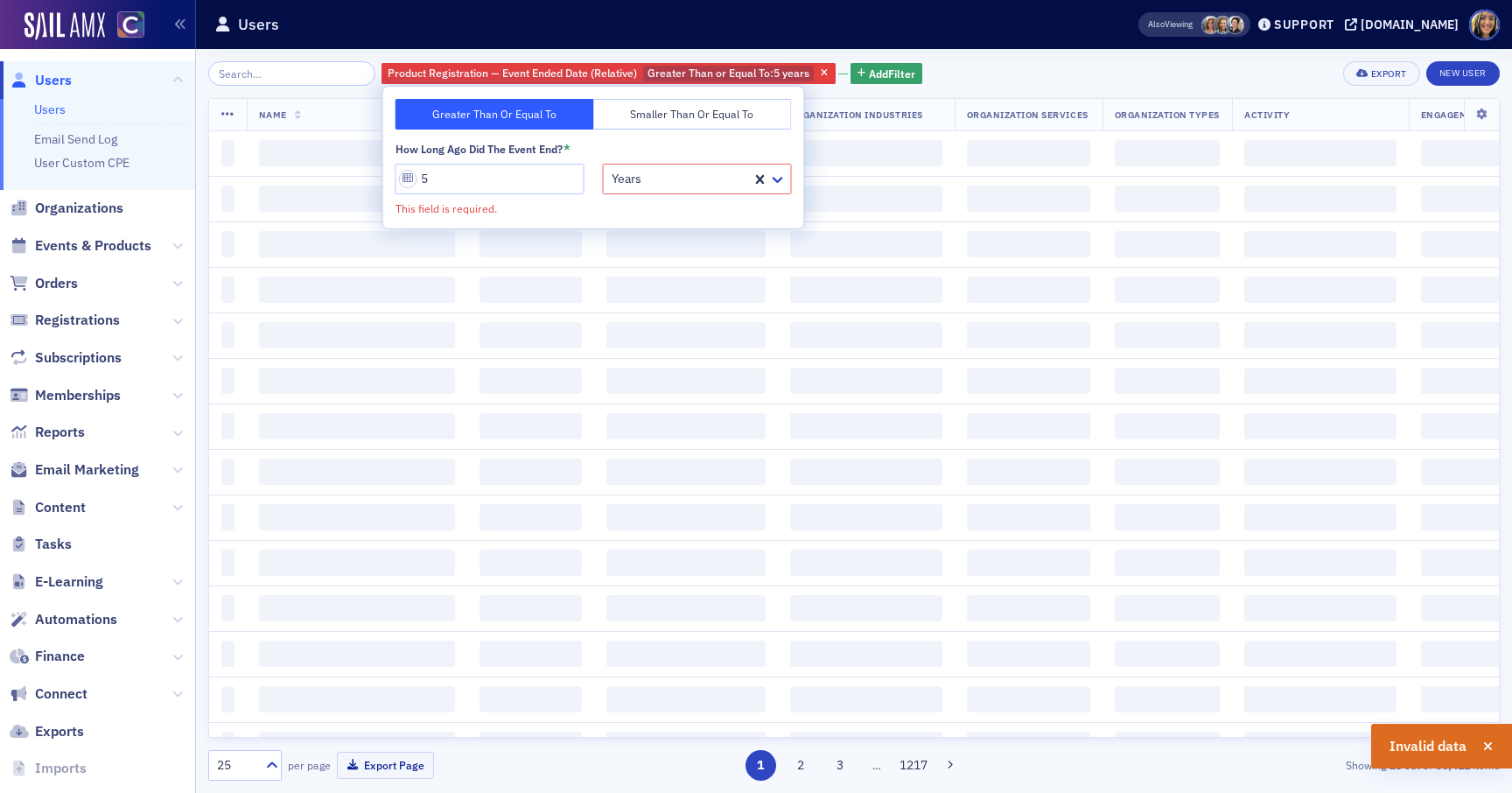
click at [943, 78] on div "Product Registration — Event Ended Date (Relative) Greater Than or Equal To : 5…" at bounding box center [853, 73] width 1291 height 24
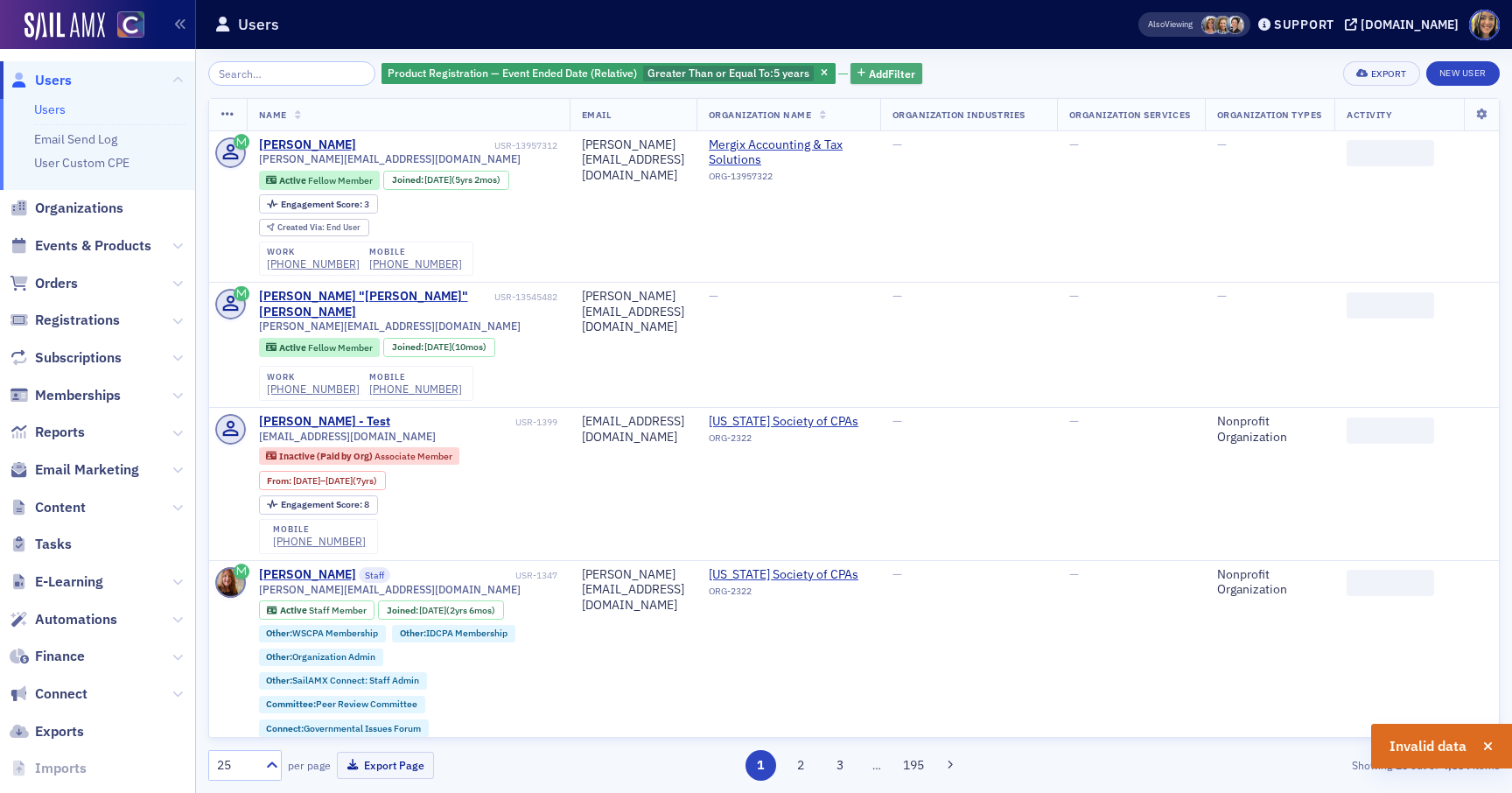
click at [869, 72] on span "Add Filter" at bounding box center [891, 73] width 46 height 16
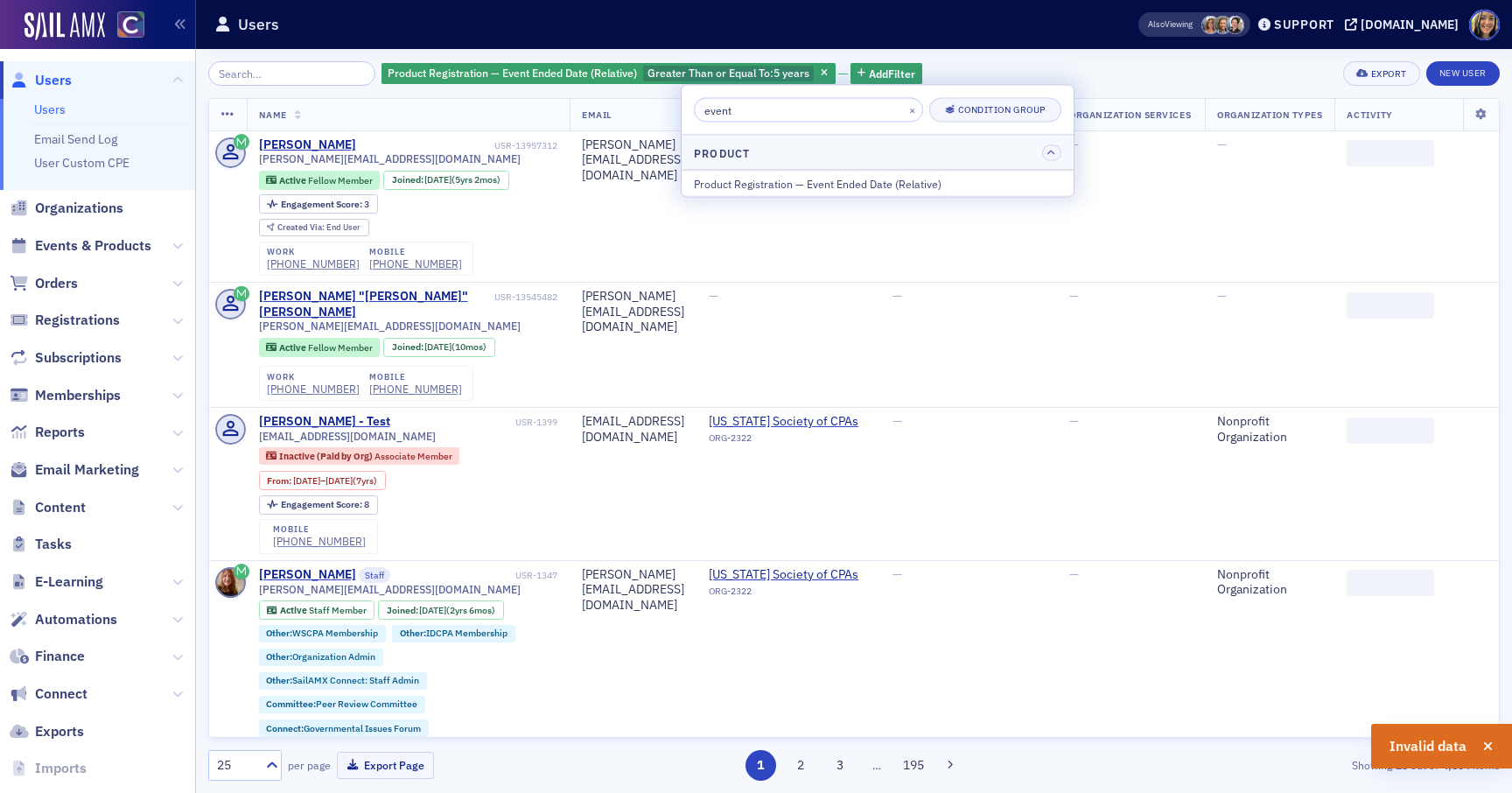
click at [809, 108] on input "event" at bounding box center [808, 110] width 230 height 24
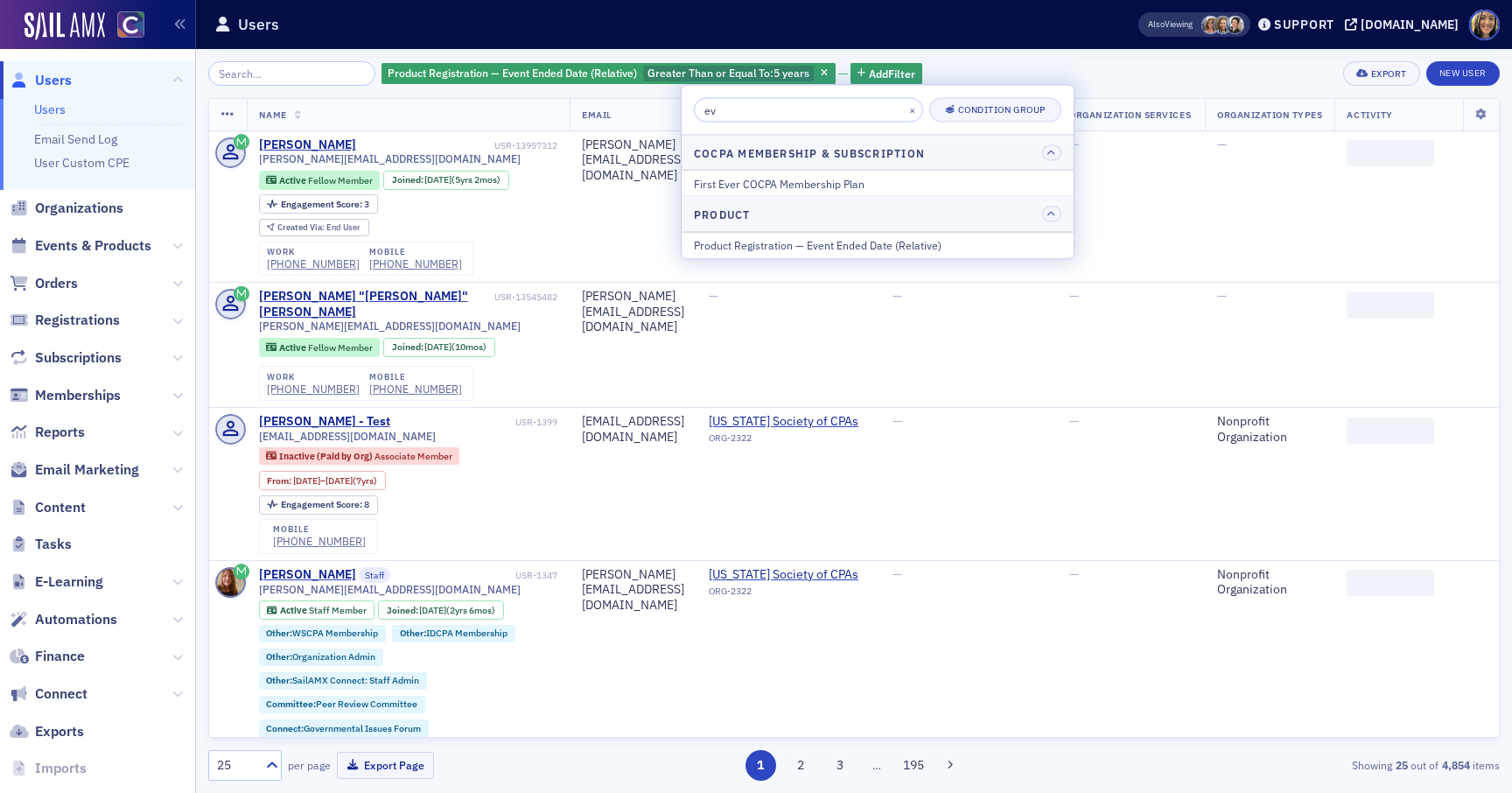
type input "e"
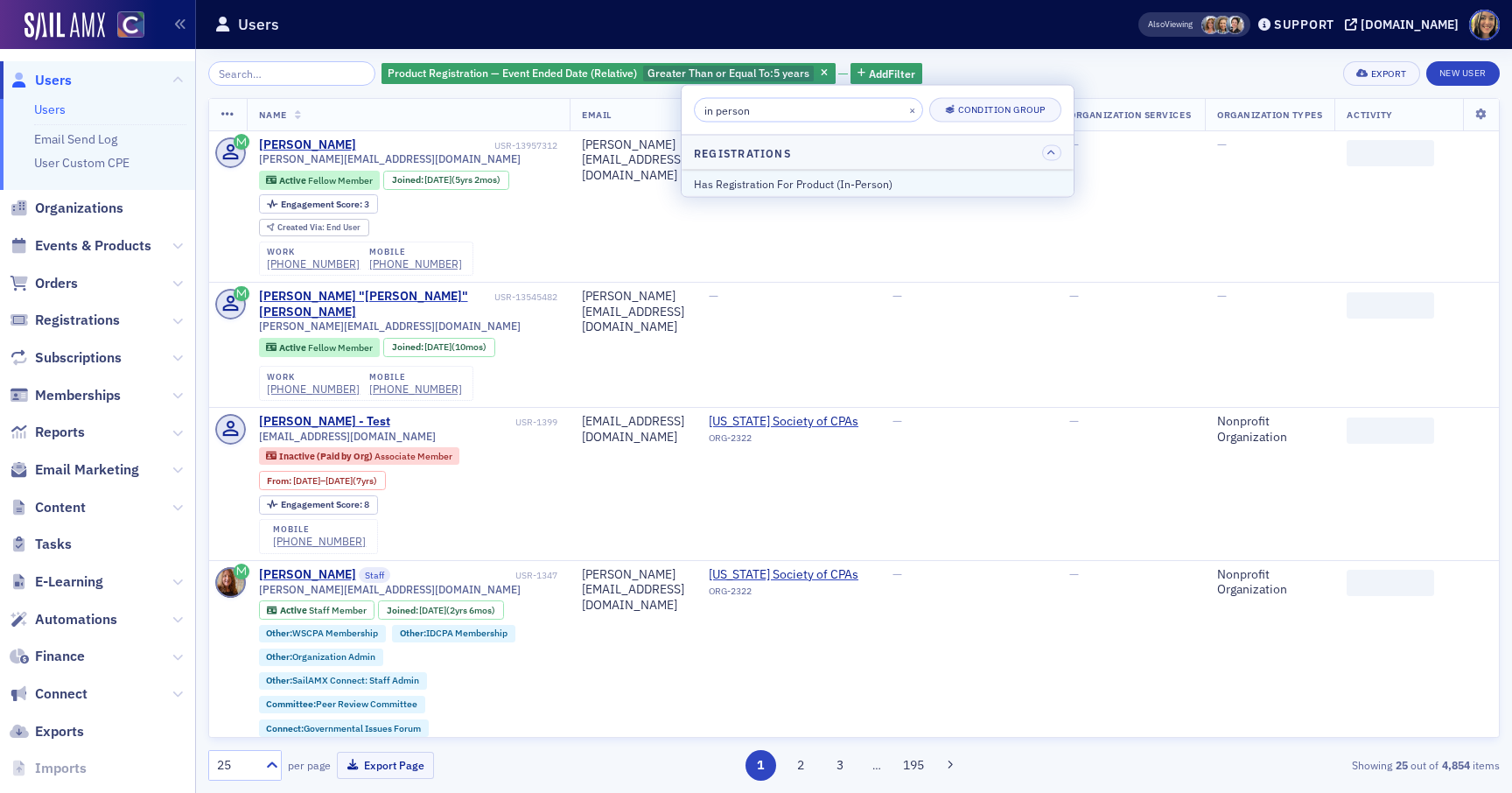
type input "in person"
click at [813, 181] on div "Has Registration For Product (In-Person)" at bounding box center [878, 183] width 367 height 16
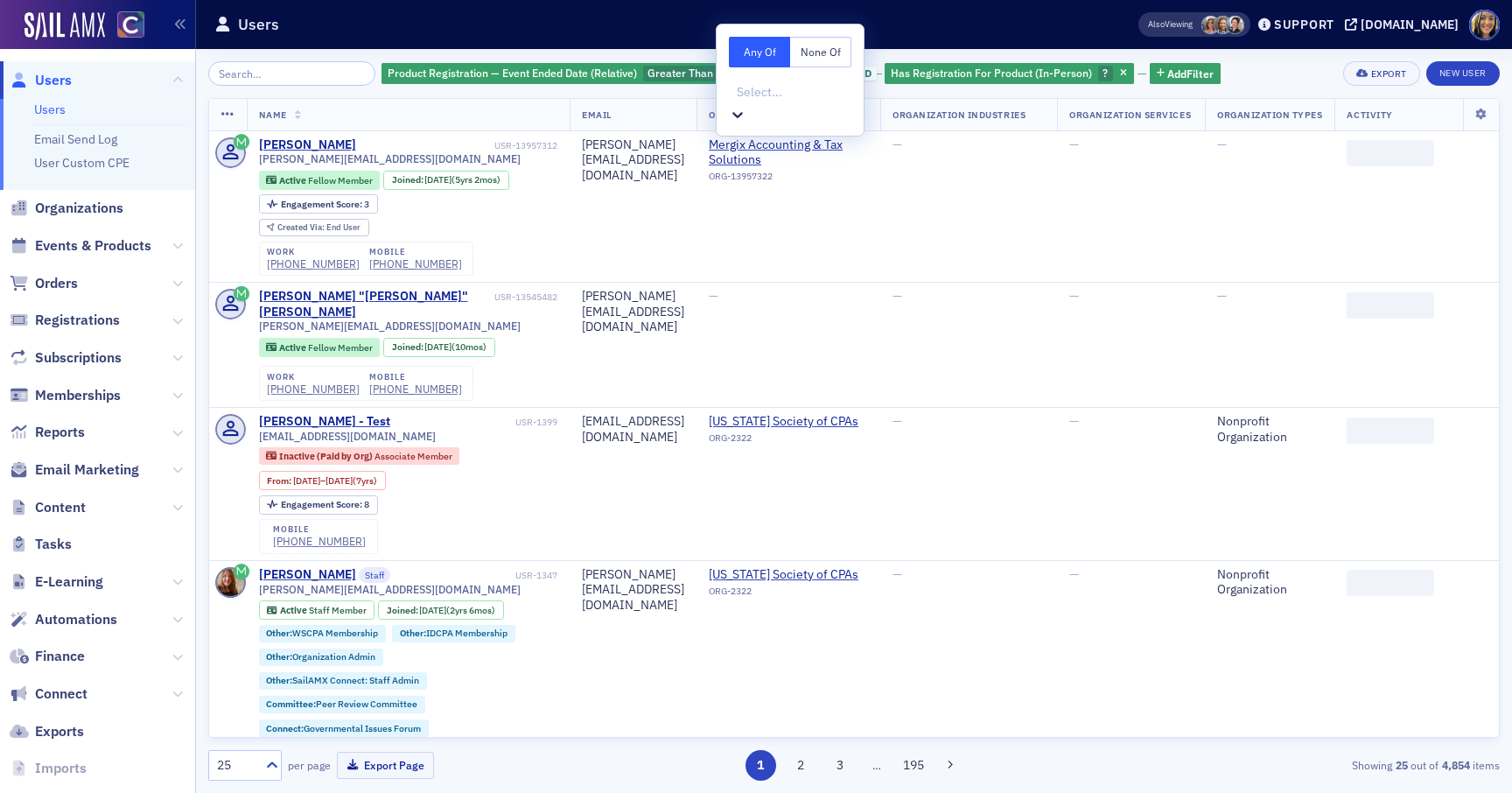
click at [796, 99] on div at bounding box center [792, 92] width 114 height 22
type input "t"
type input "y"
click at [909, 42] on header "Users Also Viewing Support cocpa.org" at bounding box center [854, 24] width 1317 height 49
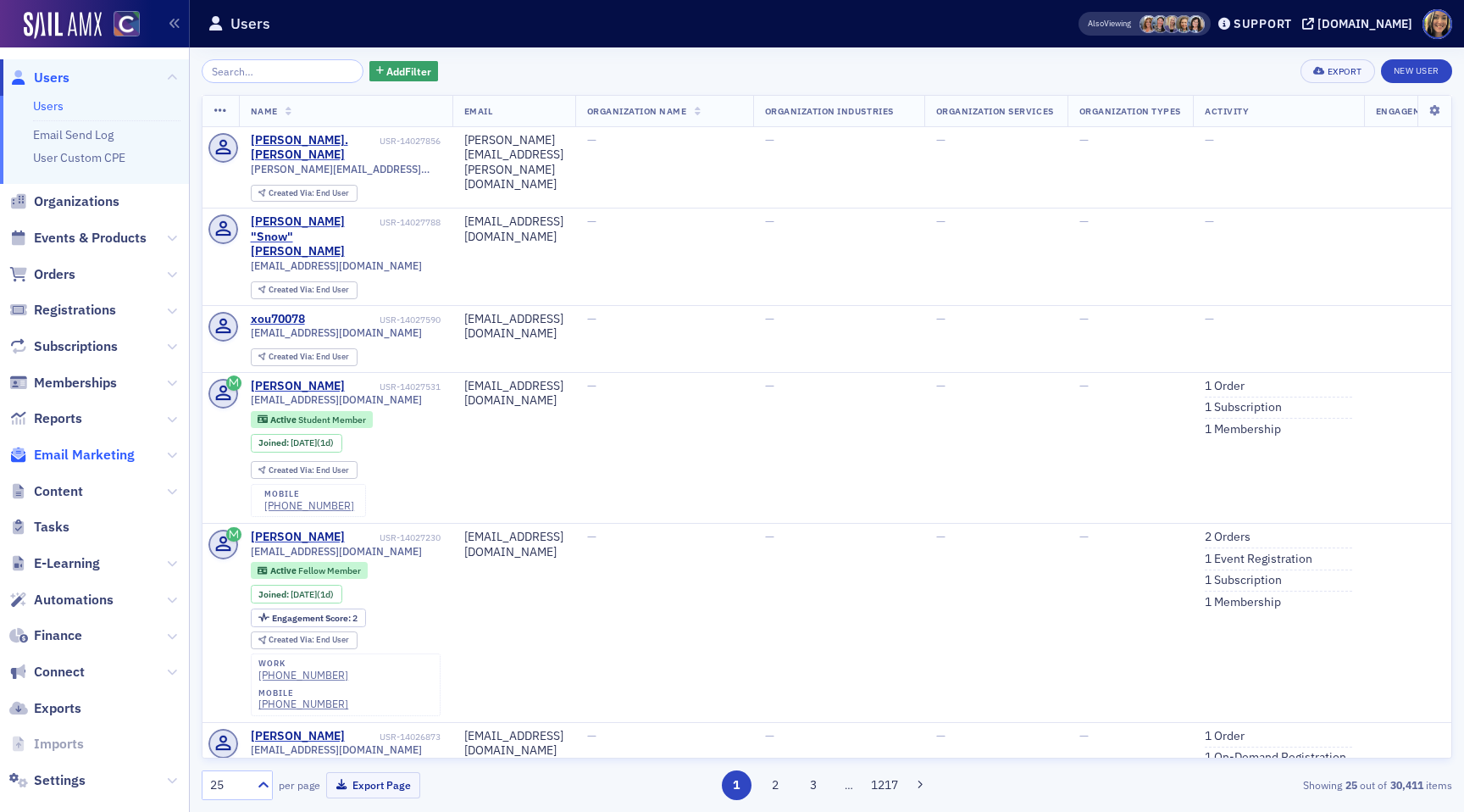
click at [95, 454] on span "Email Marketing" at bounding box center [84, 455] width 101 height 19
